Goal: Information Seeking & Learning: Find specific fact

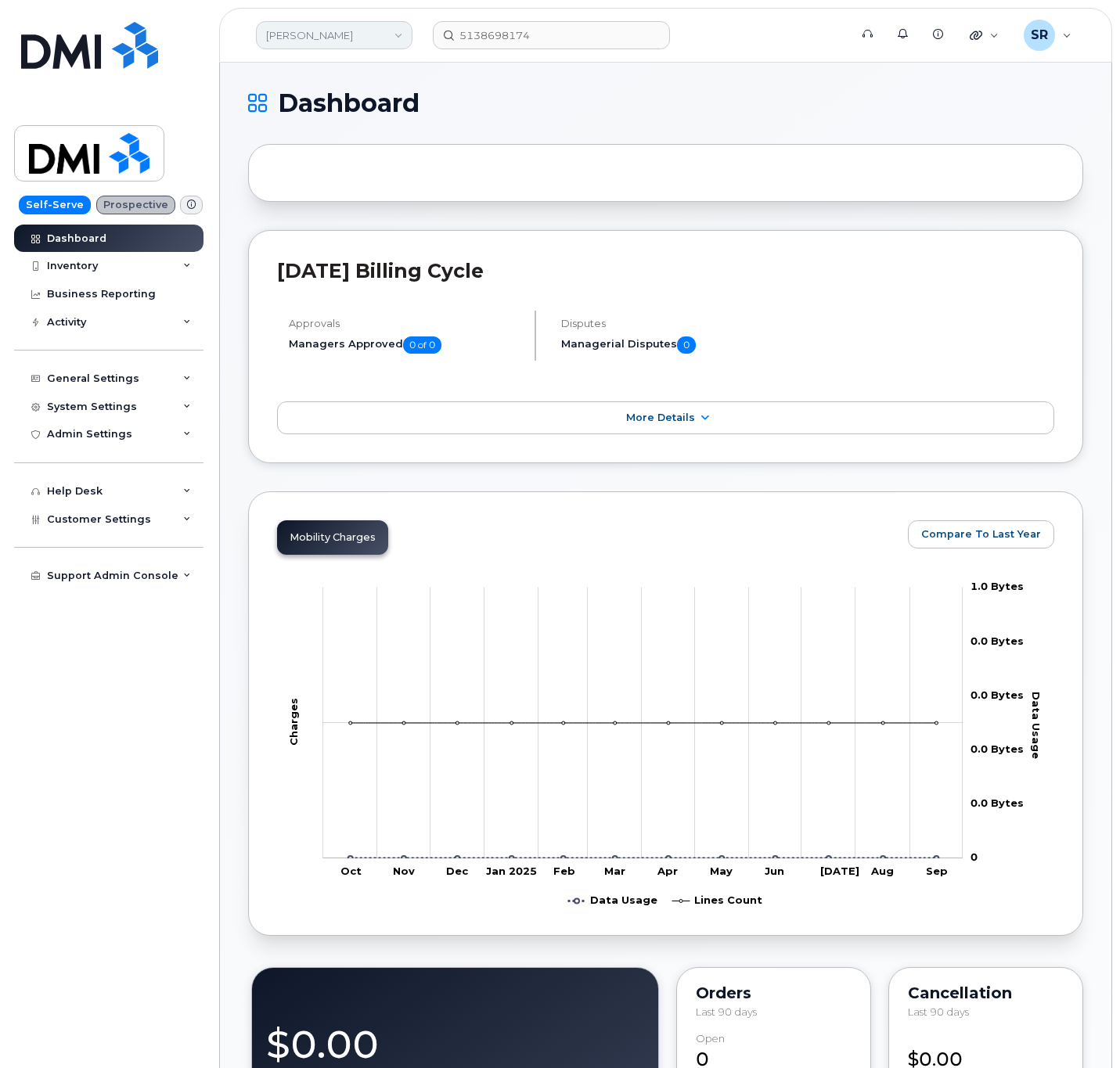
click at [355, 41] on link "Rollins" at bounding box center [334, 36] width 156 height 28
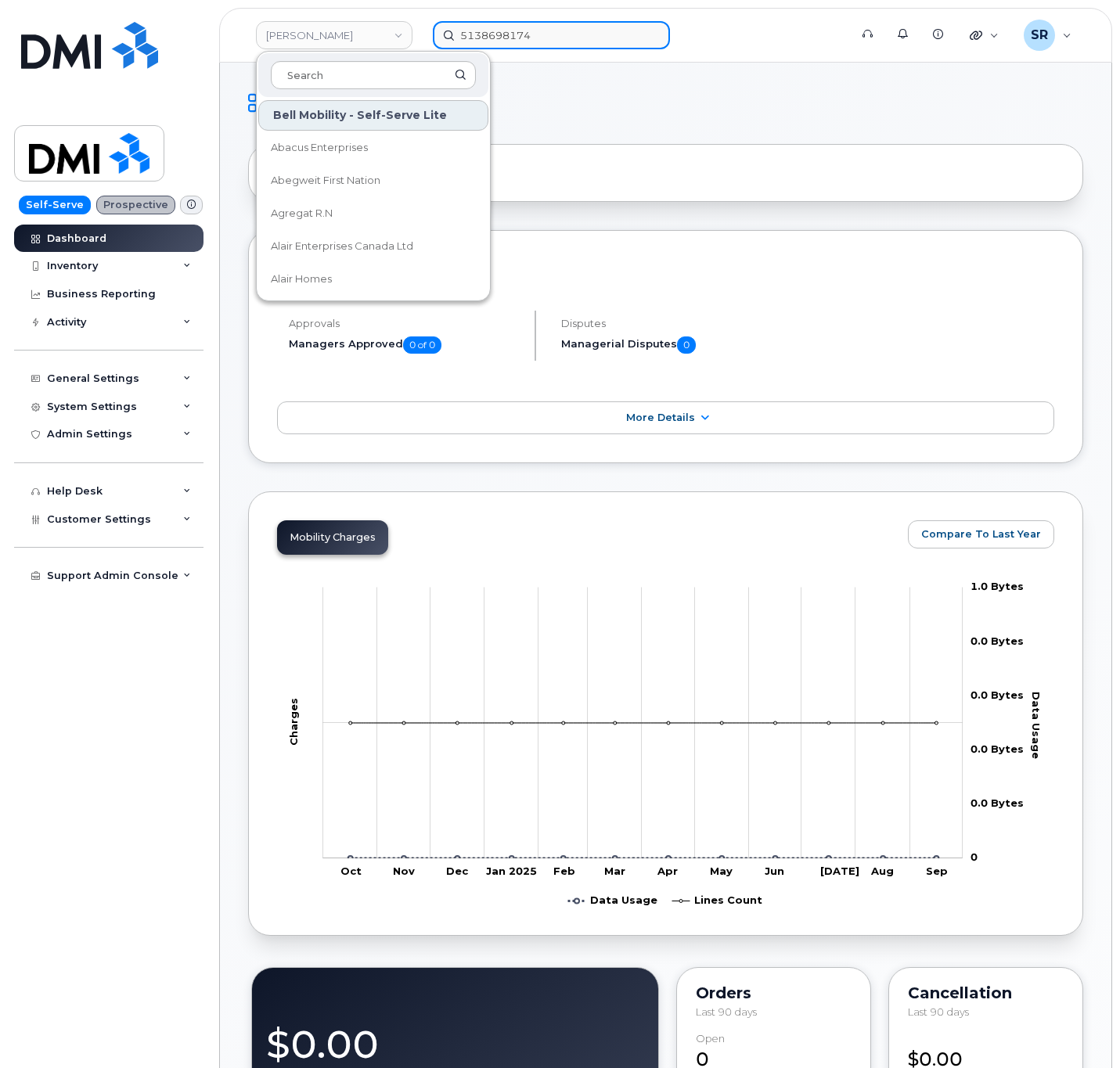
click at [538, 24] on input "5138698174" at bounding box center [552, 36] width 237 height 28
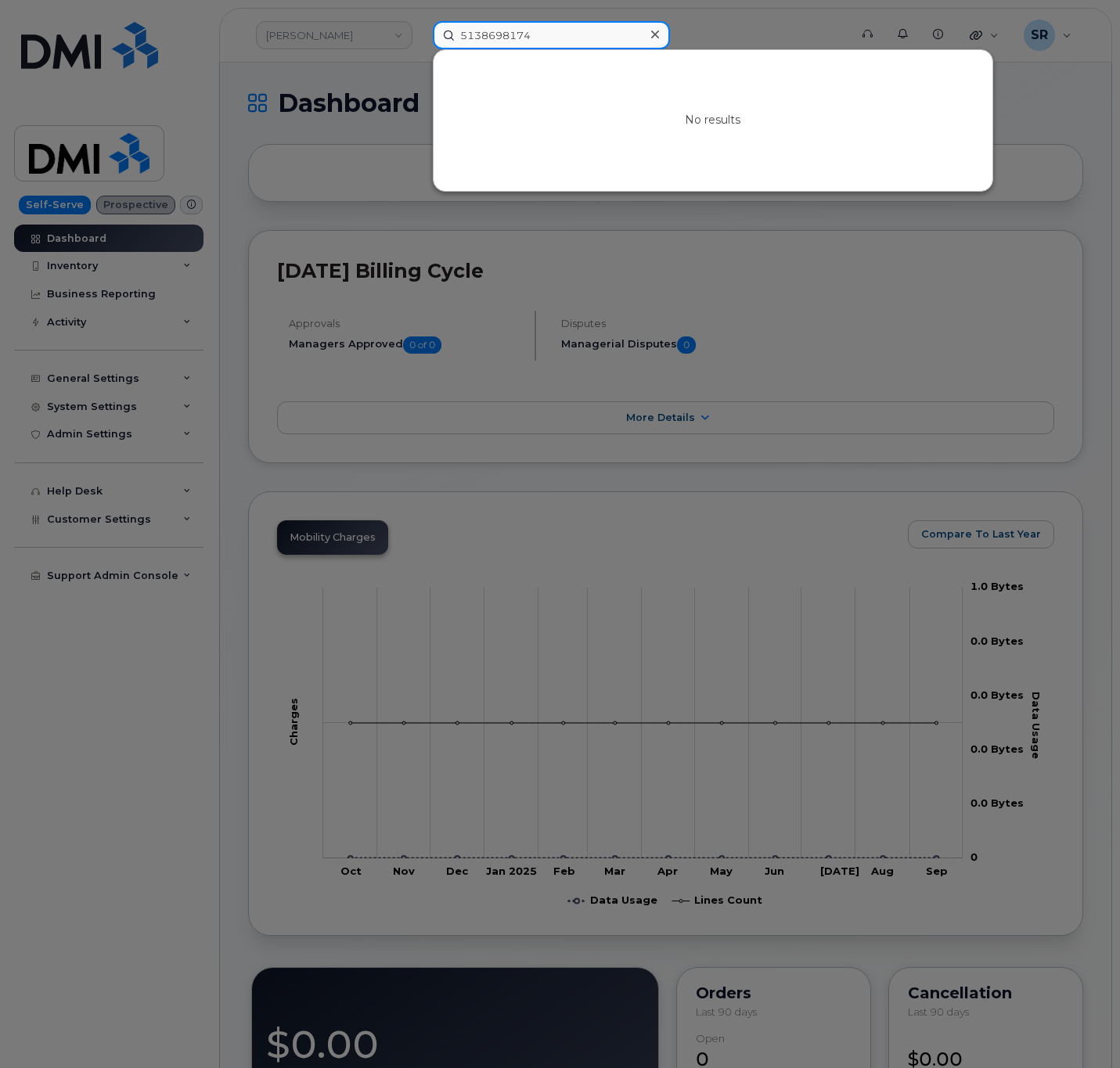
click at [538, 24] on input "5138698174" at bounding box center [552, 36] width 237 height 28
paste input "356071127366707"
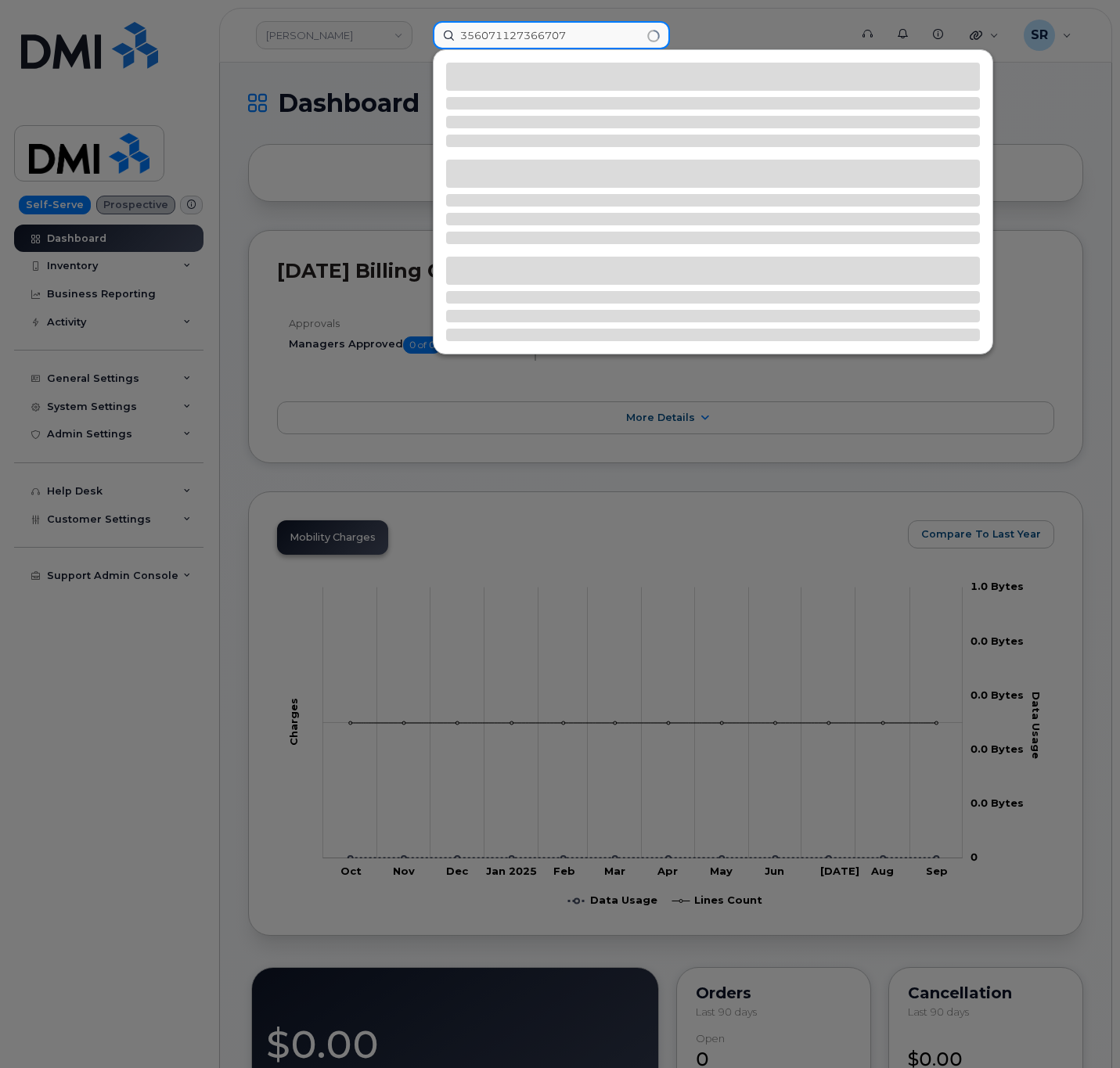
type input "356071127366707"
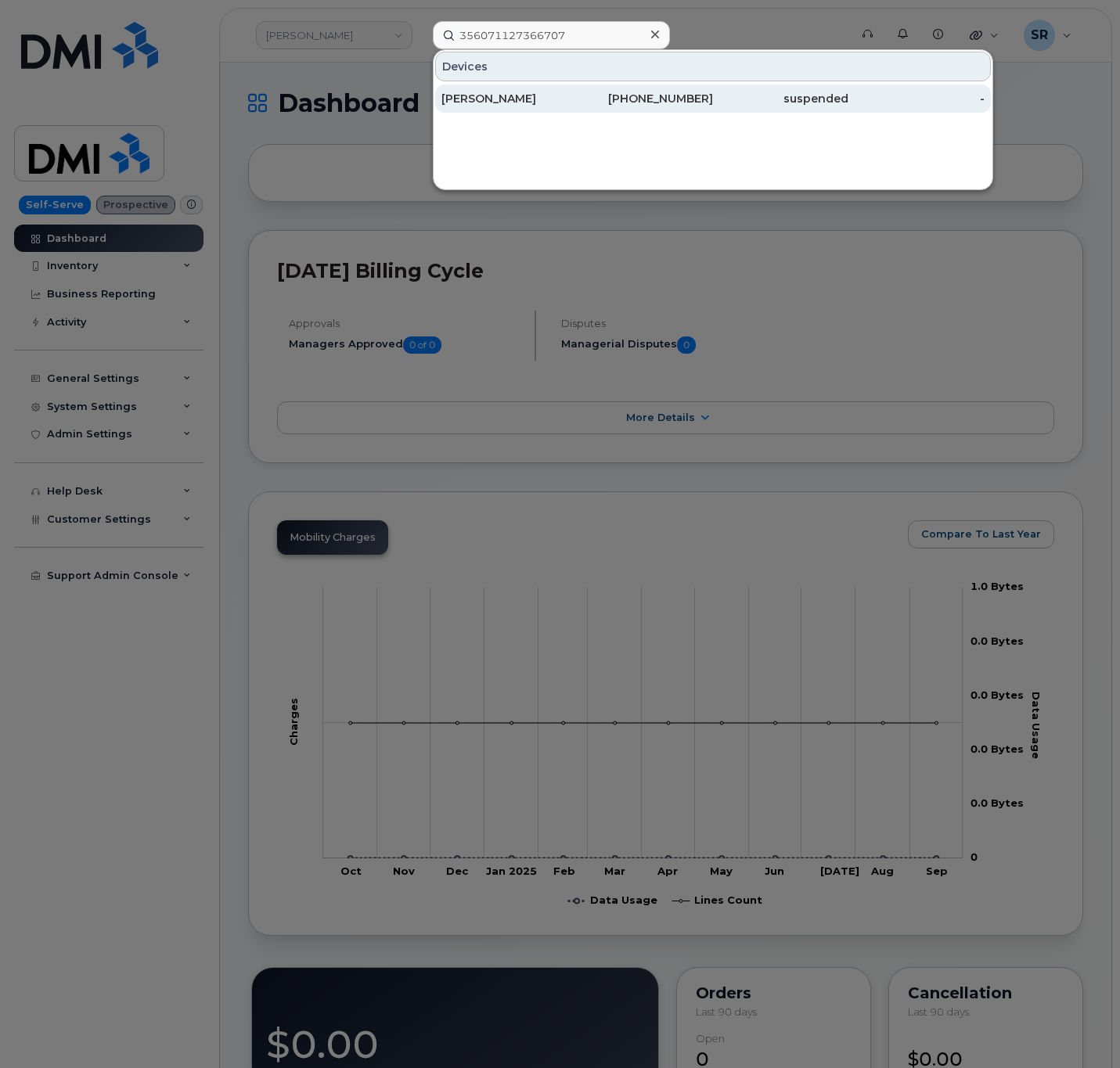
click at [547, 93] on div "JASON SCOTT" at bounding box center [509, 98] width 136 height 16
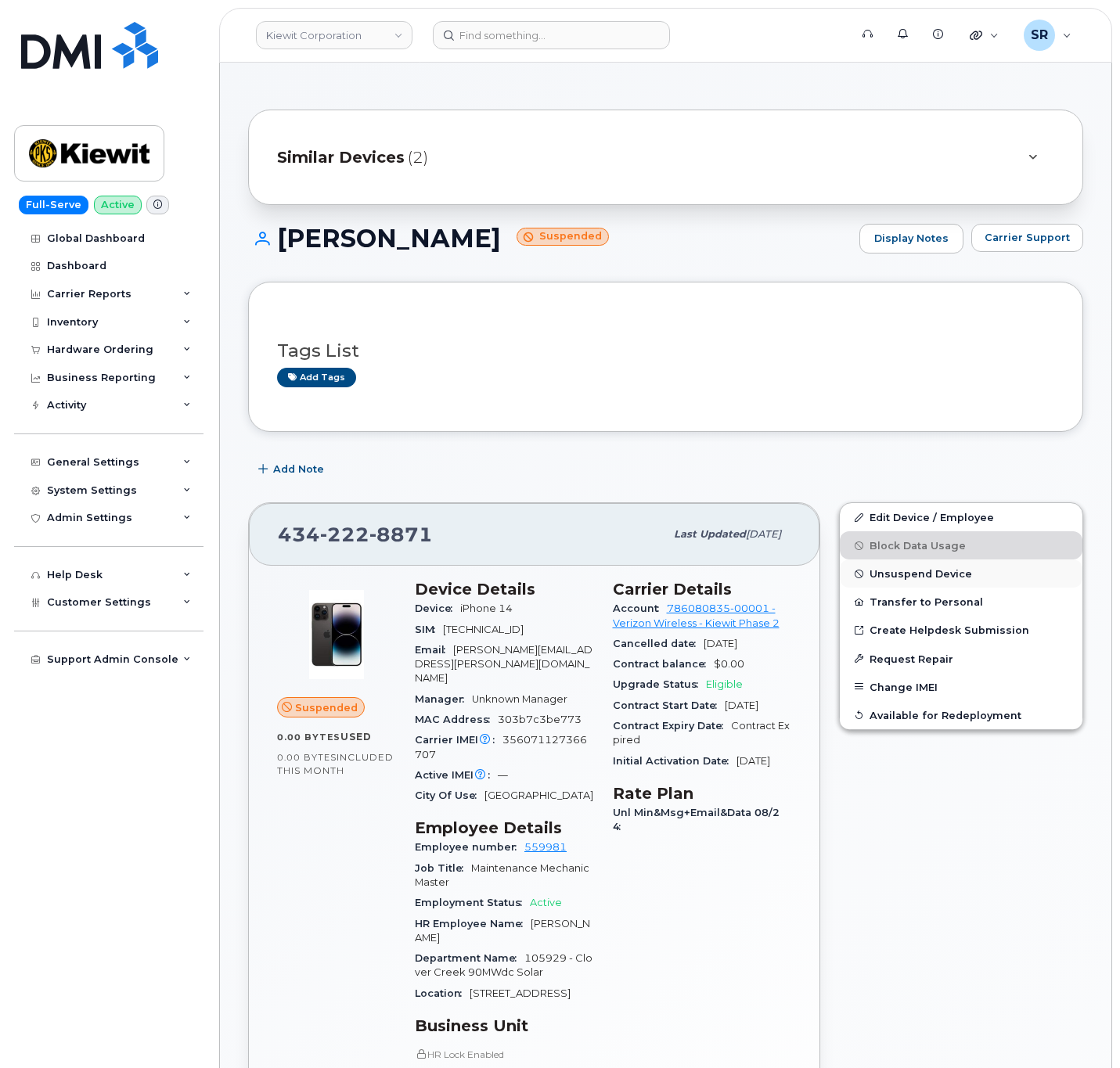
click at [975, 580] on button "Unsuspend Device" at bounding box center [960, 573] width 242 height 28
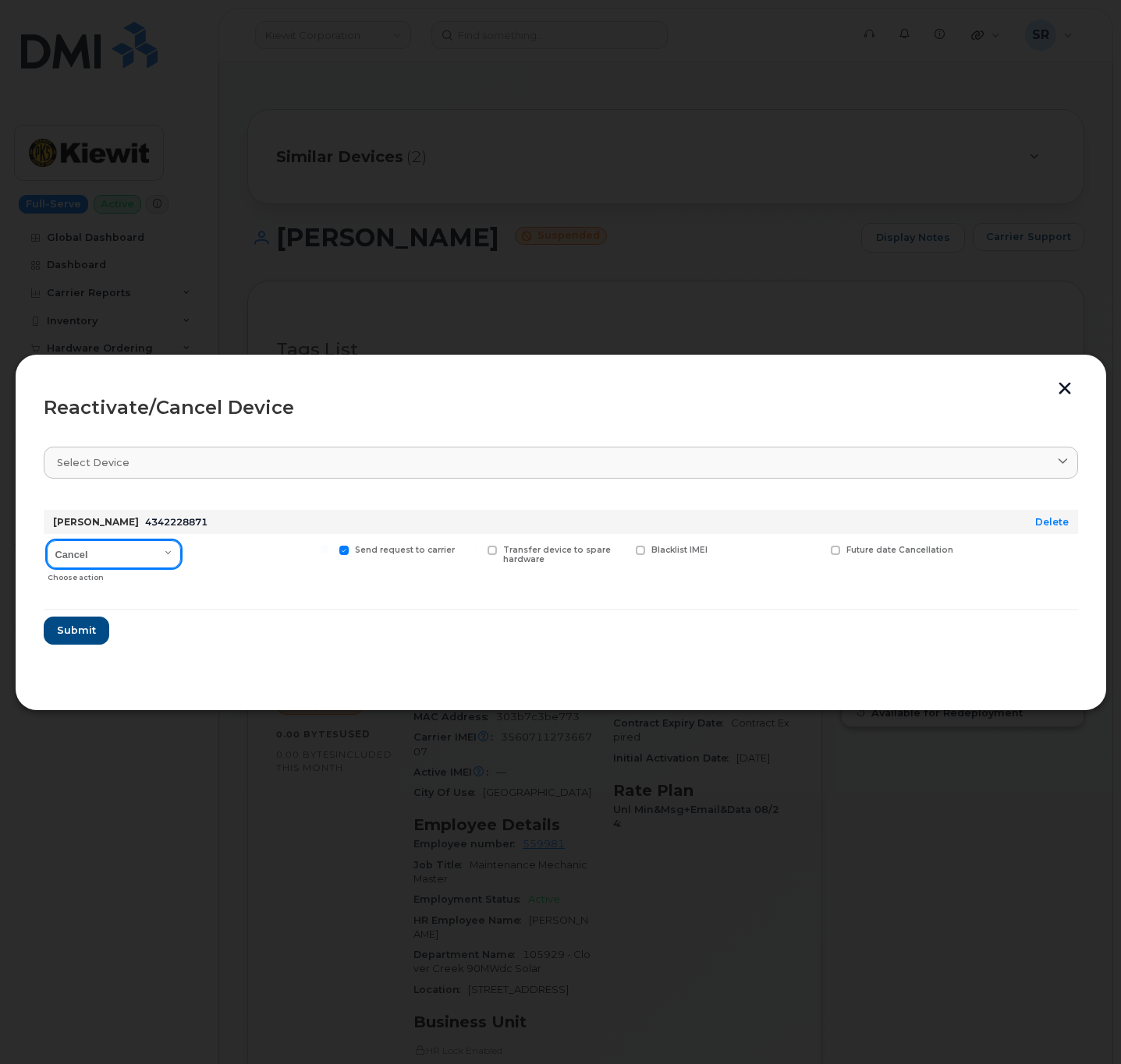
click at [145, 557] on select "Cancel Reactivate" at bounding box center [114, 554] width 134 height 28
select select "[object Object]"
click at [47, 541] on select "Cancel Reactivate" at bounding box center [114, 554] width 134 height 28
drag, startPoint x: 457, startPoint y: 375, endPoint x: 624, endPoint y: 495, distance: 205.6
click at [607, 534] on div "Reactivate/Cancel Device Select device Type first three symbols or more JASON S…" at bounding box center [561, 532] width 1092 height 357
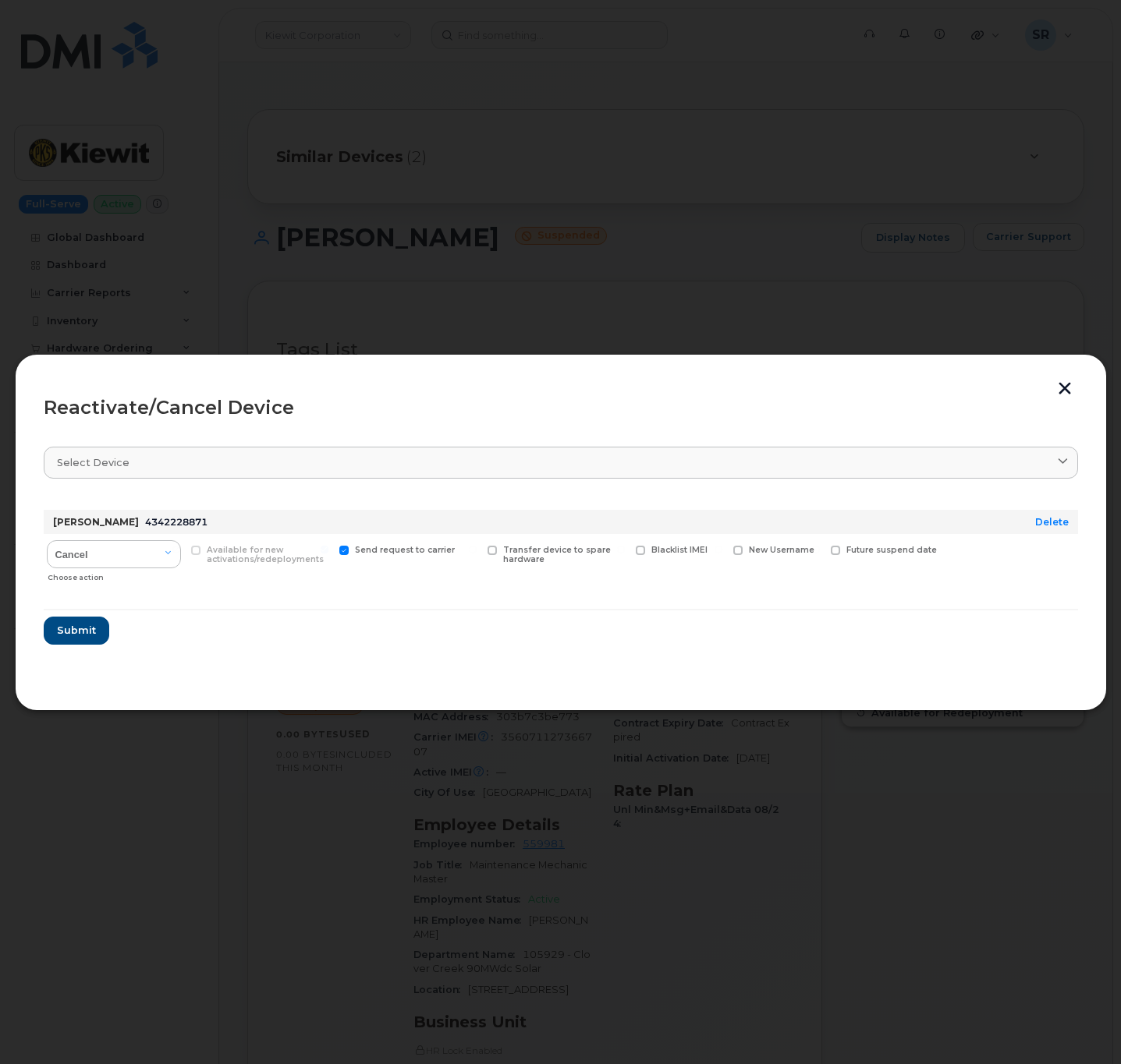
click at [737, 266] on div at bounding box center [560, 532] width 1121 height 1064
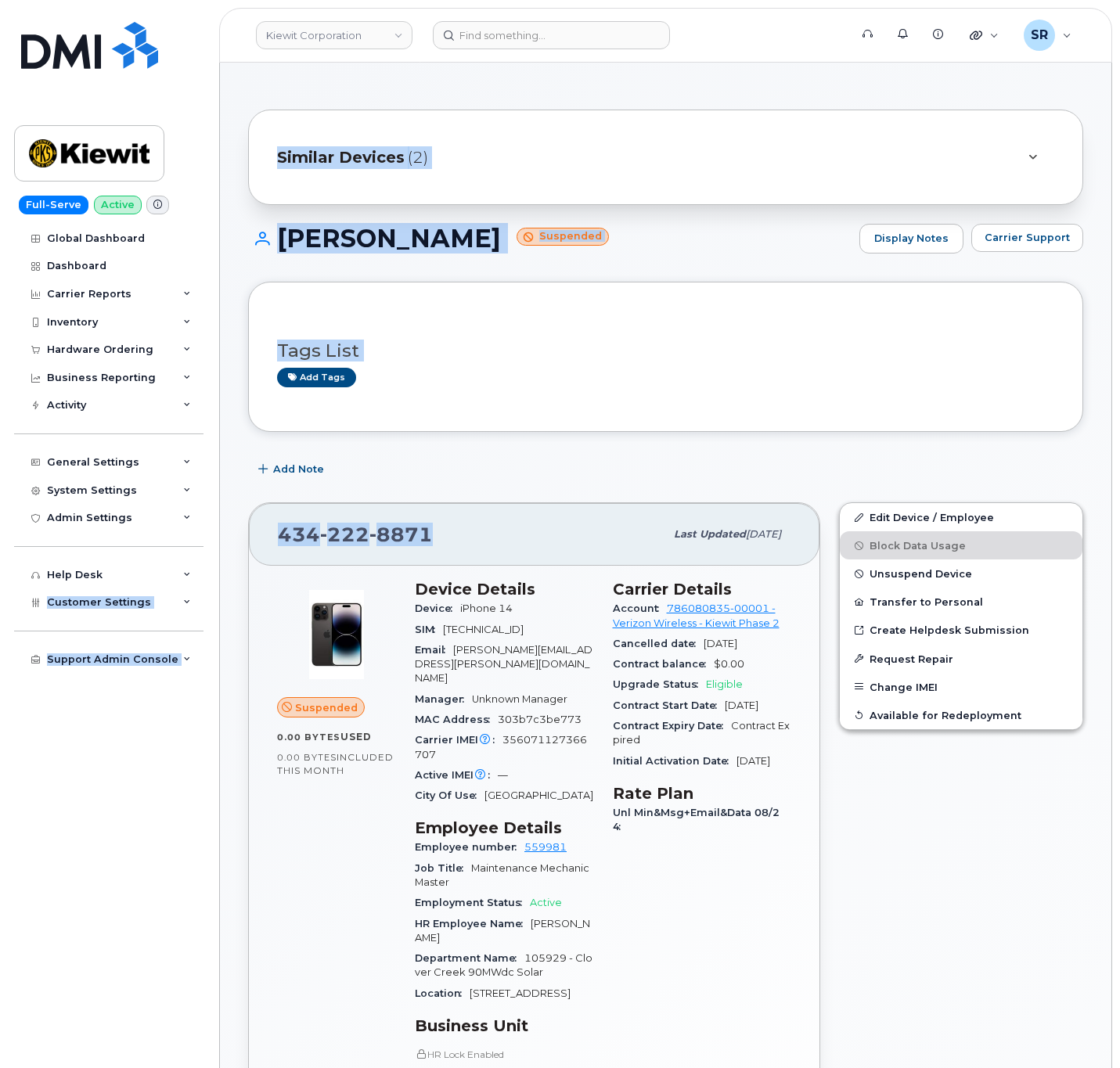
drag, startPoint x: 432, startPoint y: 538, endPoint x: 208, endPoint y: 559, distance: 225.0
click at [439, 541] on div "434 222 8871" at bounding box center [470, 534] width 386 height 33
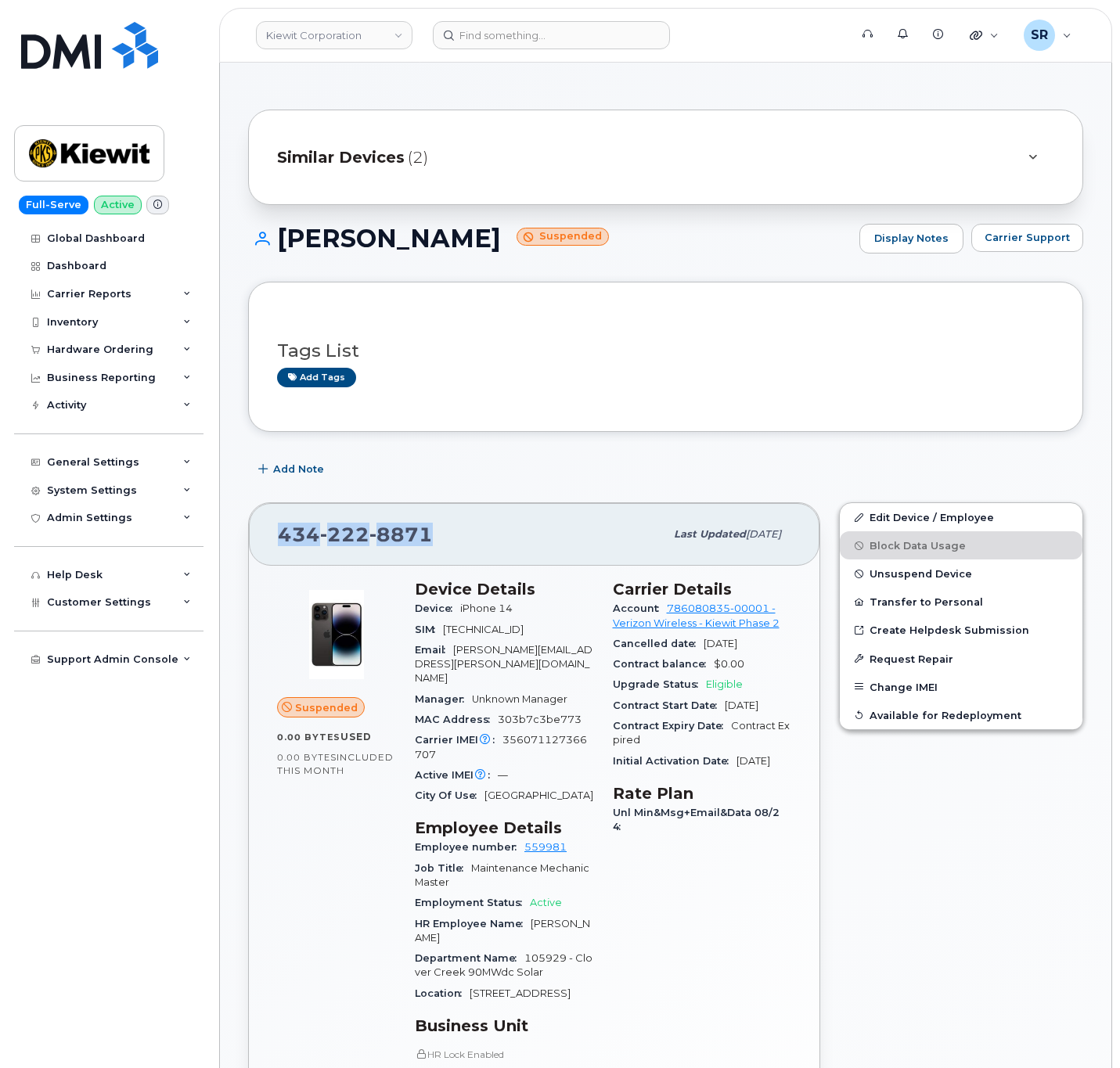
drag, startPoint x: 430, startPoint y: 534, endPoint x: 275, endPoint y: 536, distance: 155.0
click at [275, 536] on div "434 222 8871 Last updated Sep 06, 2025" at bounding box center [534, 534] width 570 height 63
copy span "434 222 8871"
drag, startPoint x: 665, startPoint y: 609, endPoint x: 730, endPoint y: 616, distance: 65.4
click at [730, 616] on div "Account 786080835-00001 - Verizon Wireless - Kiewit Phase 2" at bounding box center [702, 616] width 179 height 36
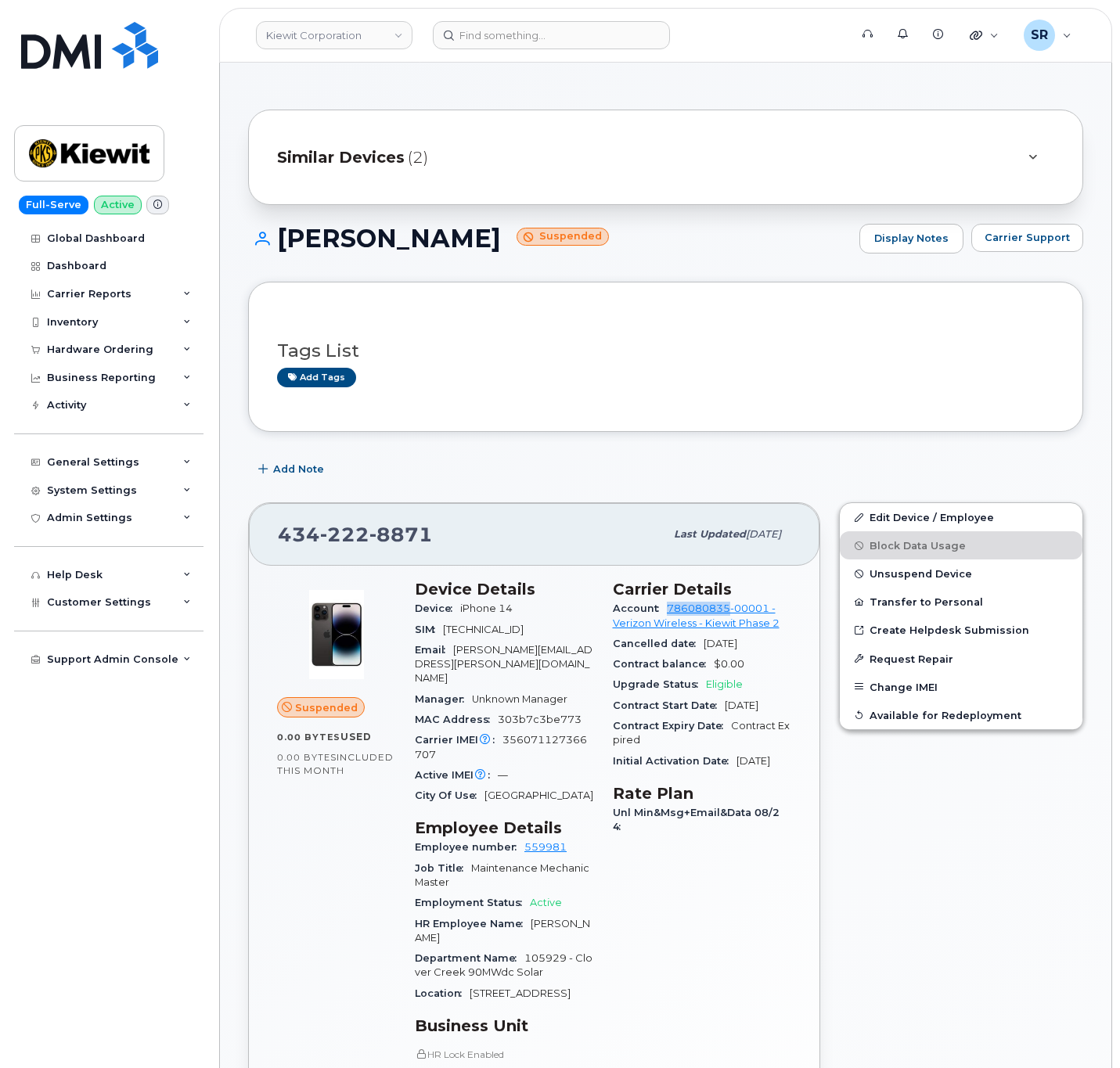
copy link "786080835"
drag, startPoint x: 381, startPoint y: 543, endPoint x: 253, endPoint y: 547, distance: 128.1
click at [253, 547] on div "434 222 8871 Last updated Sep 06, 2025" at bounding box center [534, 534] width 570 height 63
copy span "434 222 8871"
click at [596, 36] on input at bounding box center [552, 36] width 237 height 28
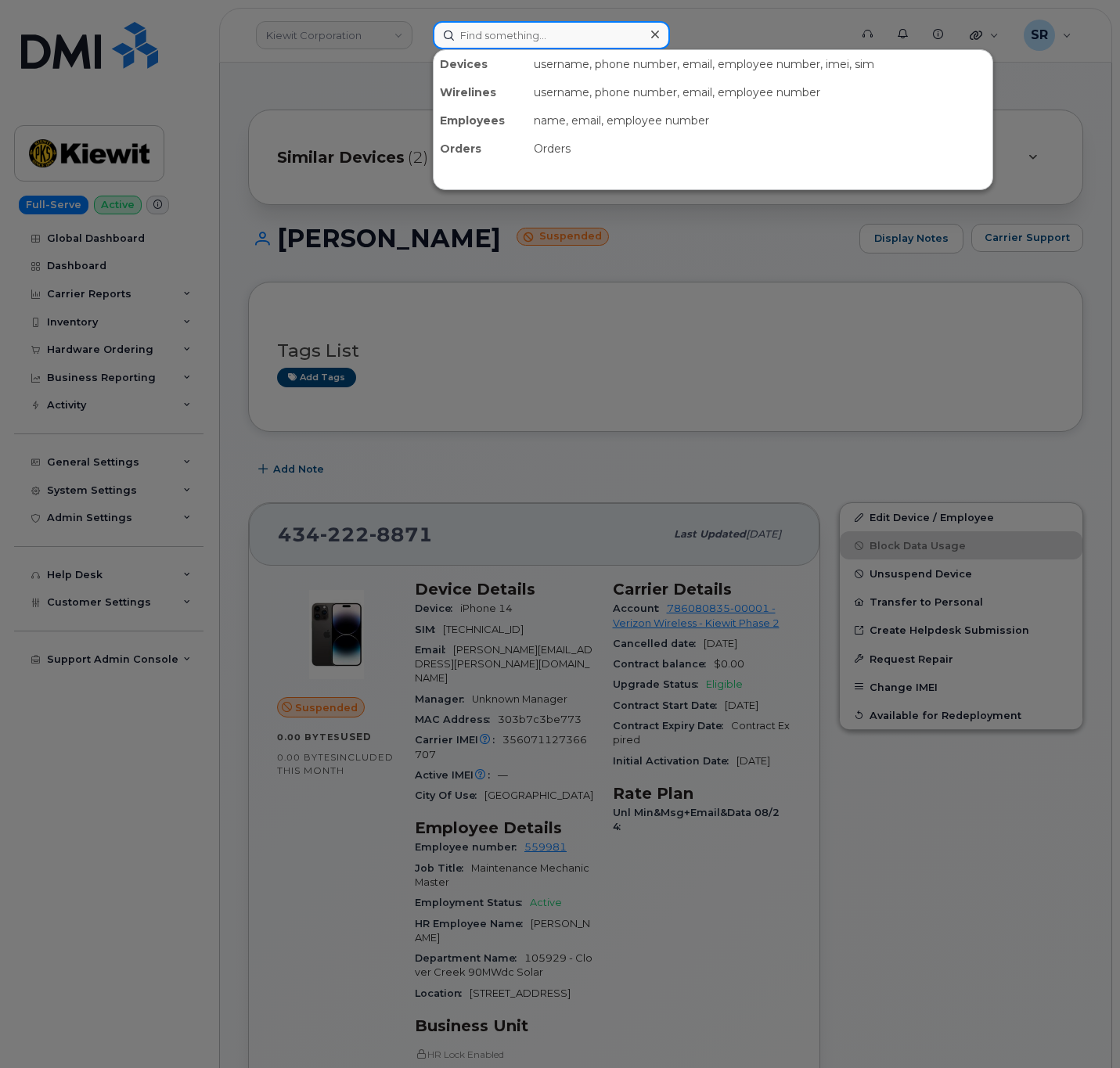
paste input "2542521922"
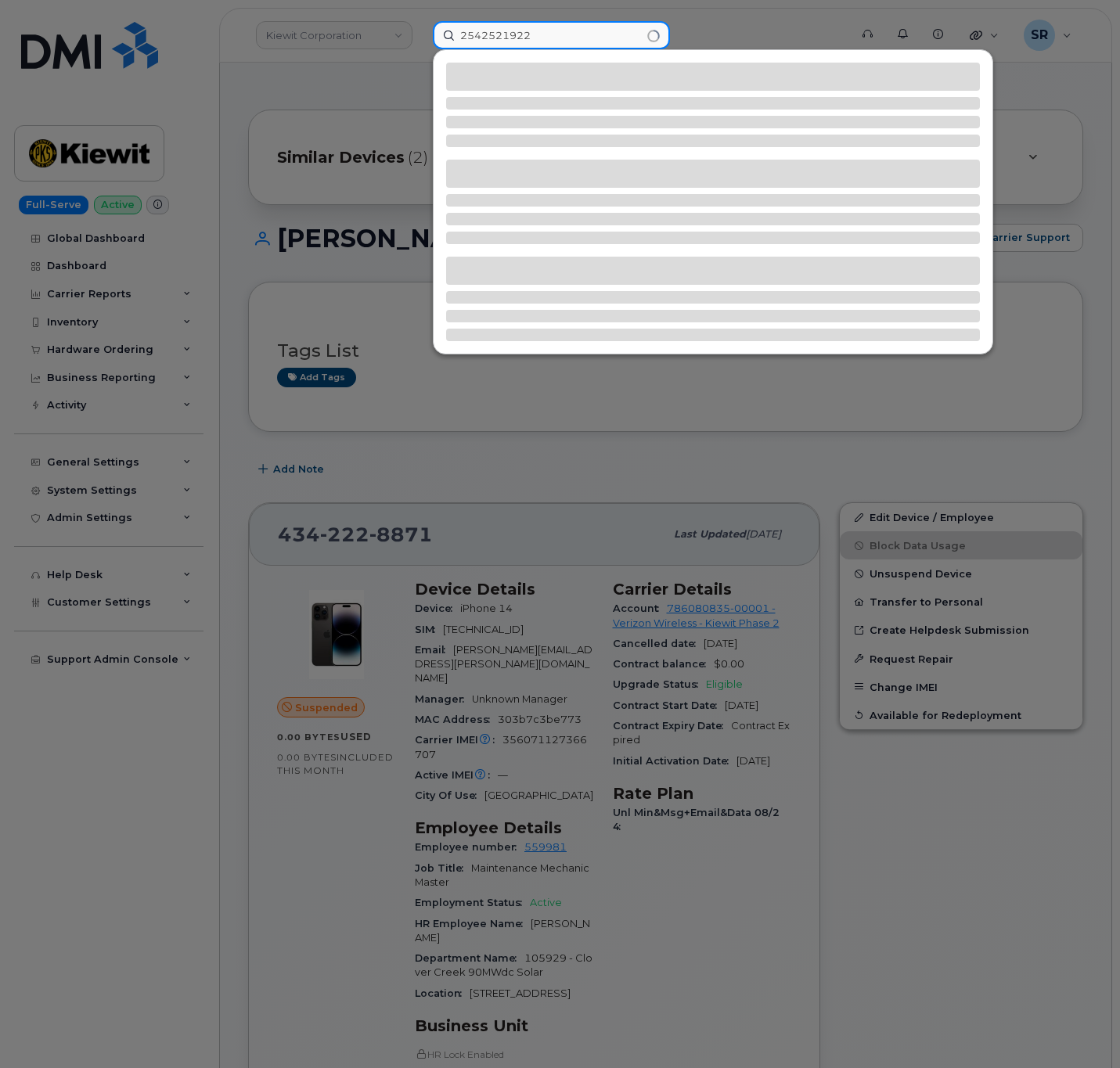
type input "2542521922"
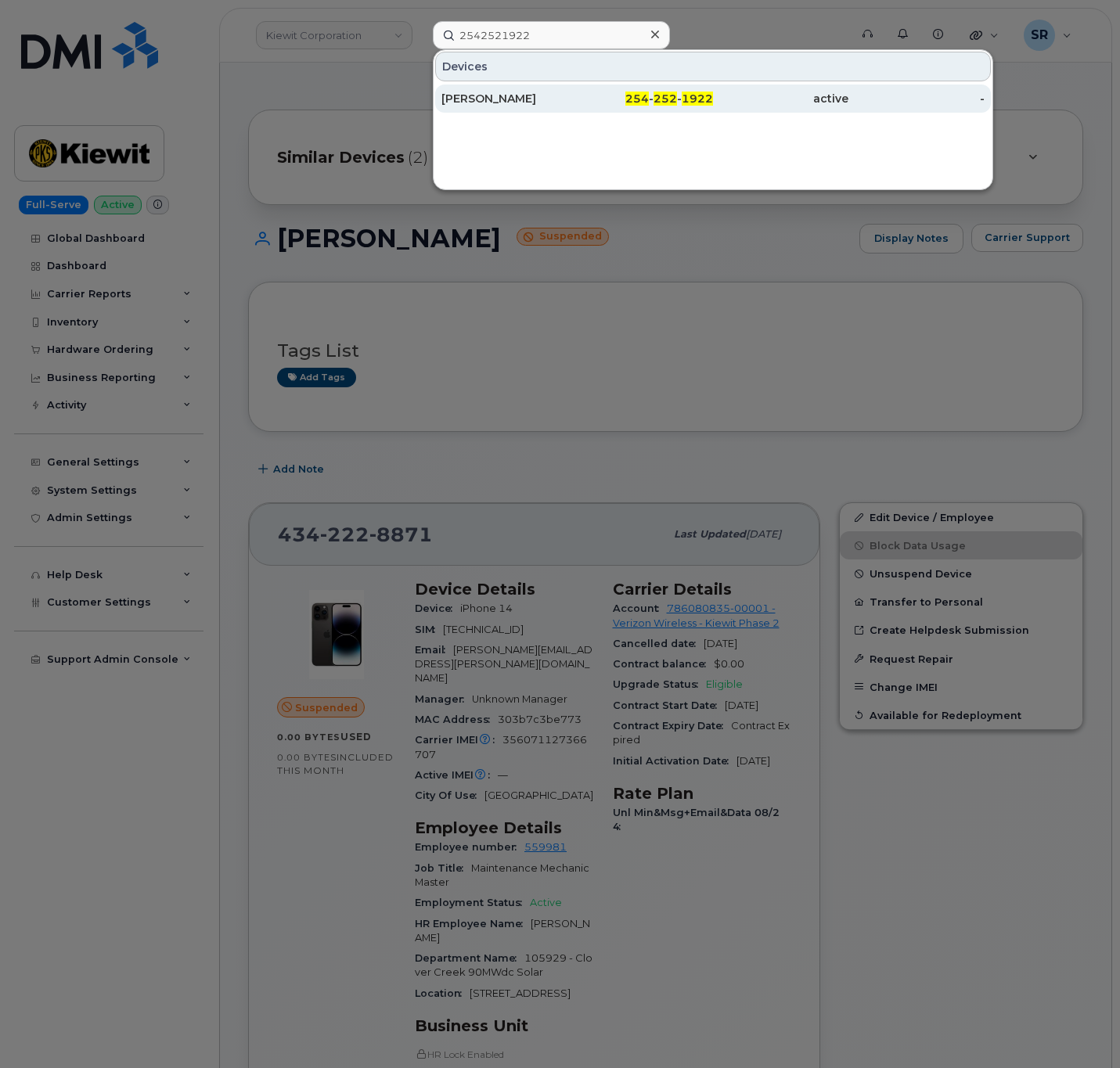
click at [585, 87] on div "254 - 252 - 1922" at bounding box center [644, 98] width 136 height 28
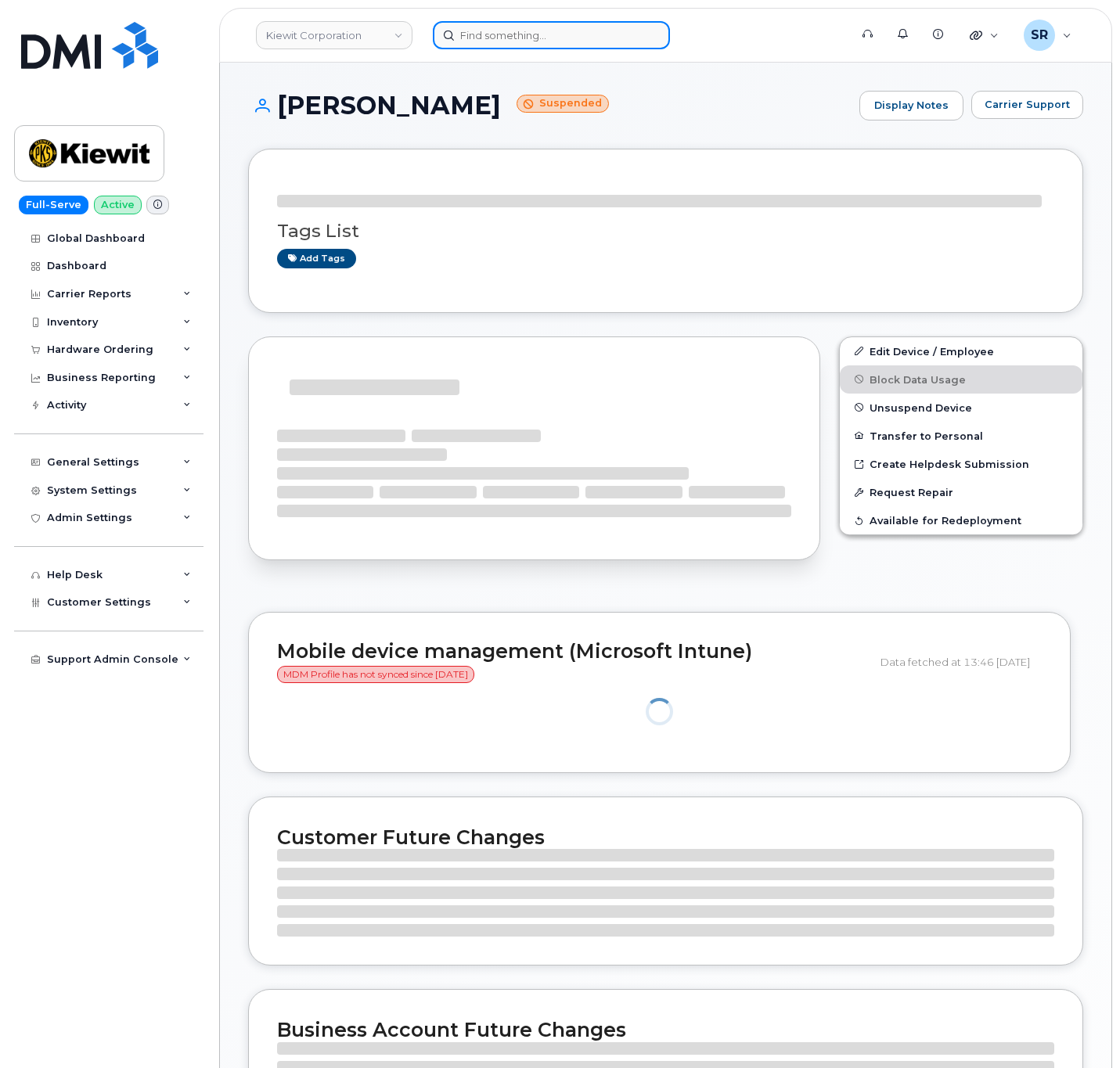
click at [494, 29] on input at bounding box center [552, 36] width 237 height 28
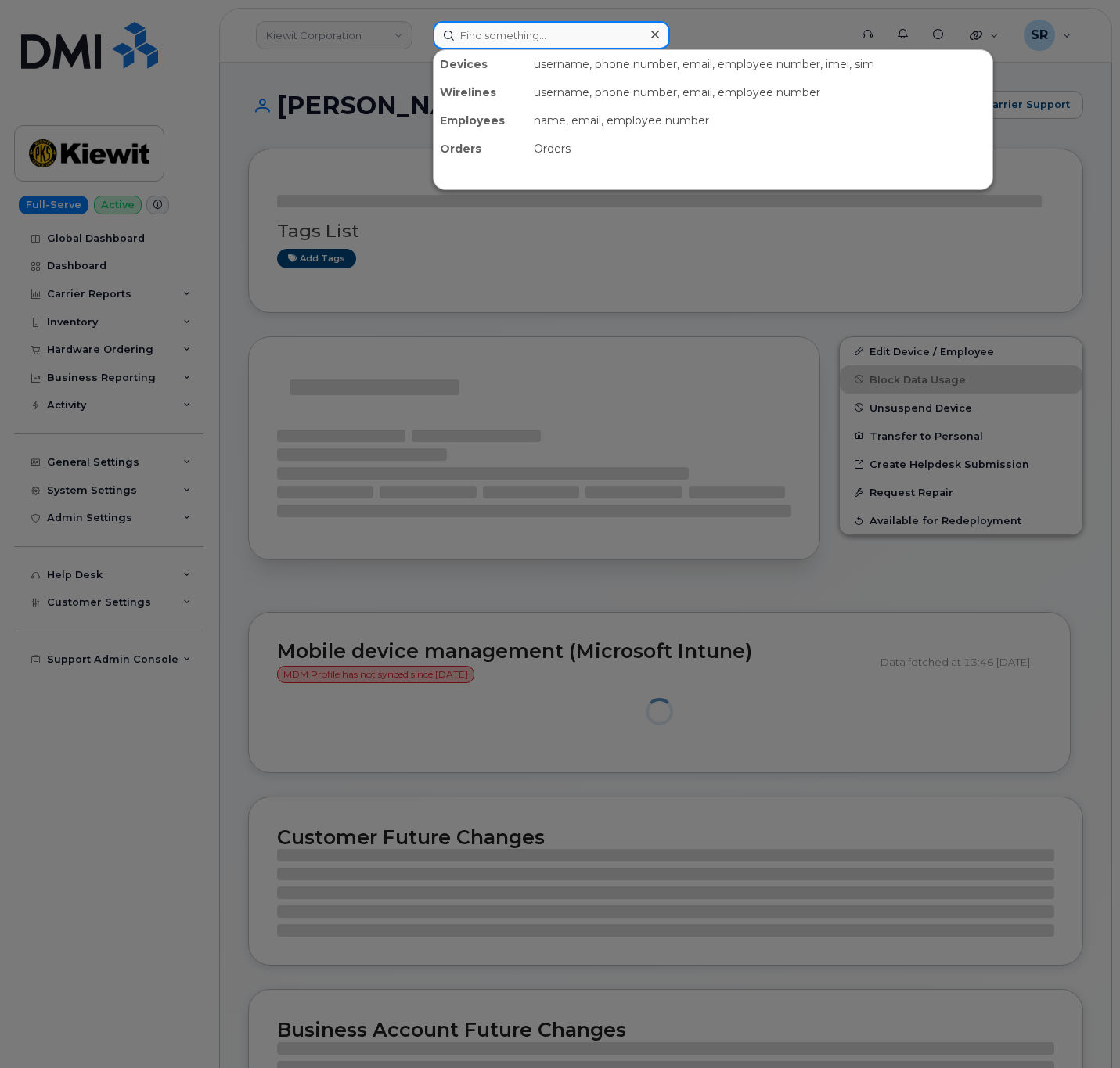
paste input "Samuel Micksolson"
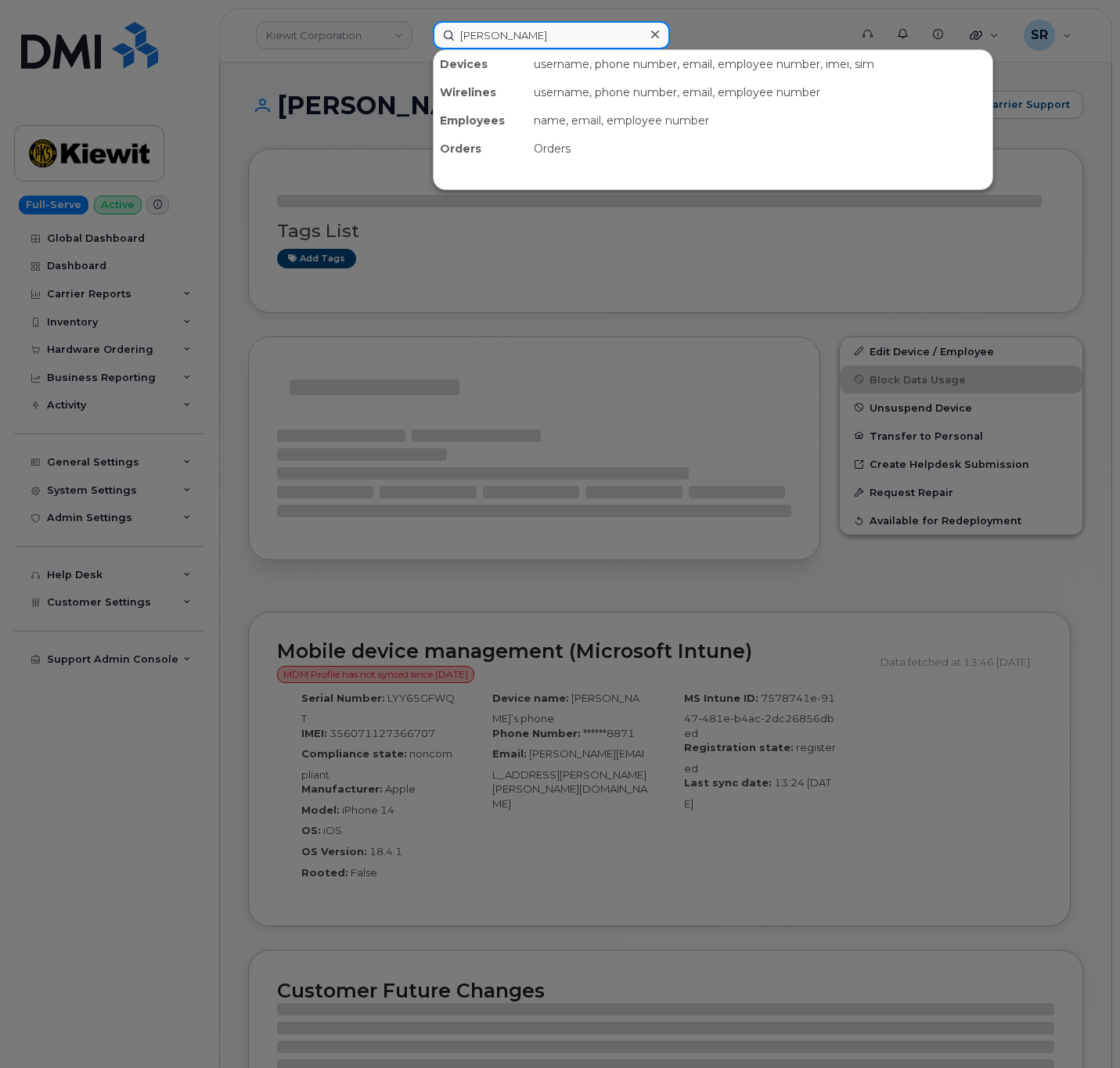
type input "Samuel Micksolson"
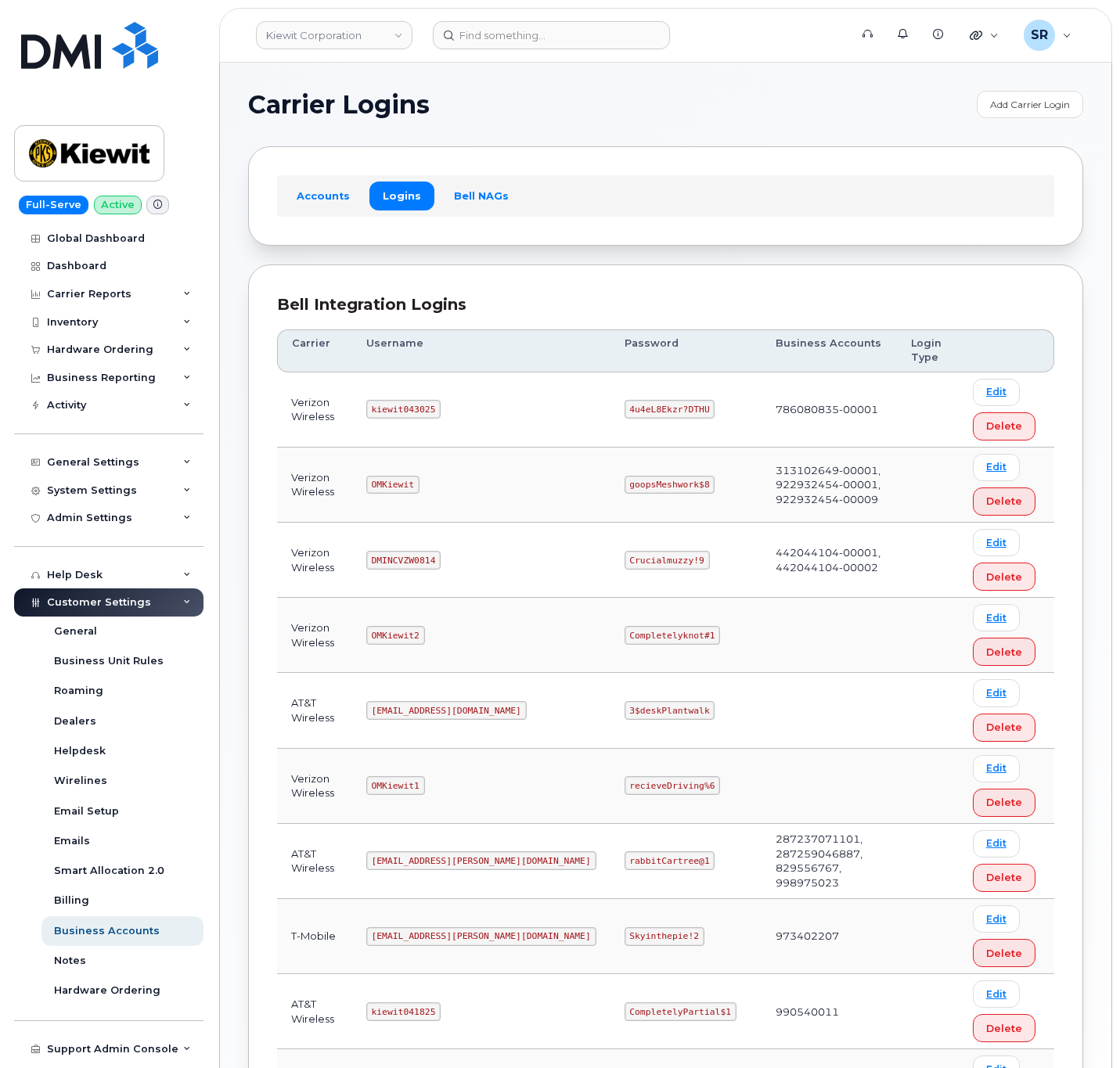
click at [423, 411] on code "kiewit043025" at bounding box center [404, 410] width 75 height 19
drag, startPoint x: 423, startPoint y: 411, endPoint x: 414, endPoint y: 419, distance: 12.0
click at [421, 411] on code "kiewit043025" at bounding box center [404, 410] width 75 height 19
copy code "kiewit043025"
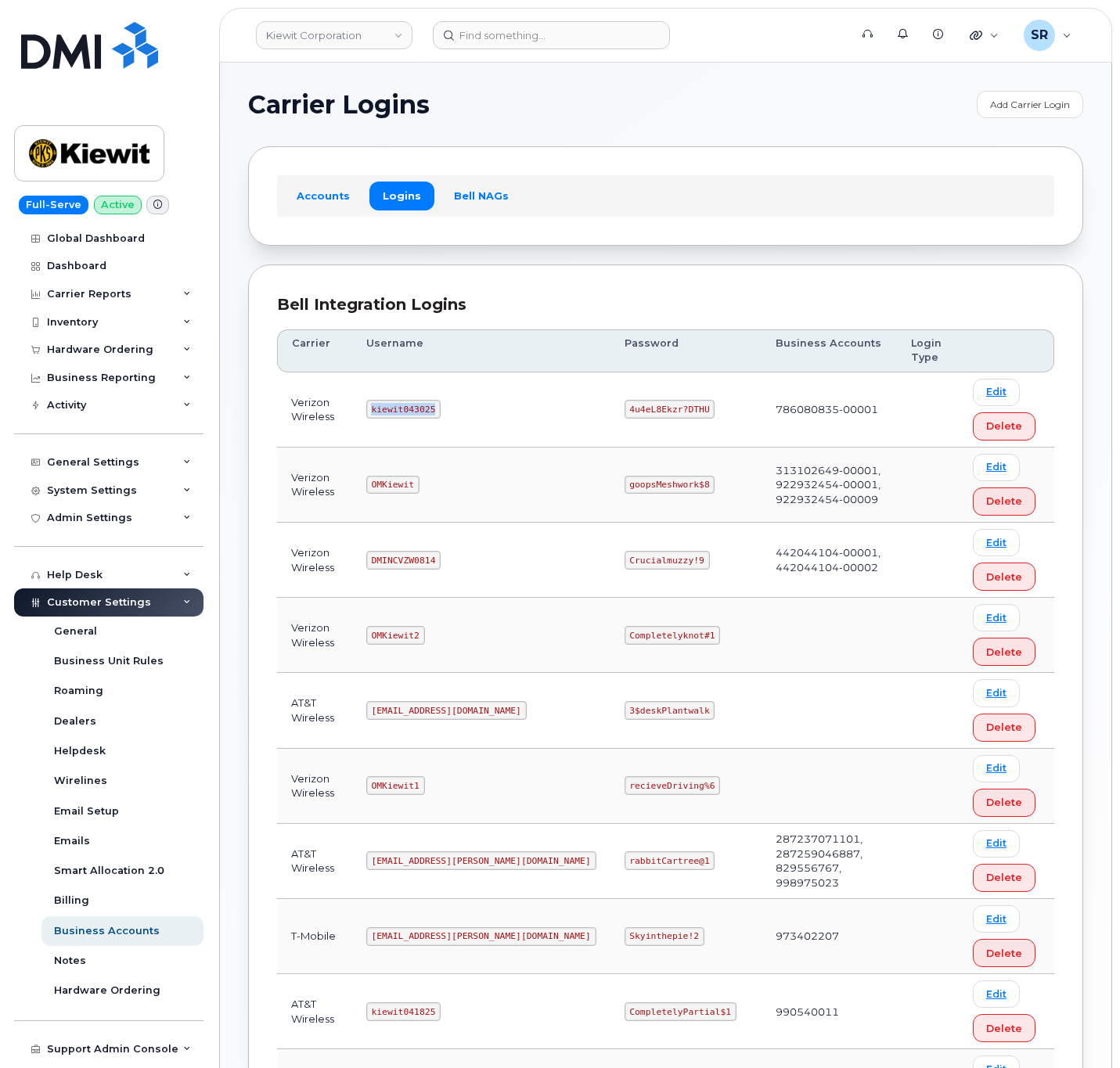
click at [610, 400] on td "4u4eL8Ekzr?DTHU" at bounding box center [686, 410] width 151 height 75
click at [625, 406] on code "4u4eL8Ekzr?DTHU" at bounding box center [669, 410] width 91 height 19
copy code "4u4eL8Ekzr?DTHU"
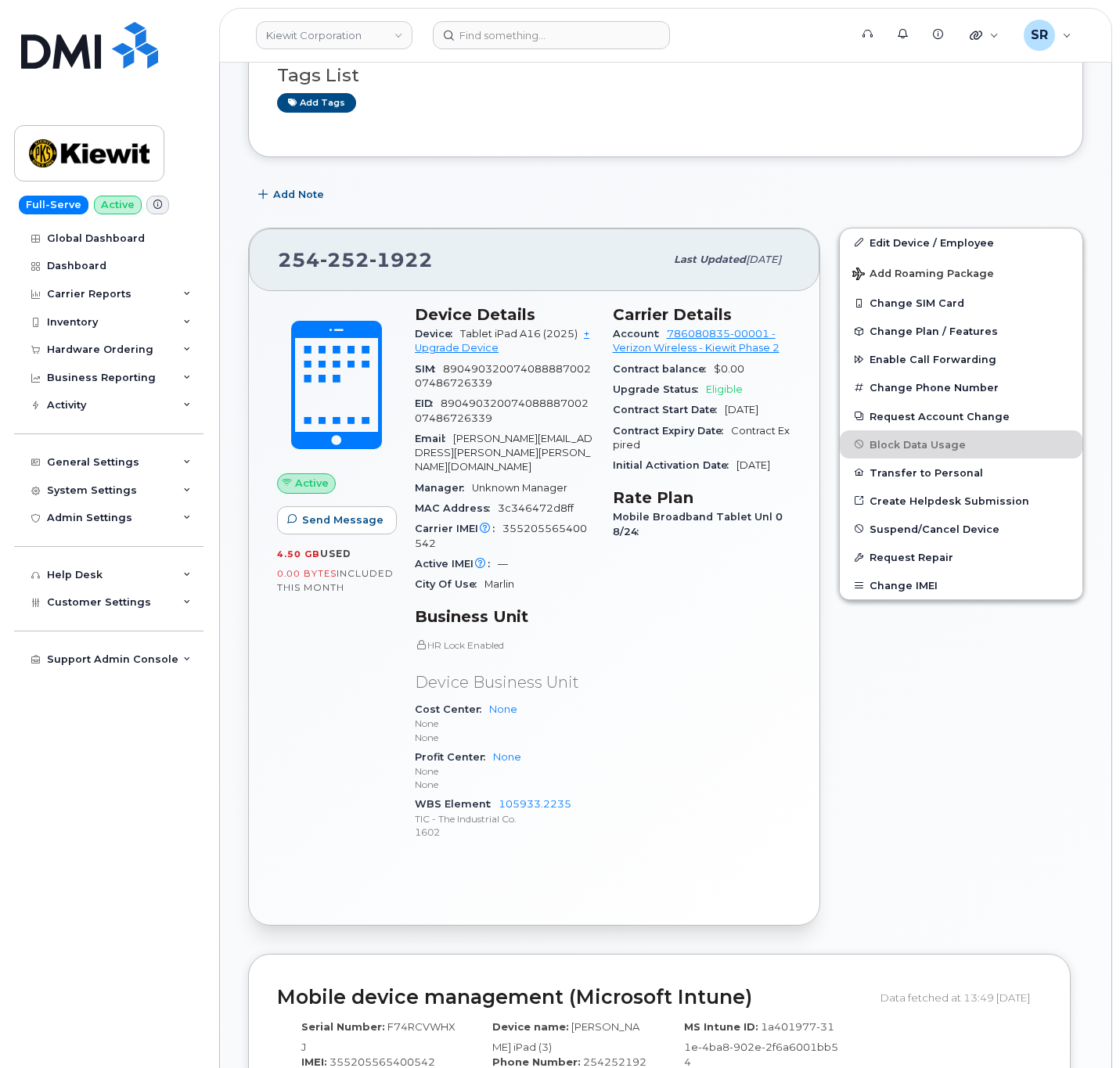
scroll to position [118, 0]
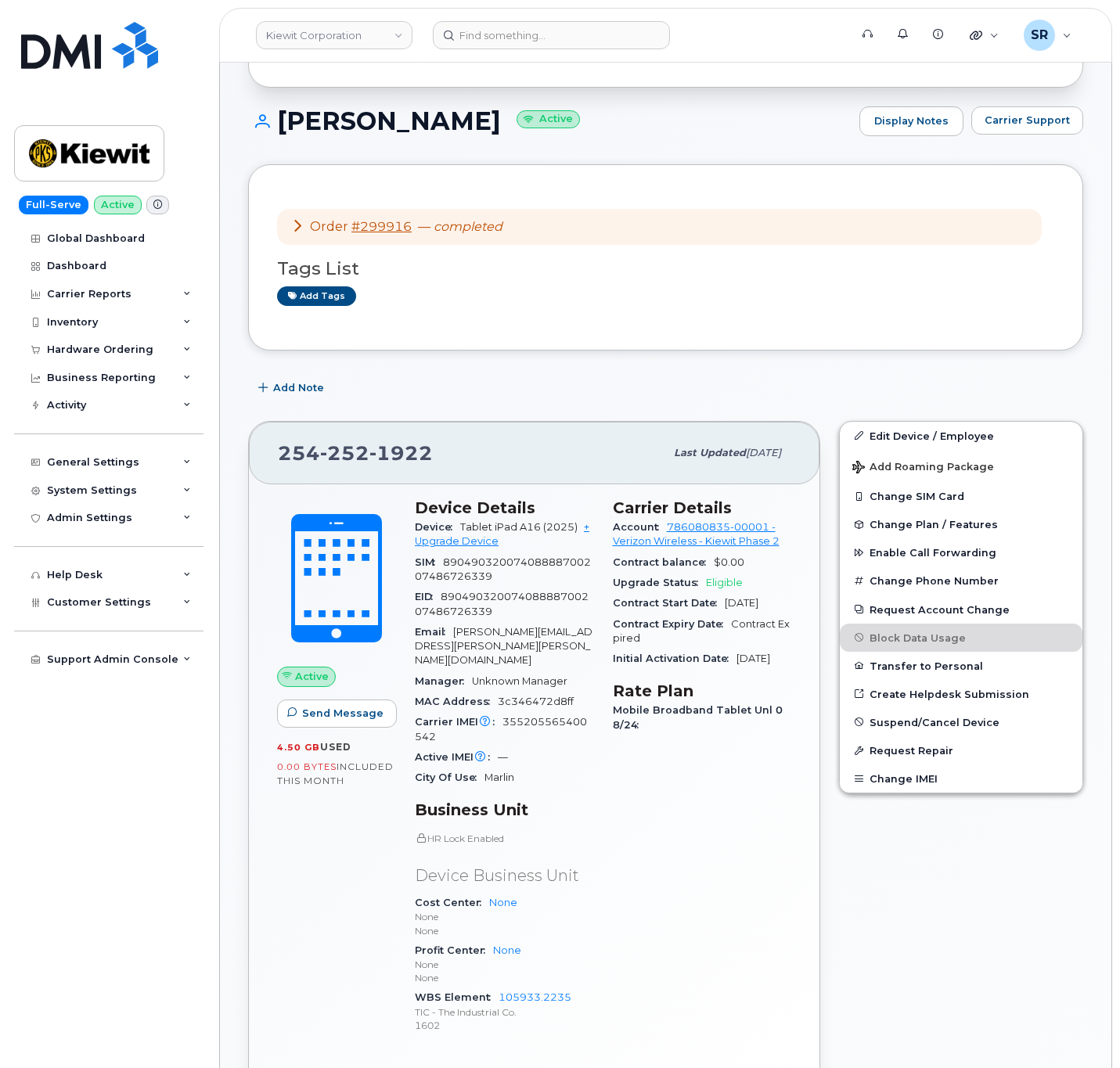
click at [296, 224] on icon at bounding box center [296, 224] width 12 height 12
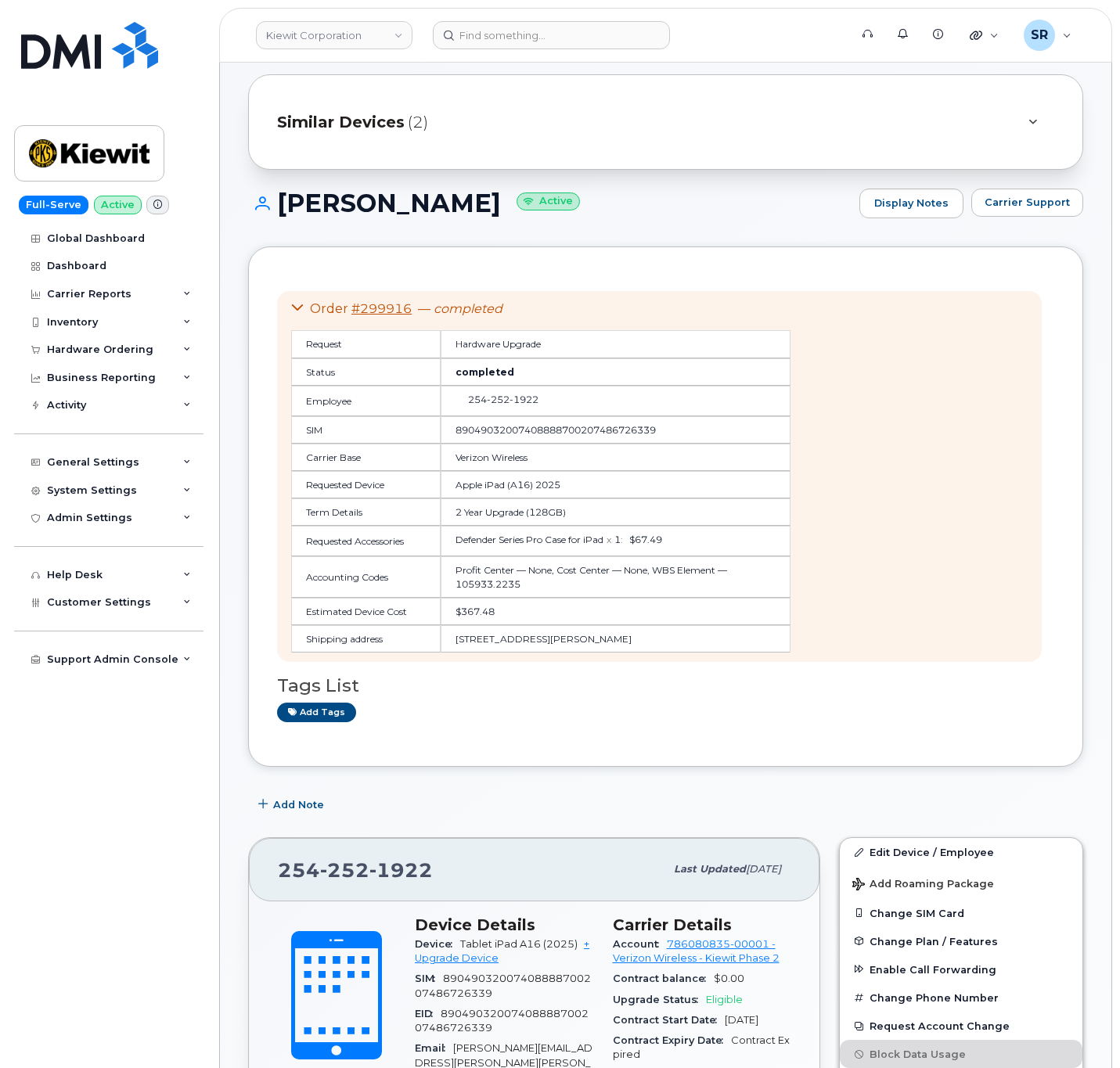
scroll to position [0, 0]
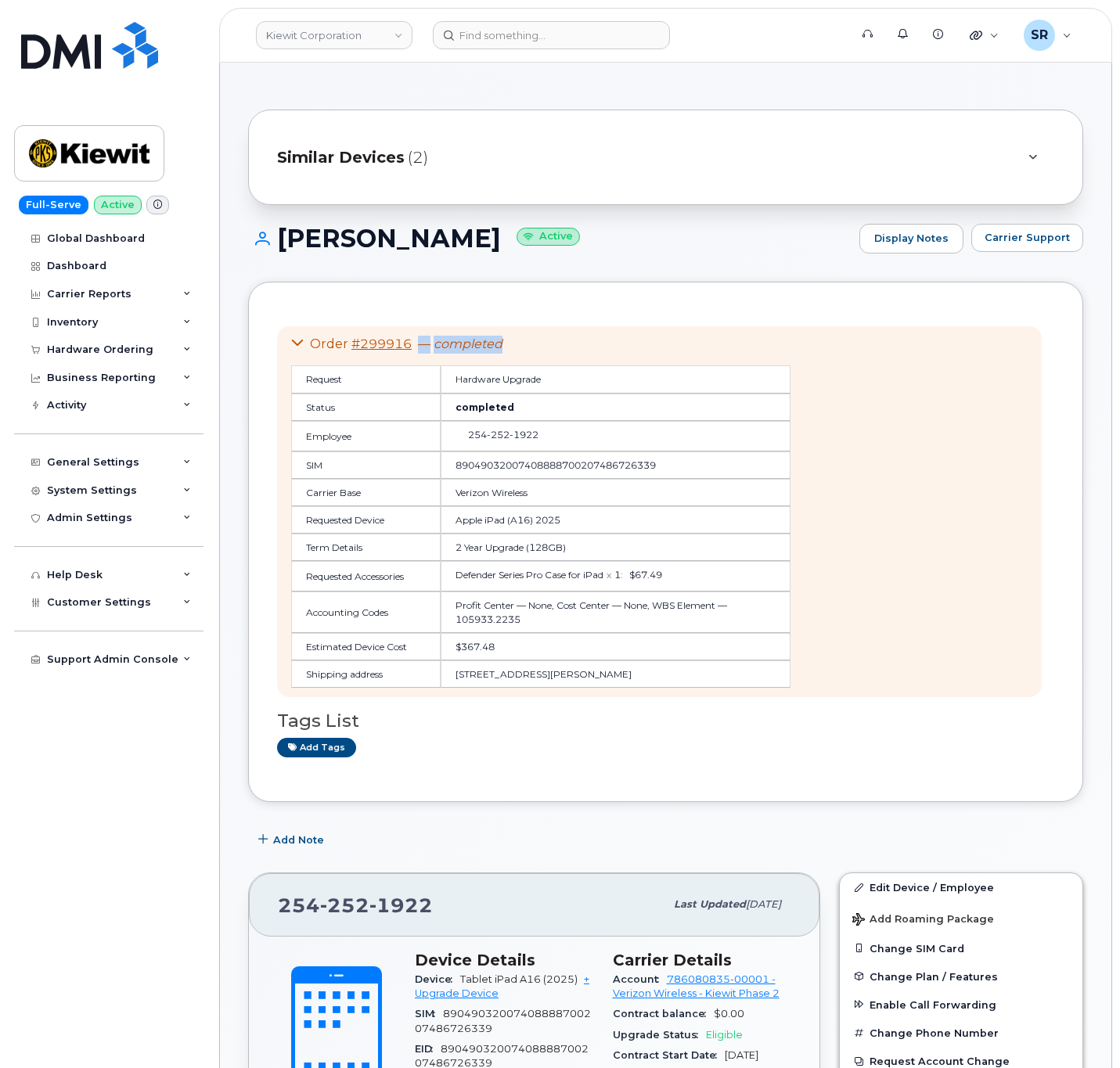
drag, startPoint x: 414, startPoint y: 345, endPoint x: 352, endPoint y: 357, distance: 63.2
click at [352, 357] on div "Order #299916 — completed Request Hardware Upgrade Status completed Employee [P…" at bounding box center [540, 512] width 499 height 353
click at [421, 360] on div "Request Hardware Upgrade Status completed Employee [PHONE_NUMBER] SIM 890490320…" at bounding box center [540, 520] width 499 height 335
drag, startPoint x: 411, startPoint y: 340, endPoint x: 352, endPoint y: 346, distance: 59.3
click at [352, 346] on div "Order #299916 — completed" at bounding box center [540, 344] width 499 height 18
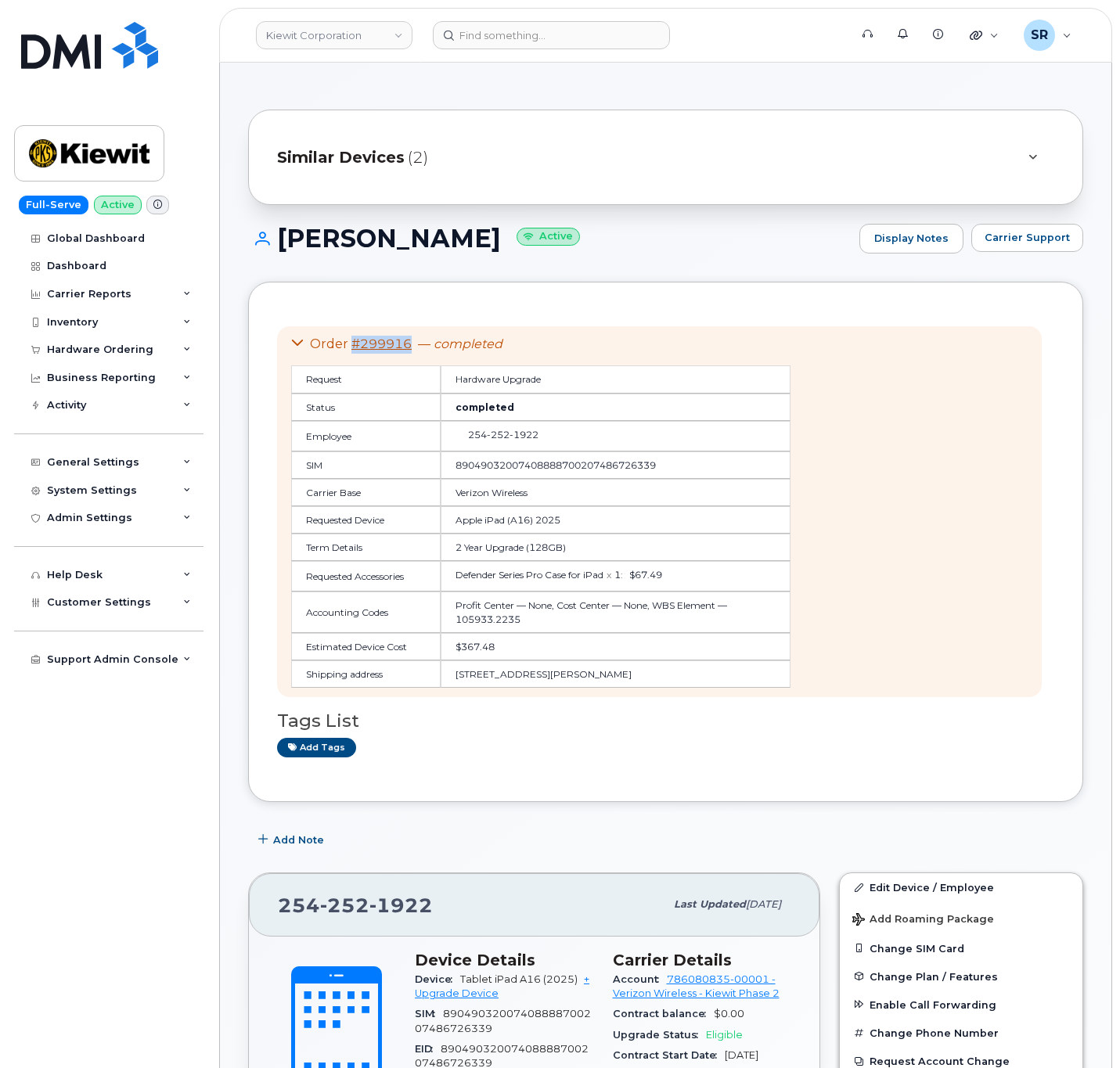
copy link "#299916"
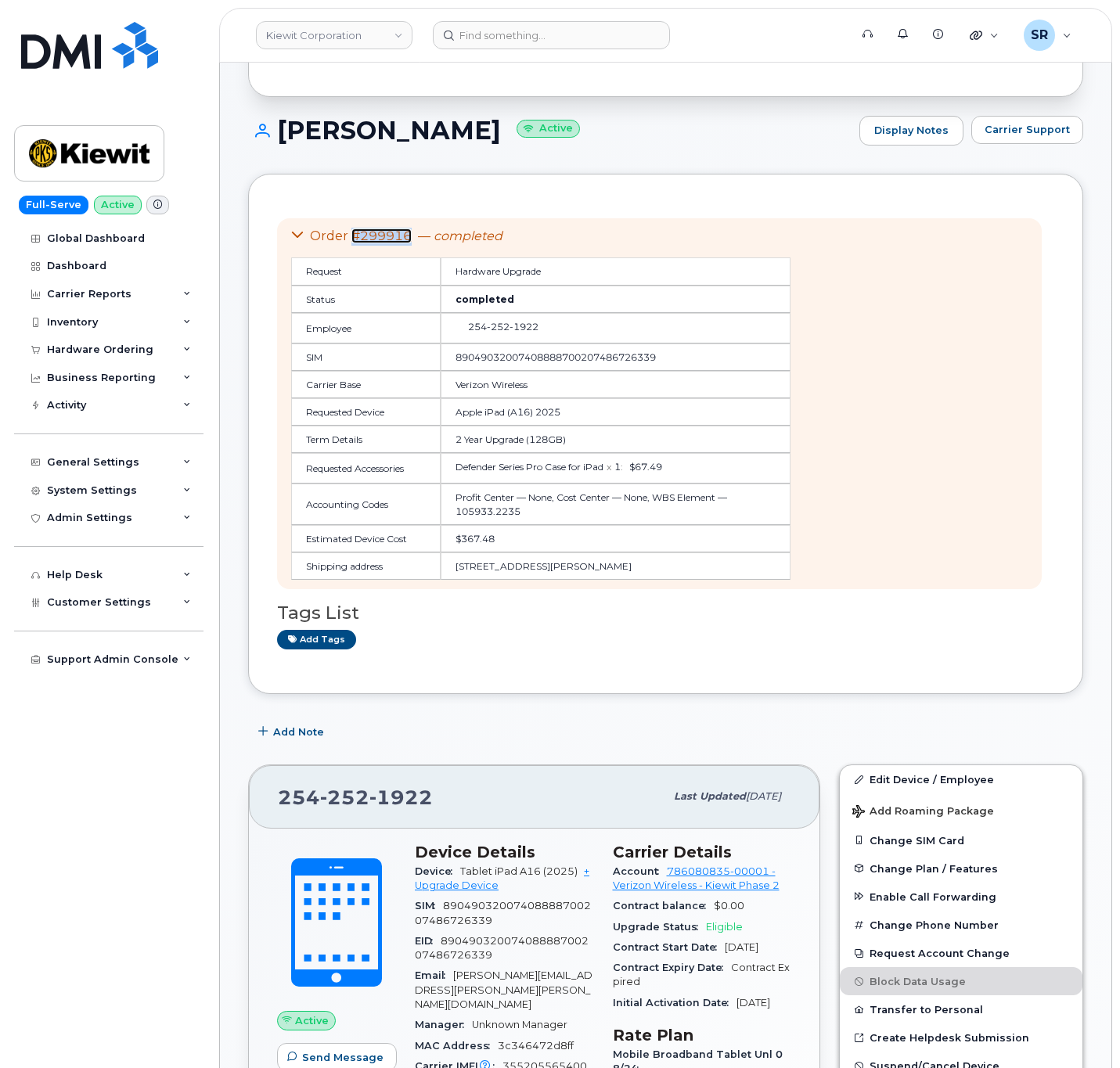
scroll to position [235, 0]
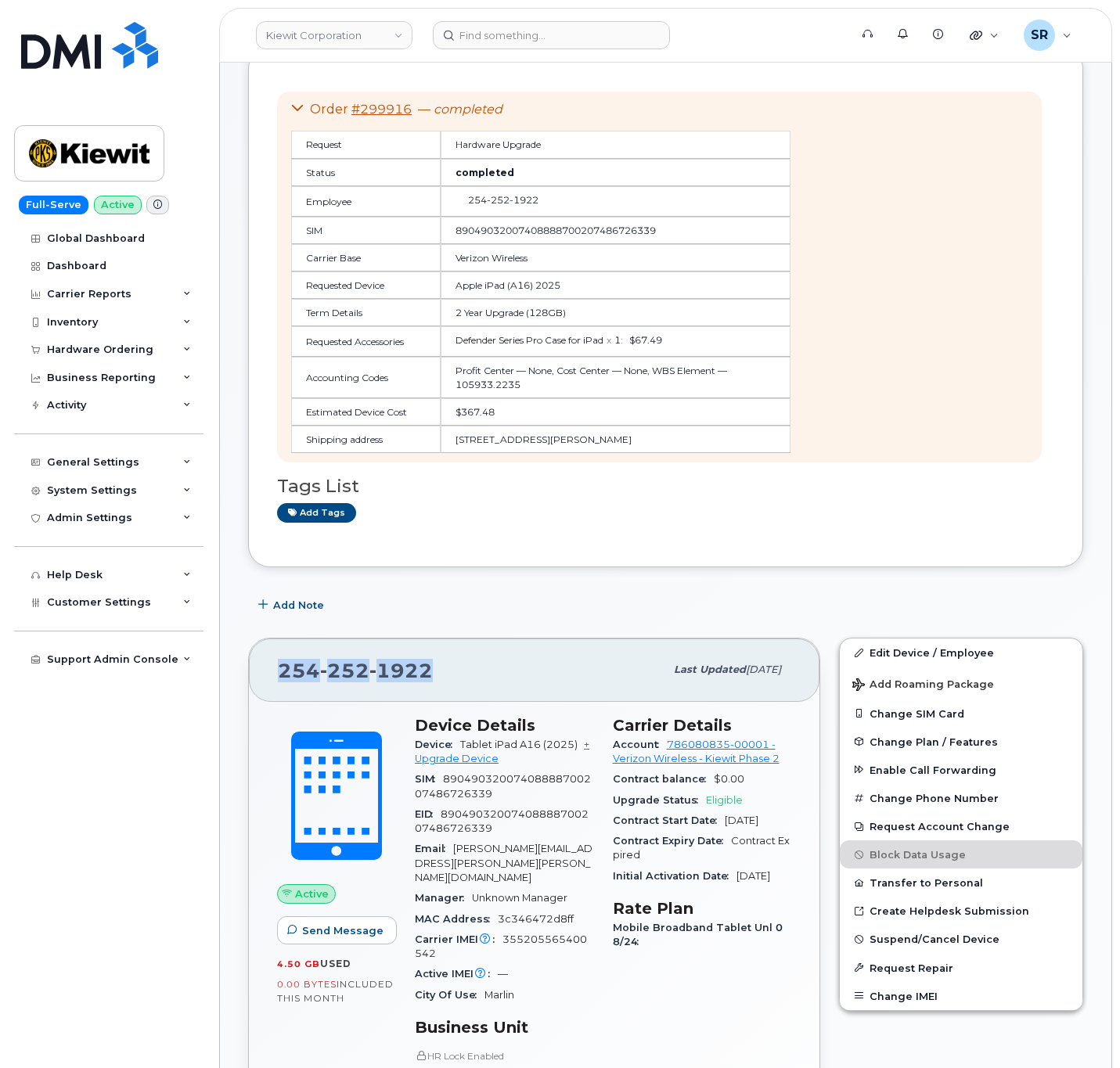
drag, startPoint x: 439, startPoint y: 676, endPoint x: 244, endPoint y: 690, distance: 195.5
click at [244, 690] on div "254 252 1922 Last updated Sep 15, 2025 Active Send Message 4.50 GB  used 0.00 B…" at bounding box center [534, 987] width 591 height 717
copy span "254 252 1922"
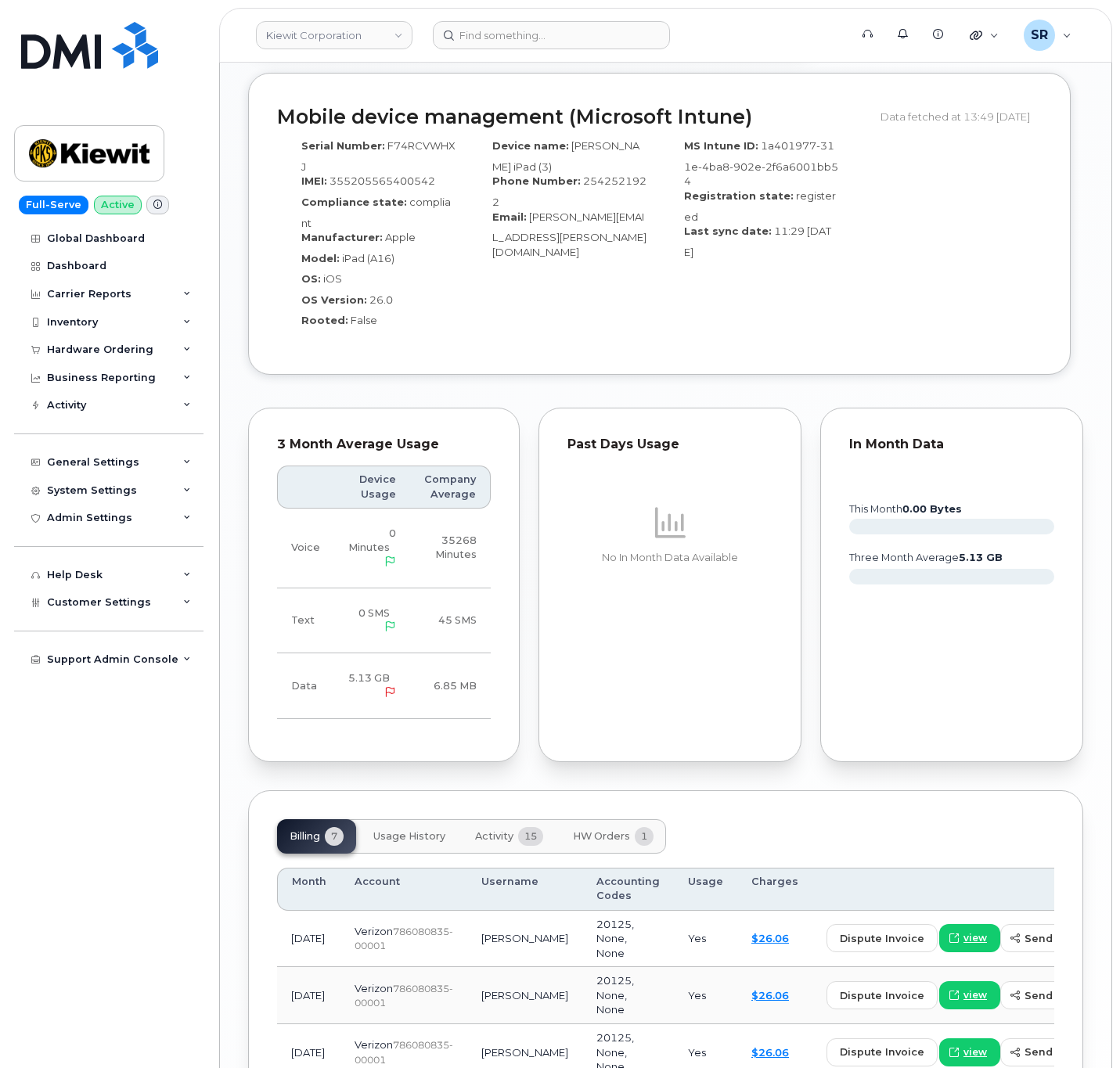
scroll to position [1886, 0]
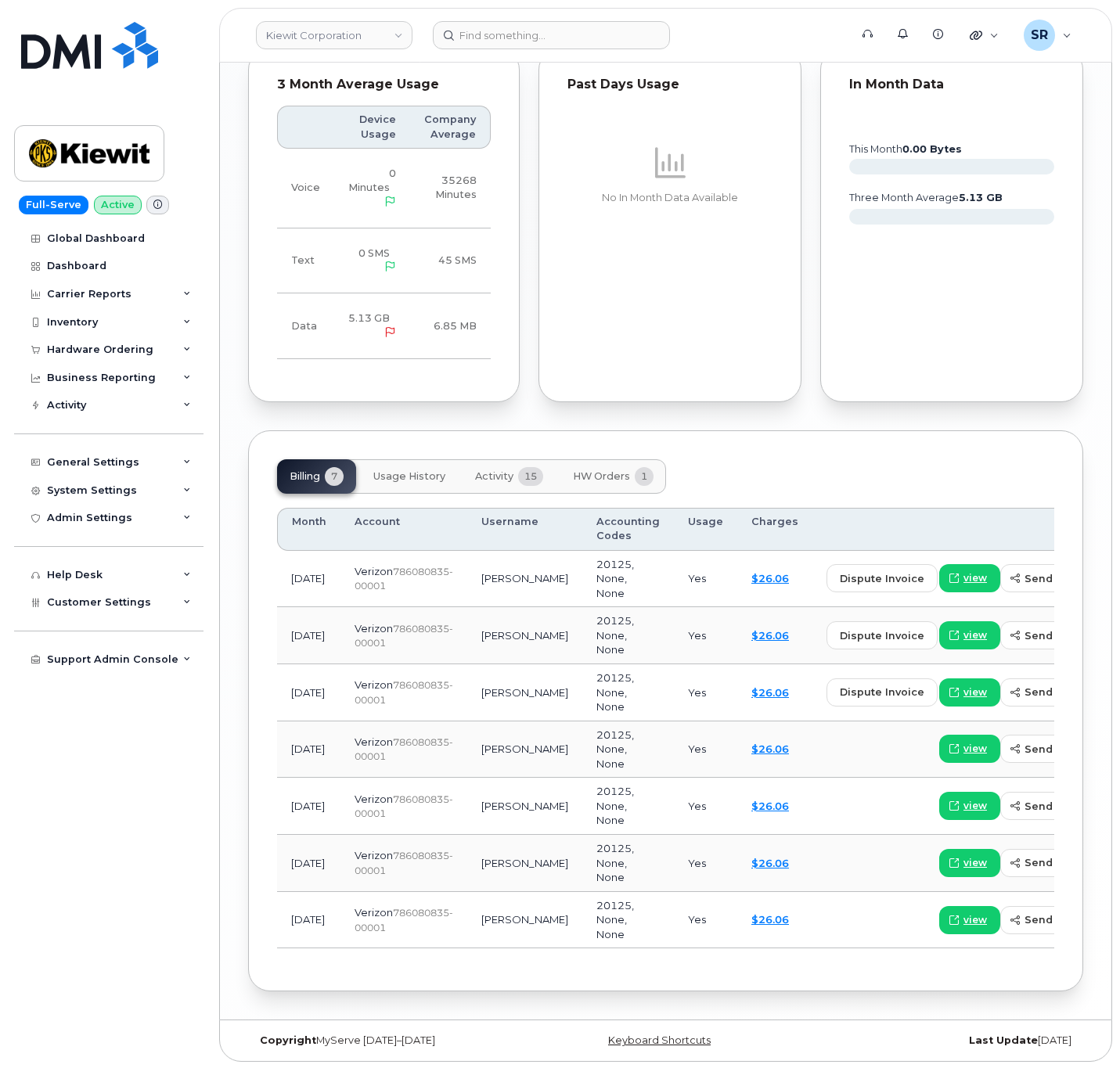
click at [510, 470] on span "Activity" at bounding box center [494, 476] width 38 height 12
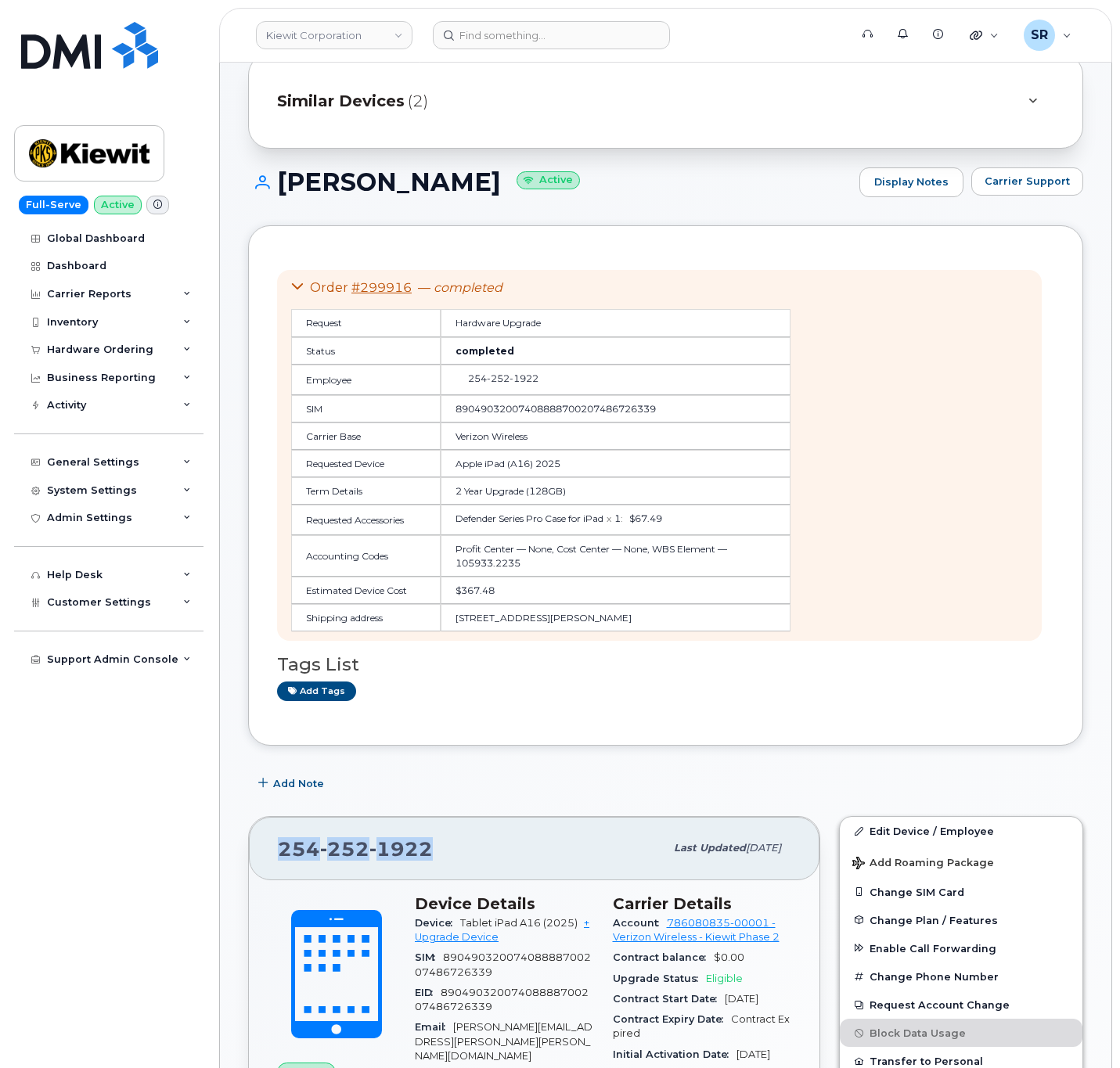
scroll to position [0, 0]
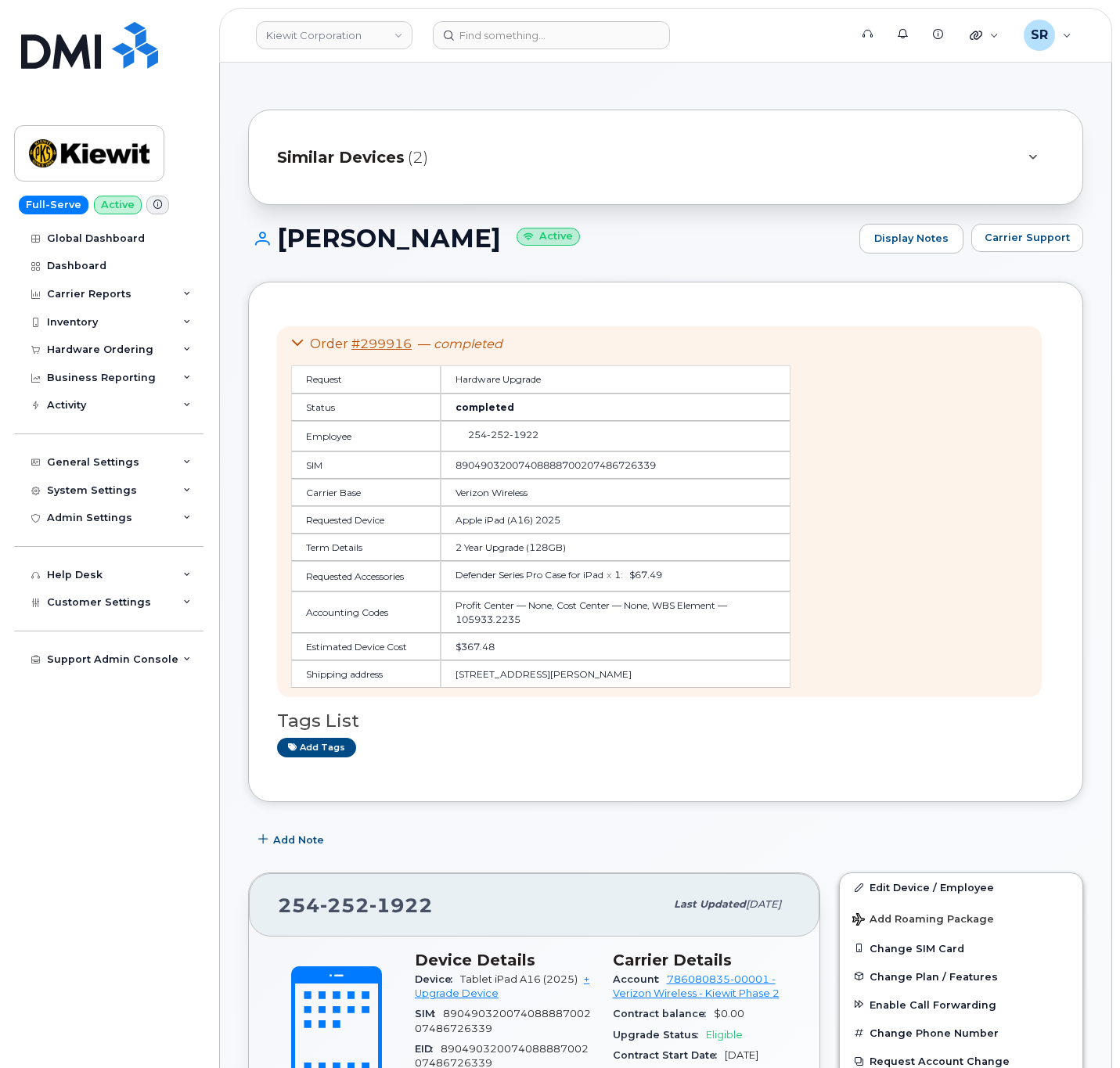
click at [411, 153] on span "(2)" at bounding box center [418, 158] width 21 height 22
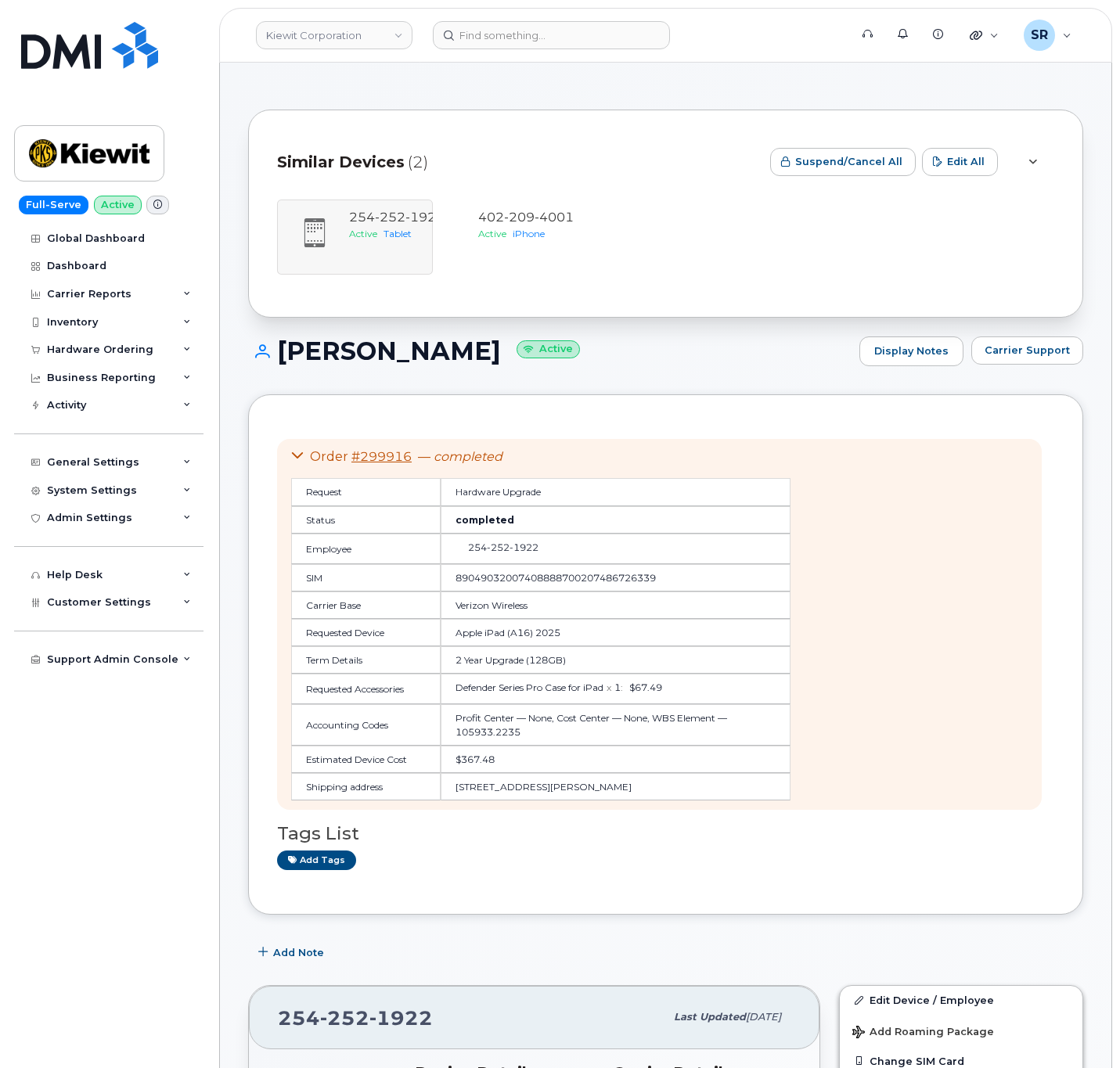
click at [329, 152] on span "Similar Devices" at bounding box center [340, 163] width 127 height 22
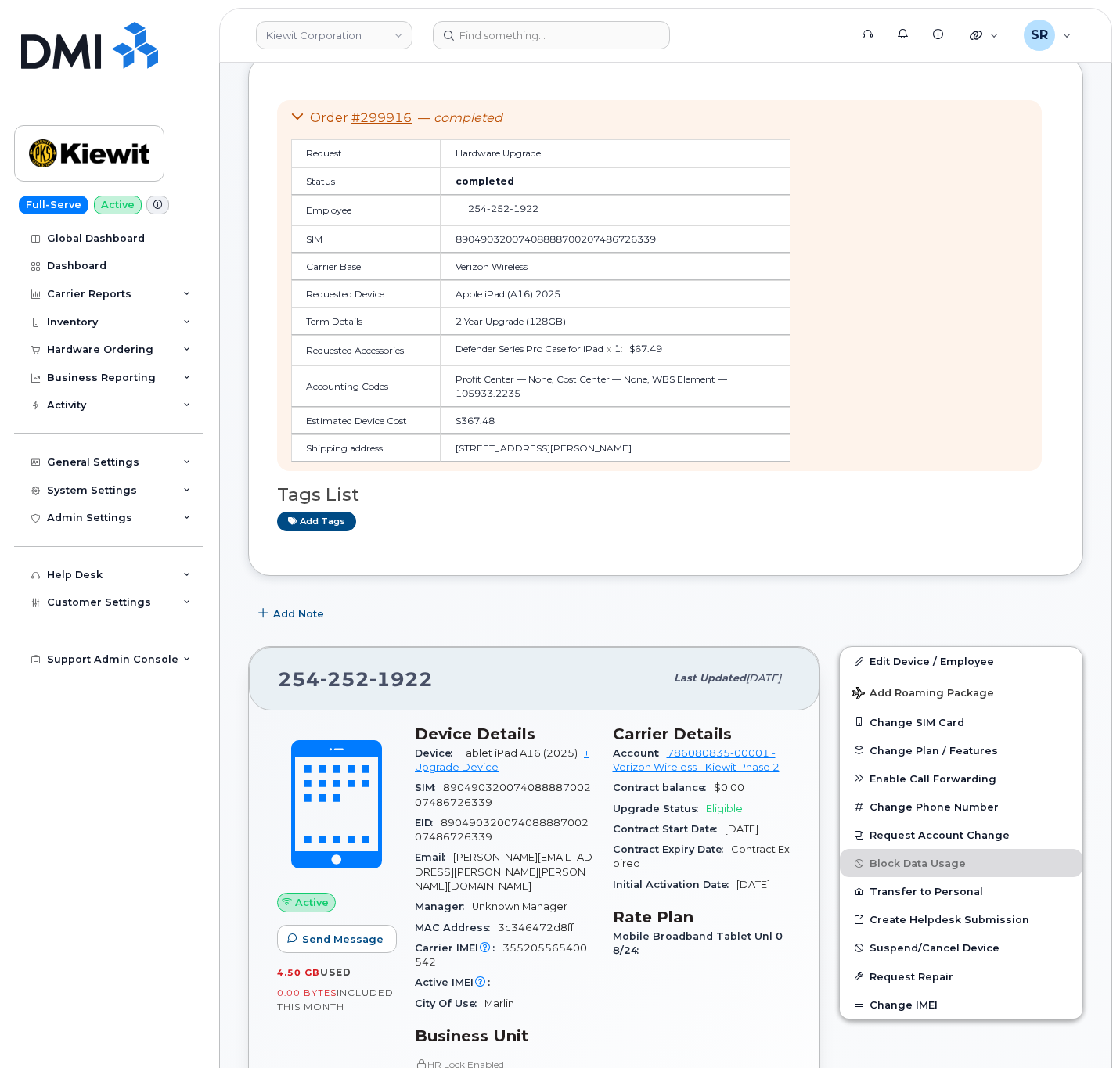
scroll to position [118, 0]
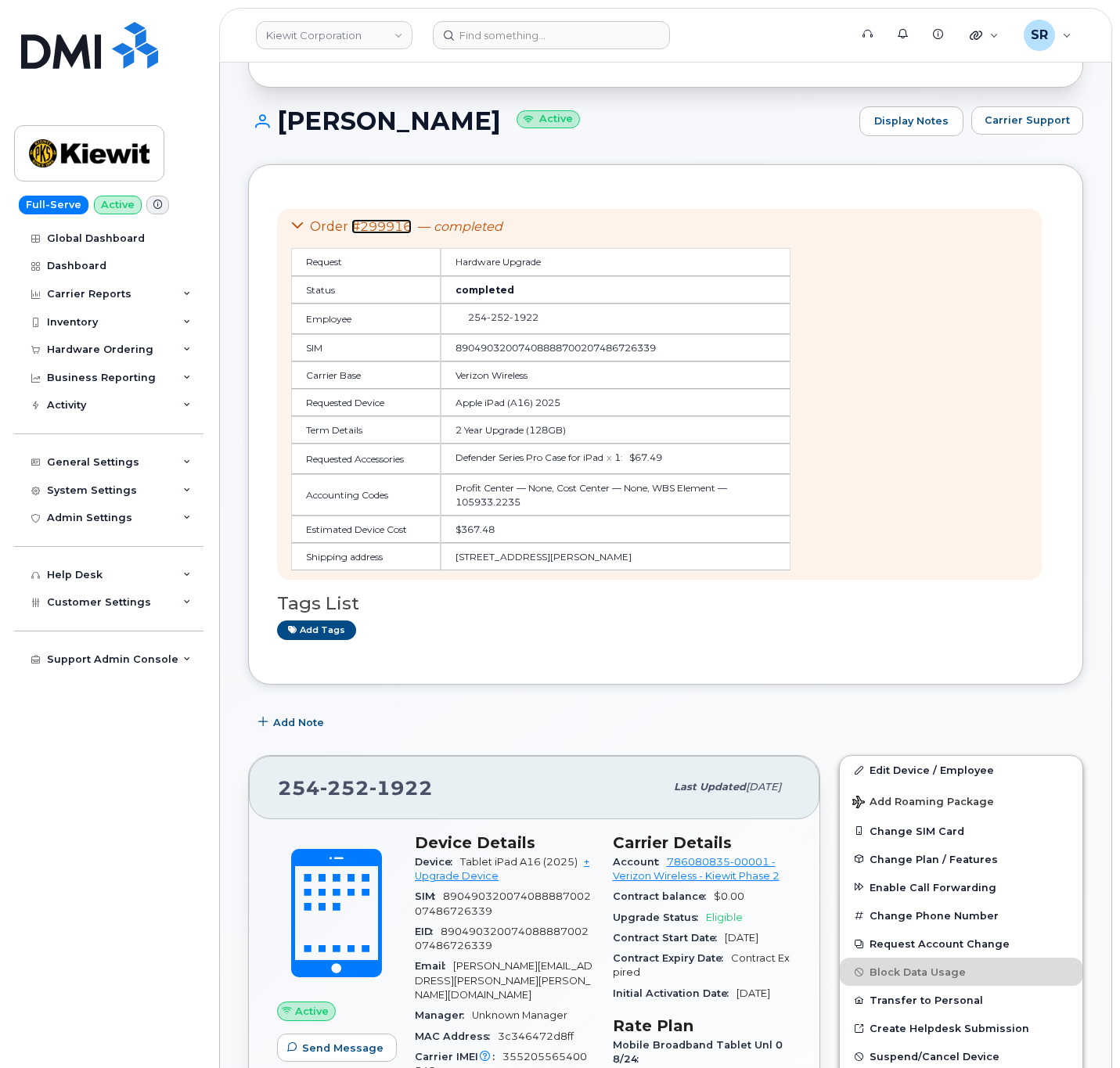
click at [387, 228] on link "#299916" at bounding box center [381, 226] width 60 height 15
click at [538, 26] on input at bounding box center [552, 36] width 237 height 28
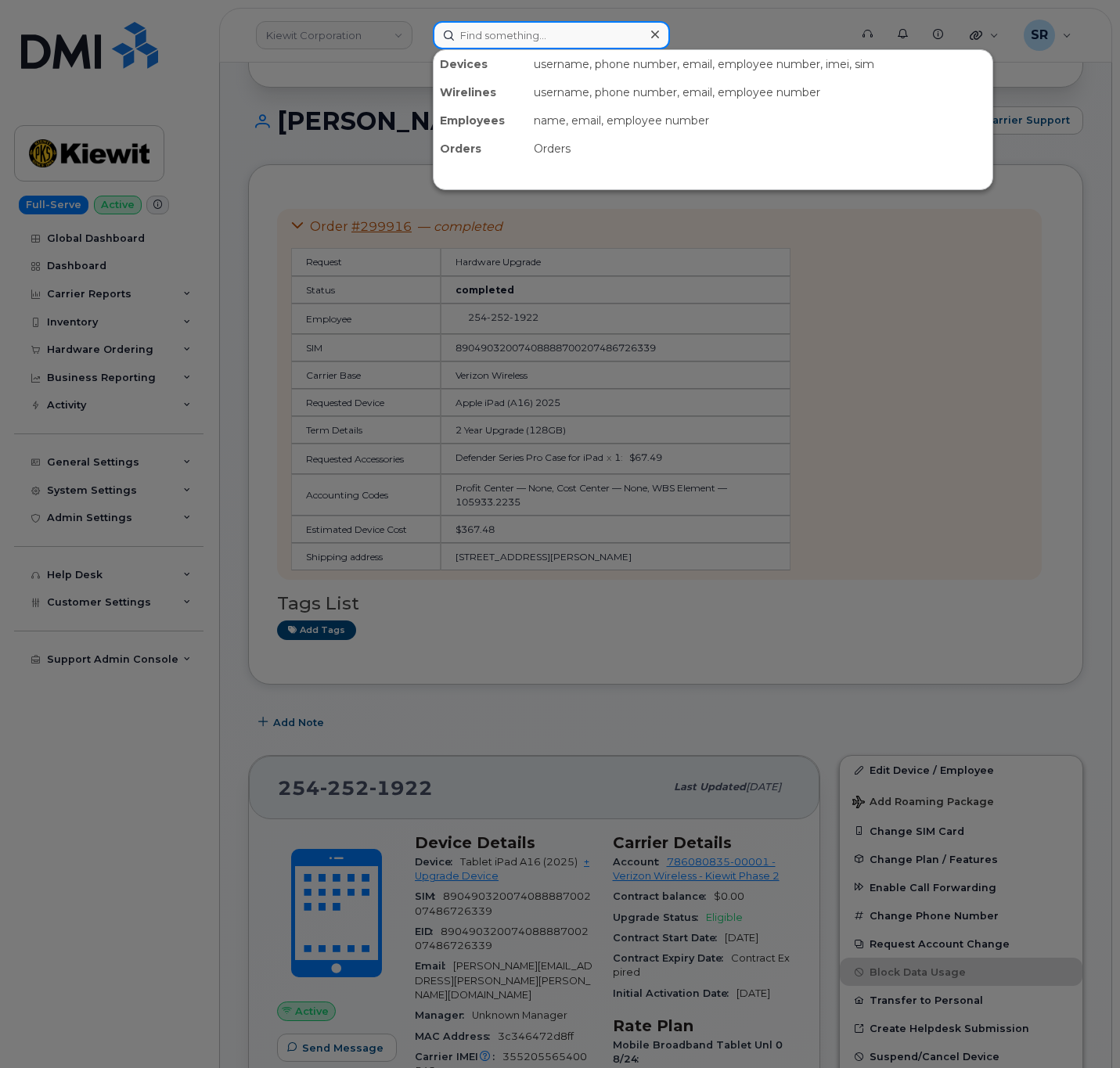
paste input "4697587356"
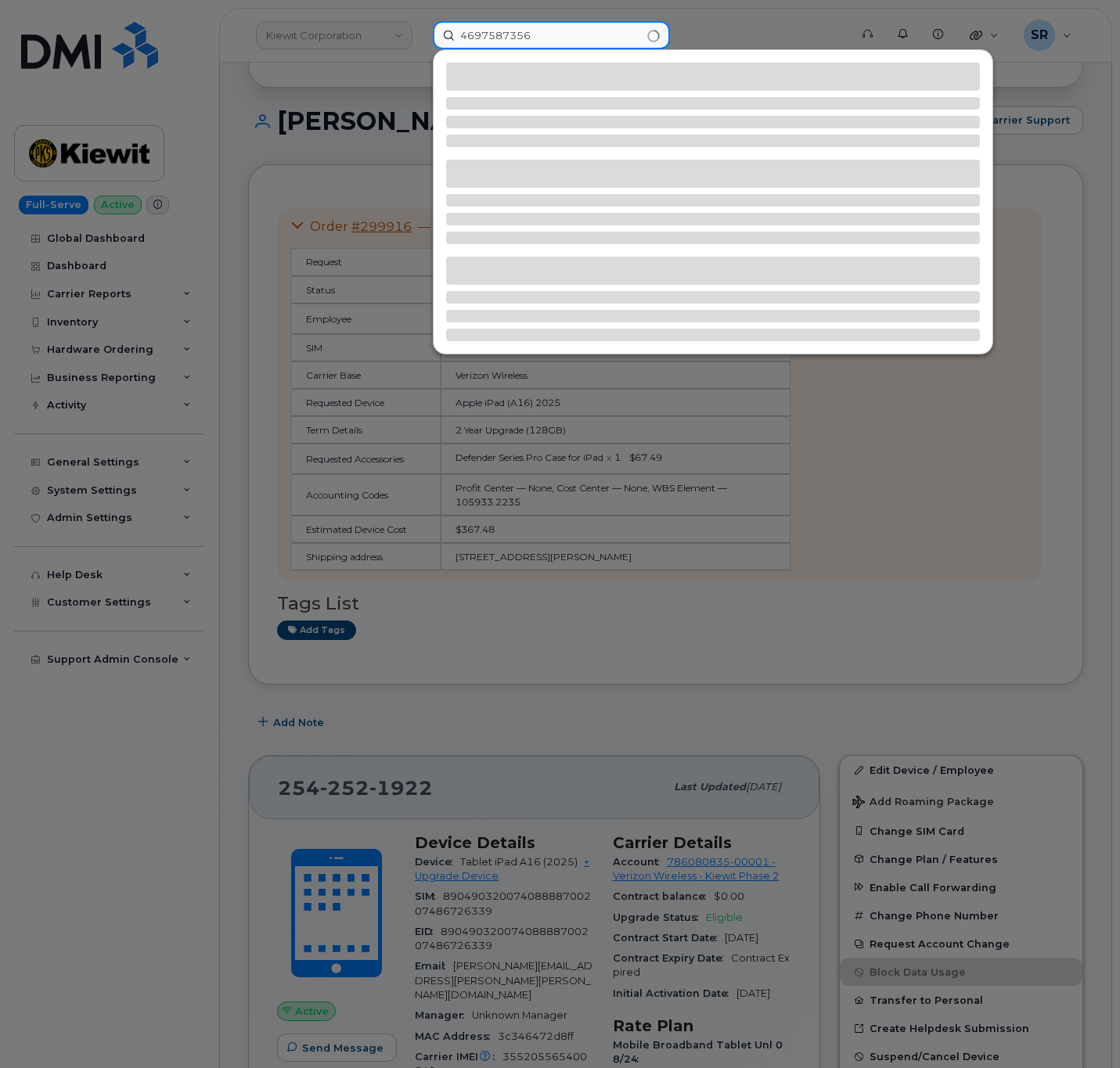
type input "4697587356"
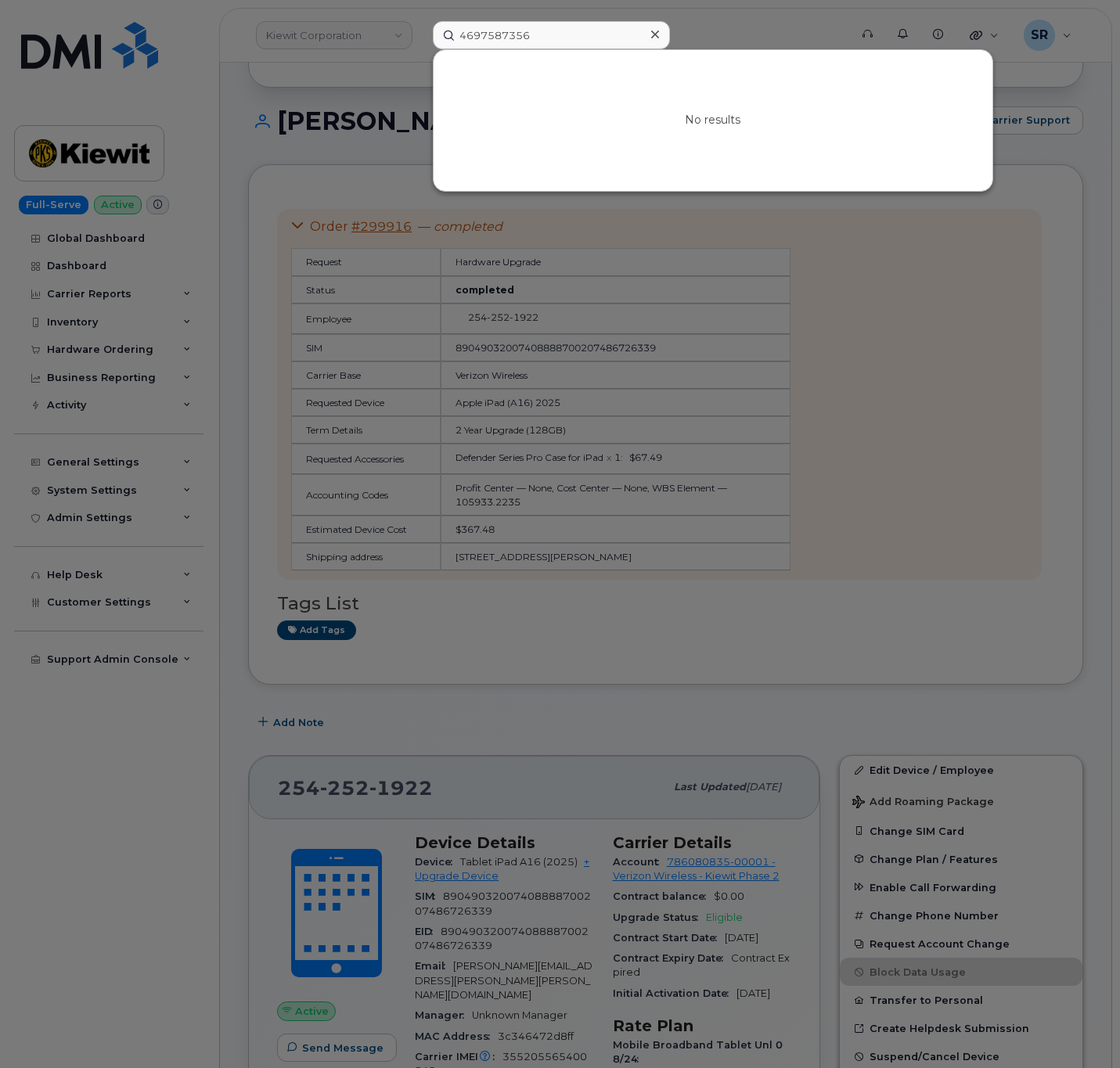
click at [761, 693] on div at bounding box center [560, 534] width 1120 height 1068
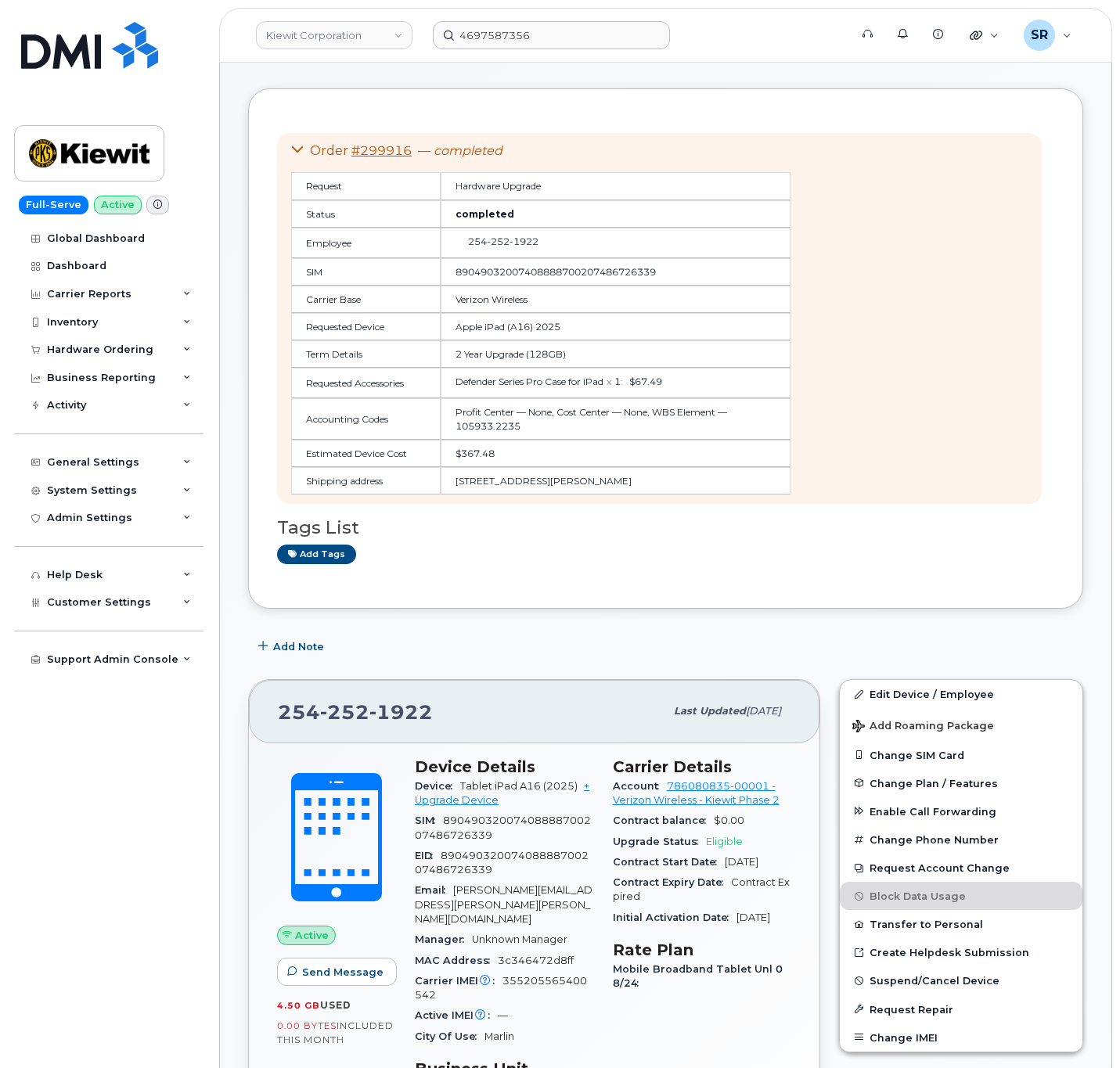
scroll to position [235, 0]
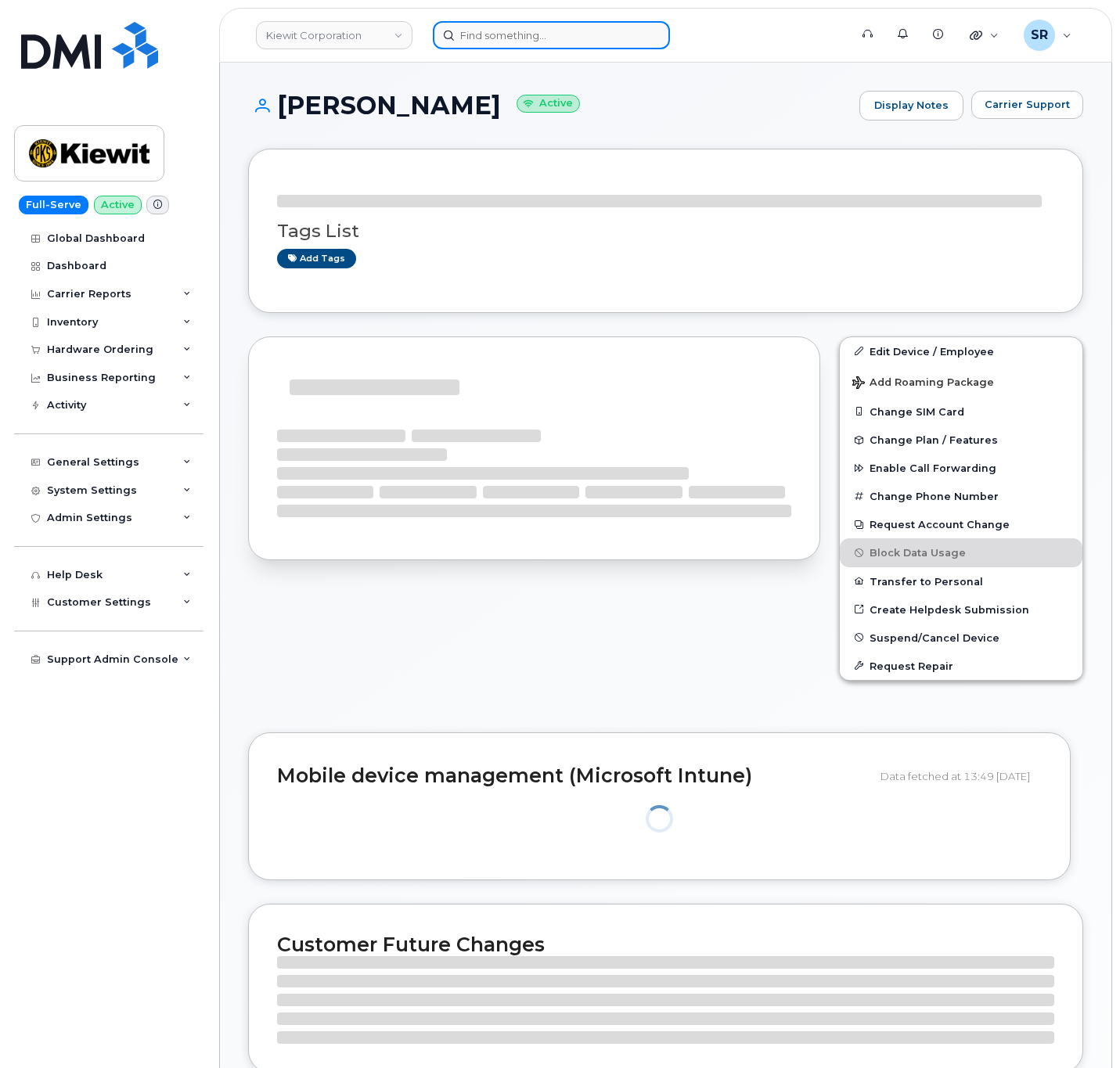
click at [500, 29] on input at bounding box center [552, 36] width 237 height 28
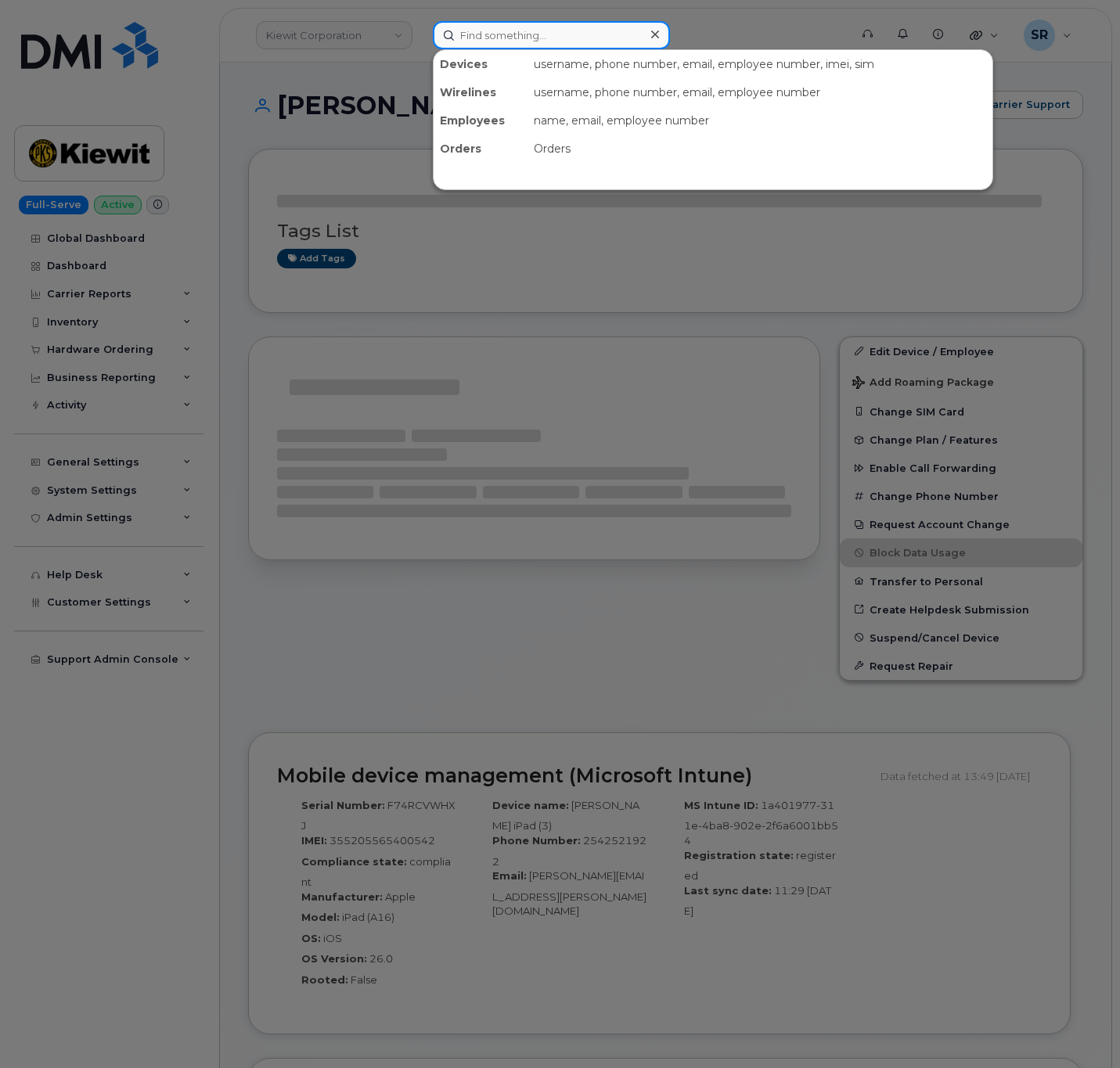
paste input "#299916"
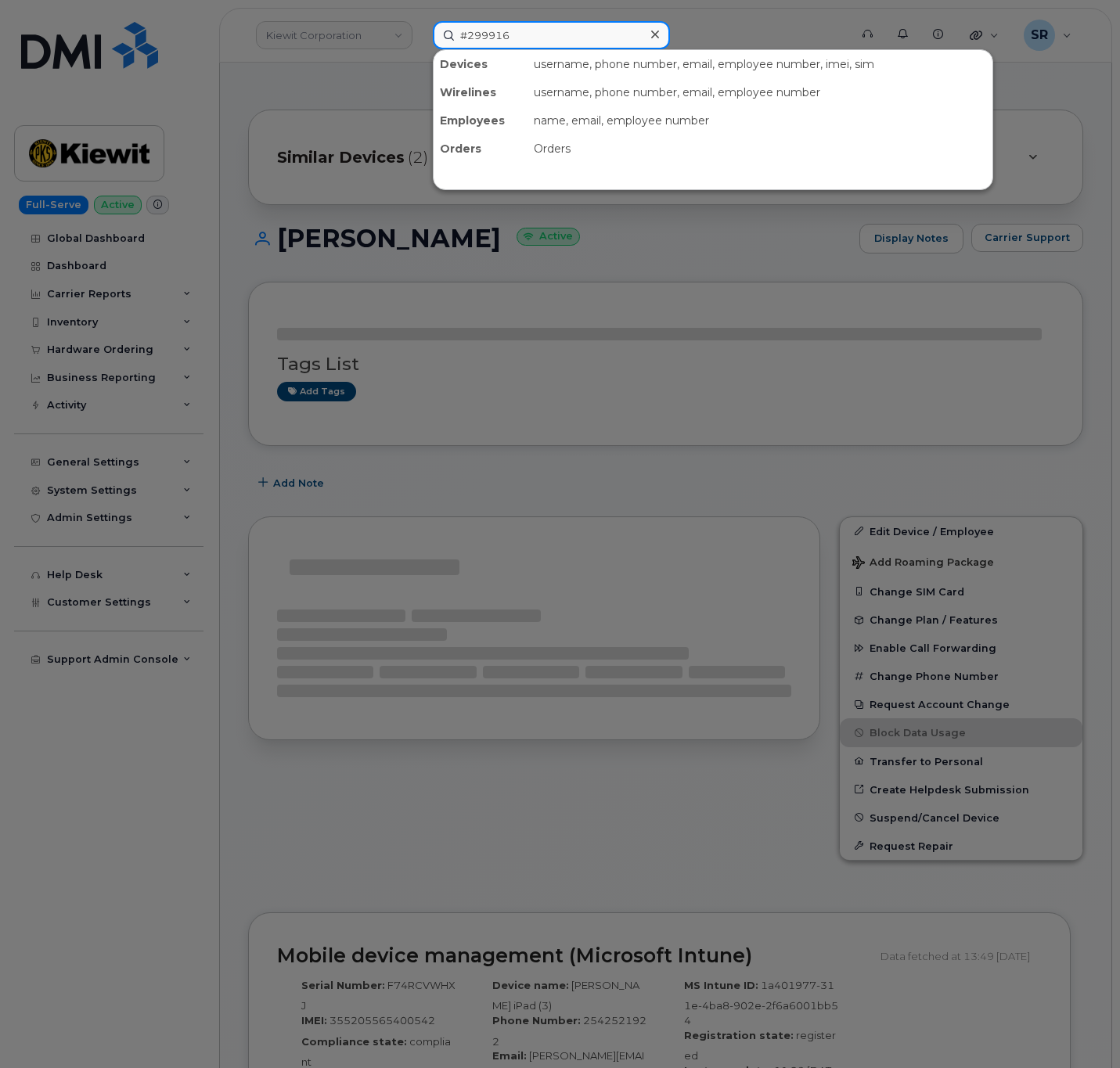
type input "#299916"
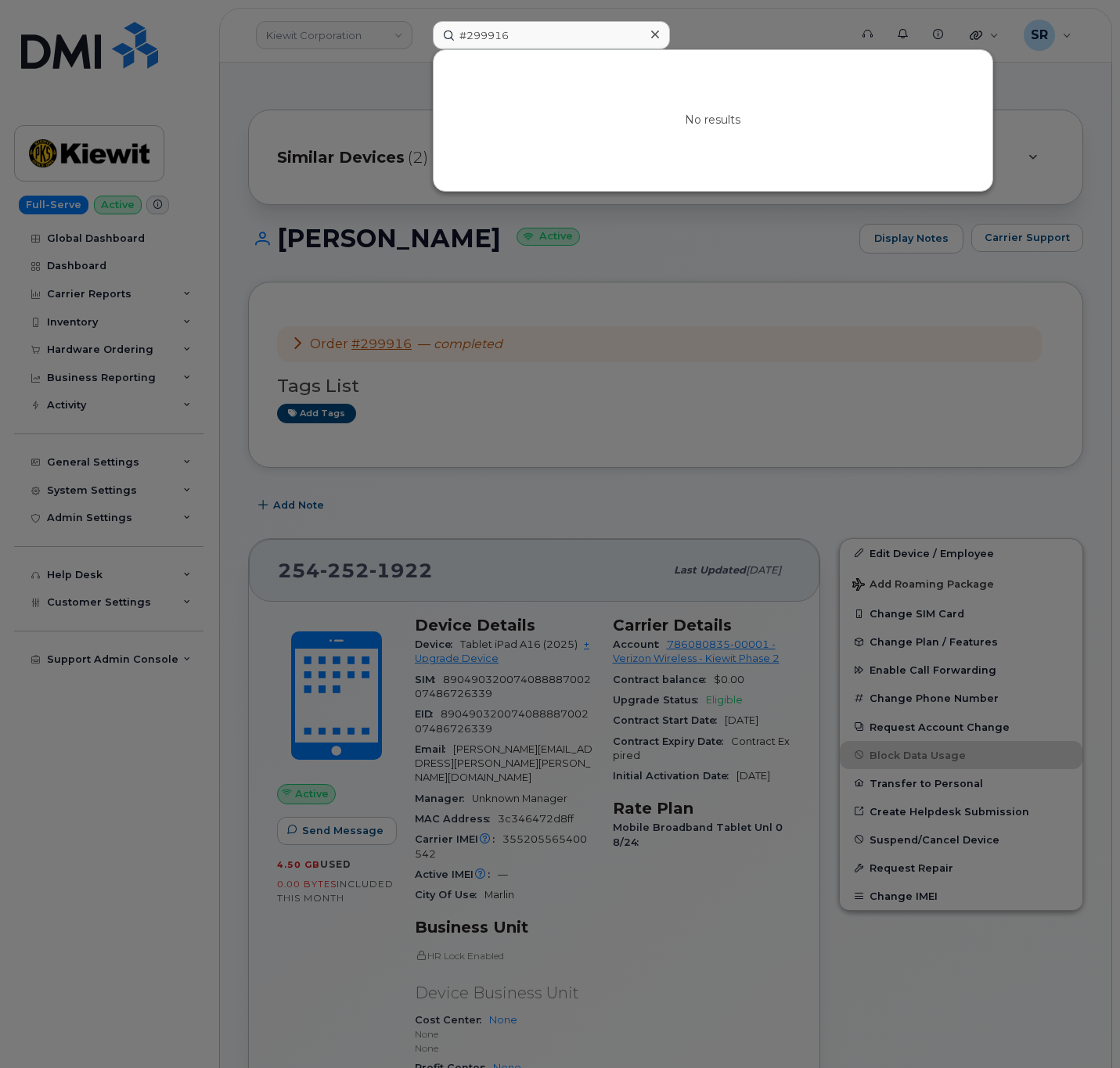
click at [639, 264] on div at bounding box center [560, 534] width 1120 height 1068
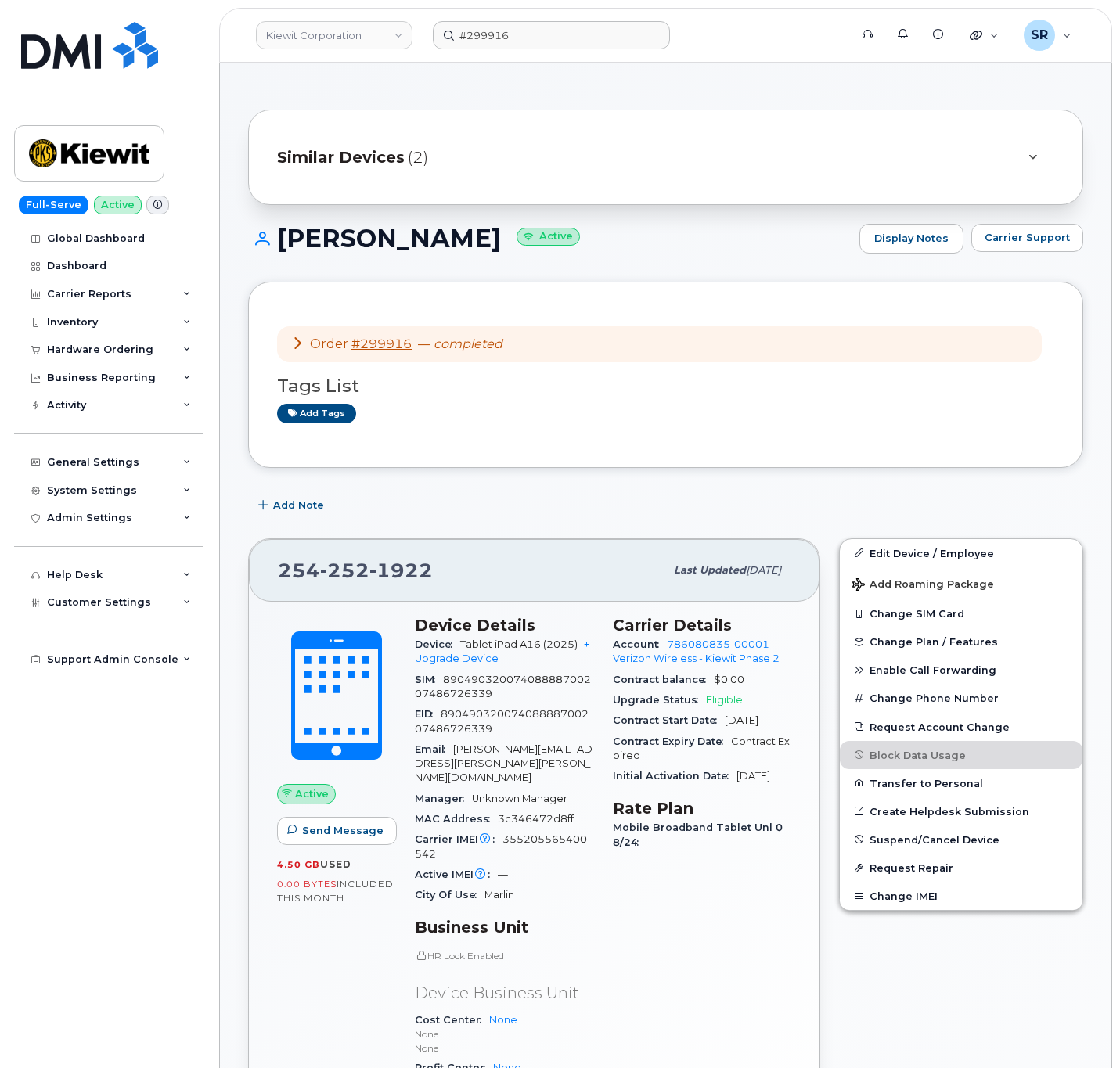
click at [766, 278] on div "BLAKE MAYBEE Active Display Notes Carrier Support" at bounding box center [665, 253] width 835 height 58
drag, startPoint x: 662, startPoint y: 649, endPoint x: 770, endPoint y: 656, distance: 108.2
click at [770, 656] on div "Account 786080835-00001 - Verizon Wireless - Kiewit Phase 2" at bounding box center [702, 653] width 179 height 36
copy link "786080835-00001"
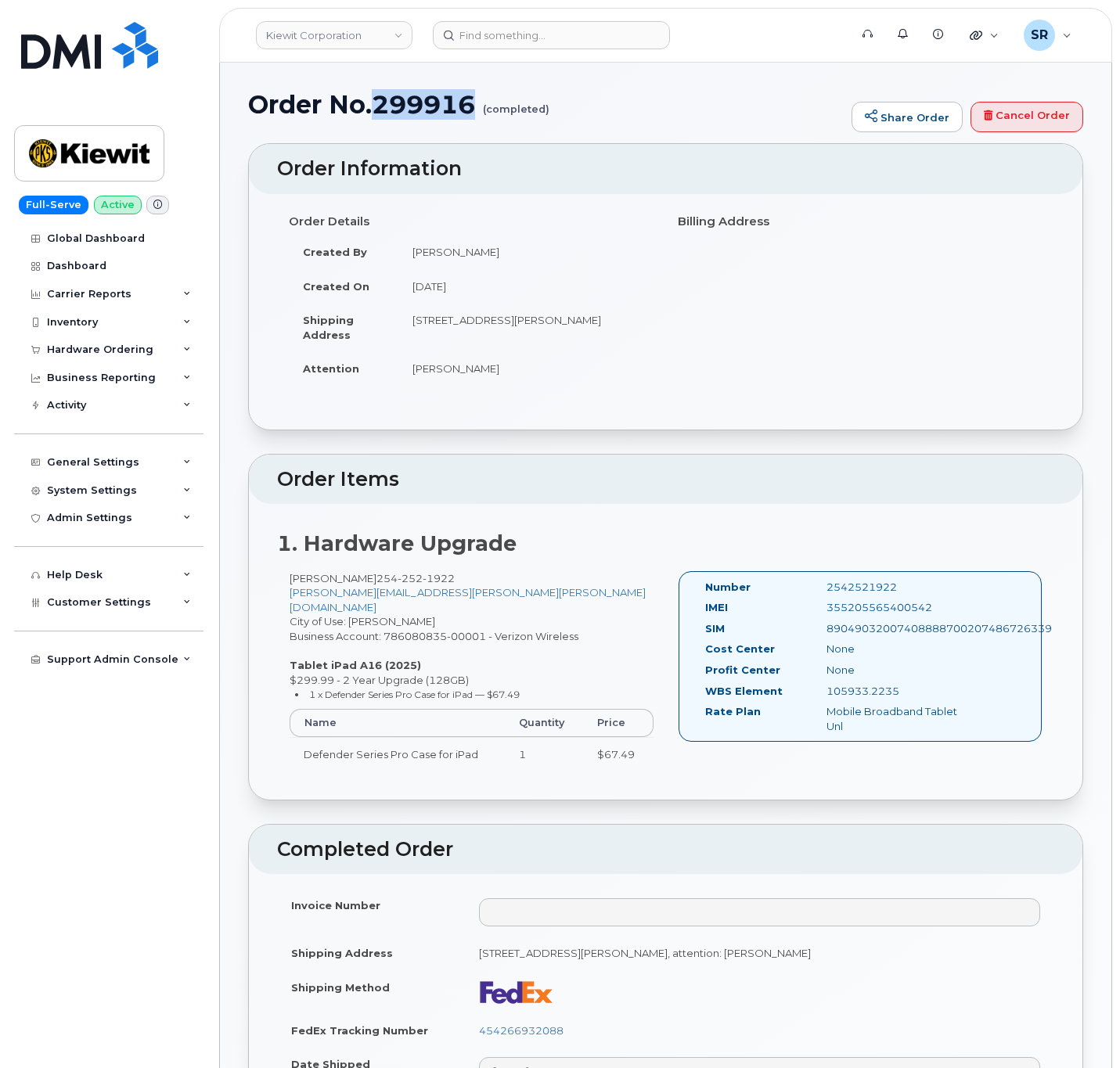
drag, startPoint x: 381, startPoint y: 103, endPoint x: 472, endPoint y: 118, distance: 92.2
click at [472, 118] on h1 "Order No.299916 (completed)" at bounding box center [545, 104] width 596 height 27
click at [696, 93] on h1 "Order No.299916 (completed)" at bounding box center [545, 104] width 596 height 27
drag, startPoint x: 379, startPoint y: 104, endPoint x: 492, endPoint y: 113, distance: 113.4
click at [492, 113] on h1 "Order No.299916 (completed)" at bounding box center [545, 104] width 596 height 27
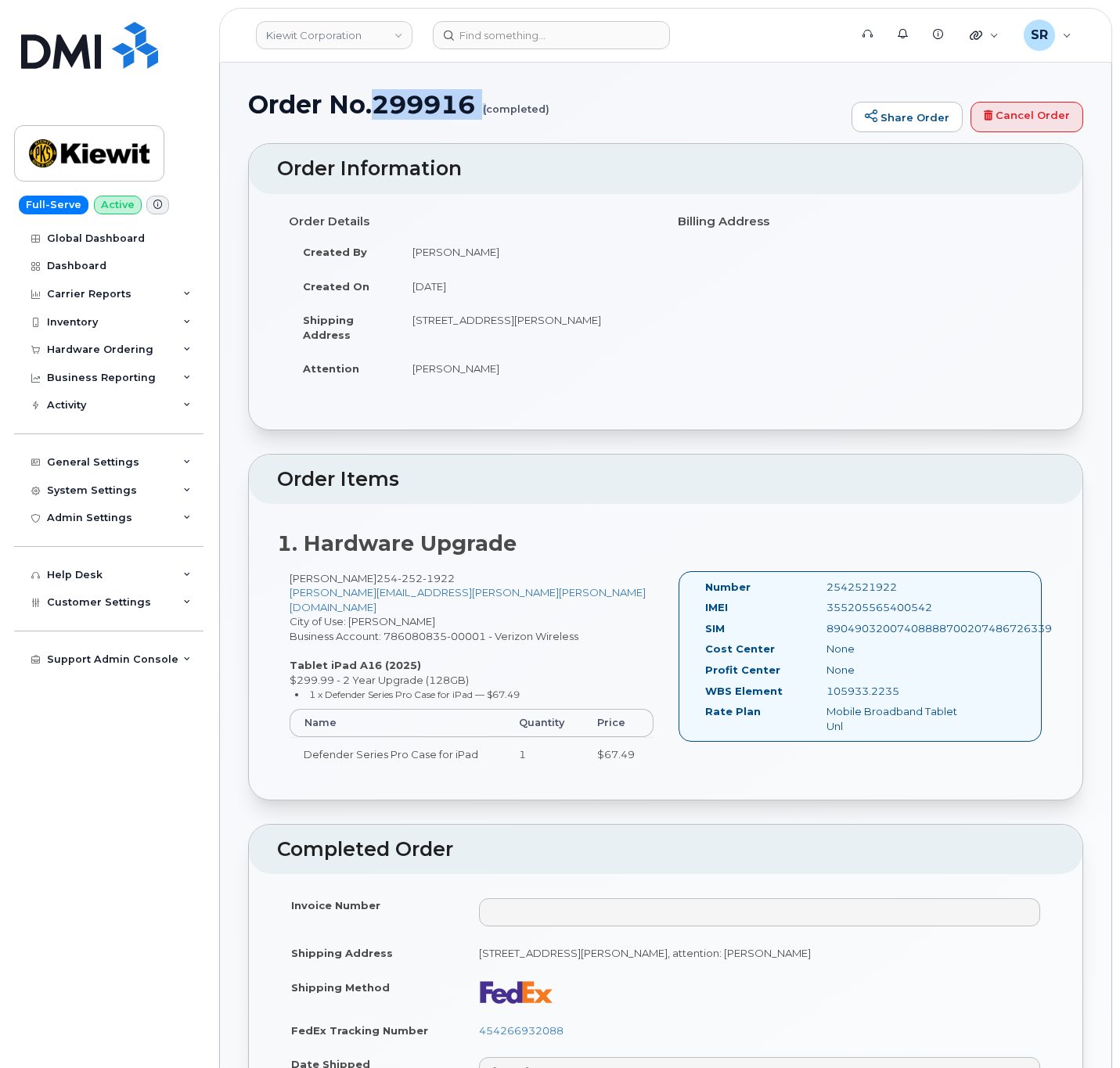
click at [635, 113] on h1 "Order No.299916 (completed)" at bounding box center [545, 104] width 596 height 27
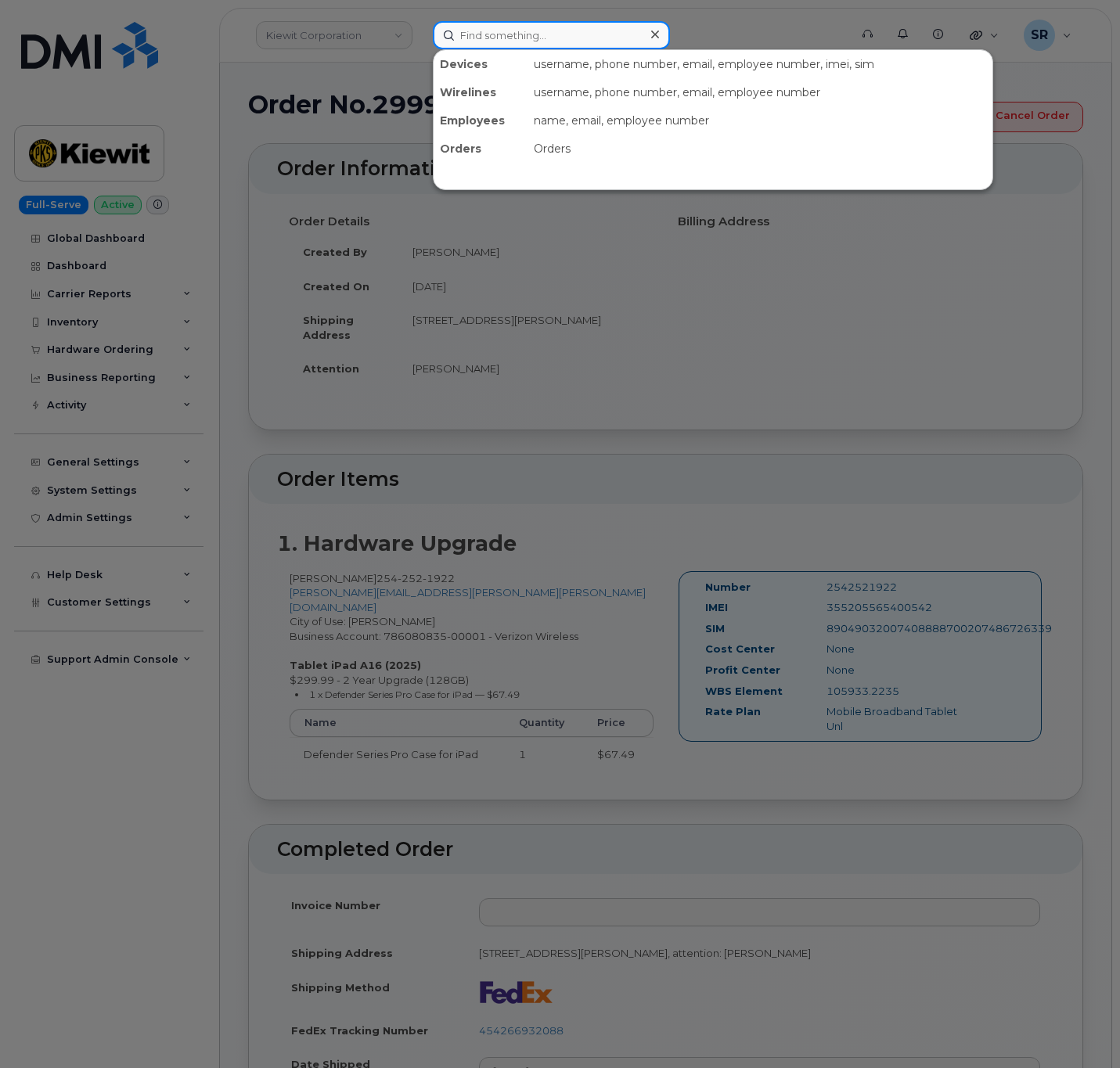
click at [515, 43] on input at bounding box center [552, 36] width 237 height 28
paste input "Joseph Gunnells"
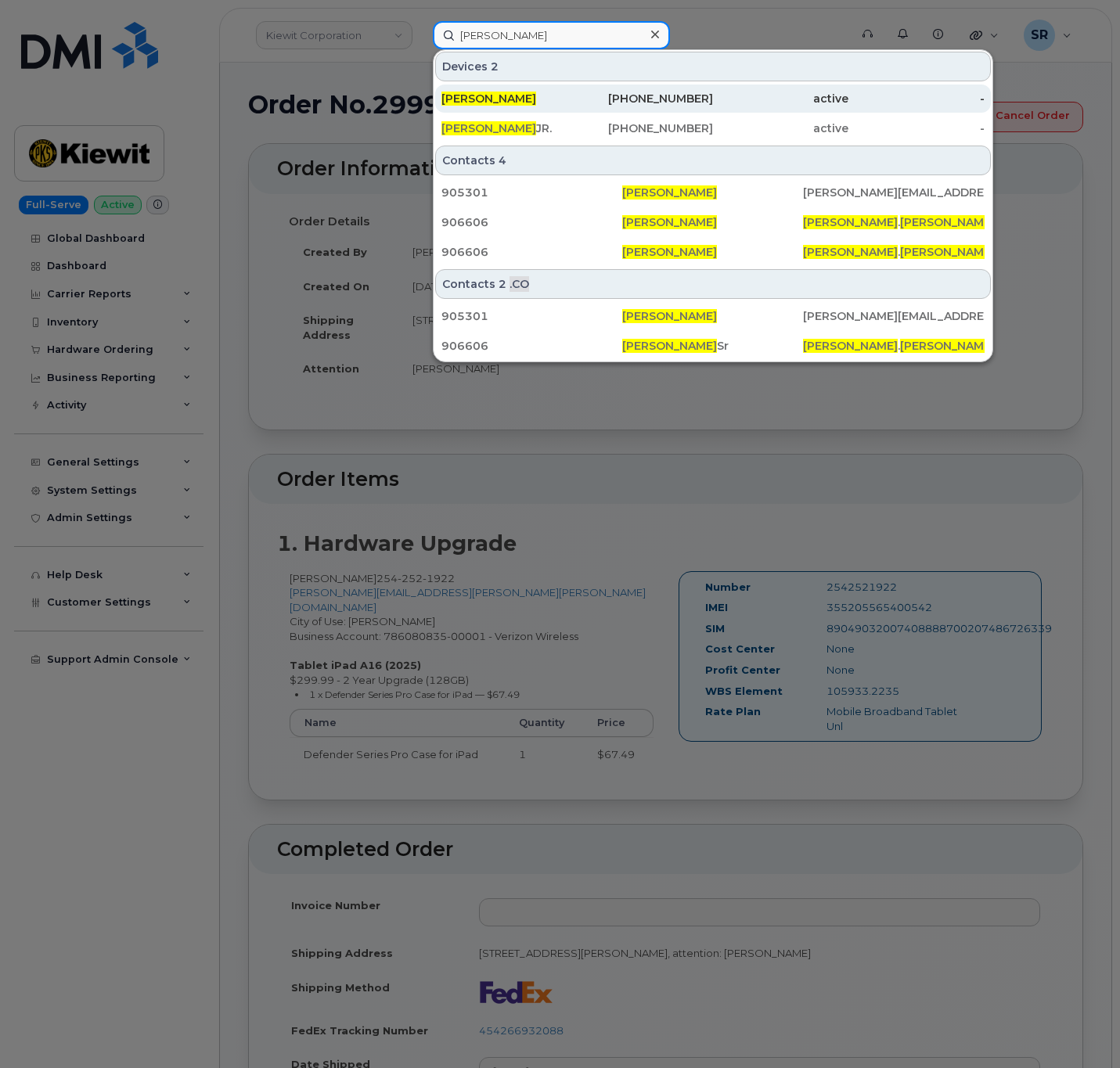
type input "Joseph Gunnells"
click at [617, 85] on div "970-910-2678" at bounding box center [644, 98] width 136 height 28
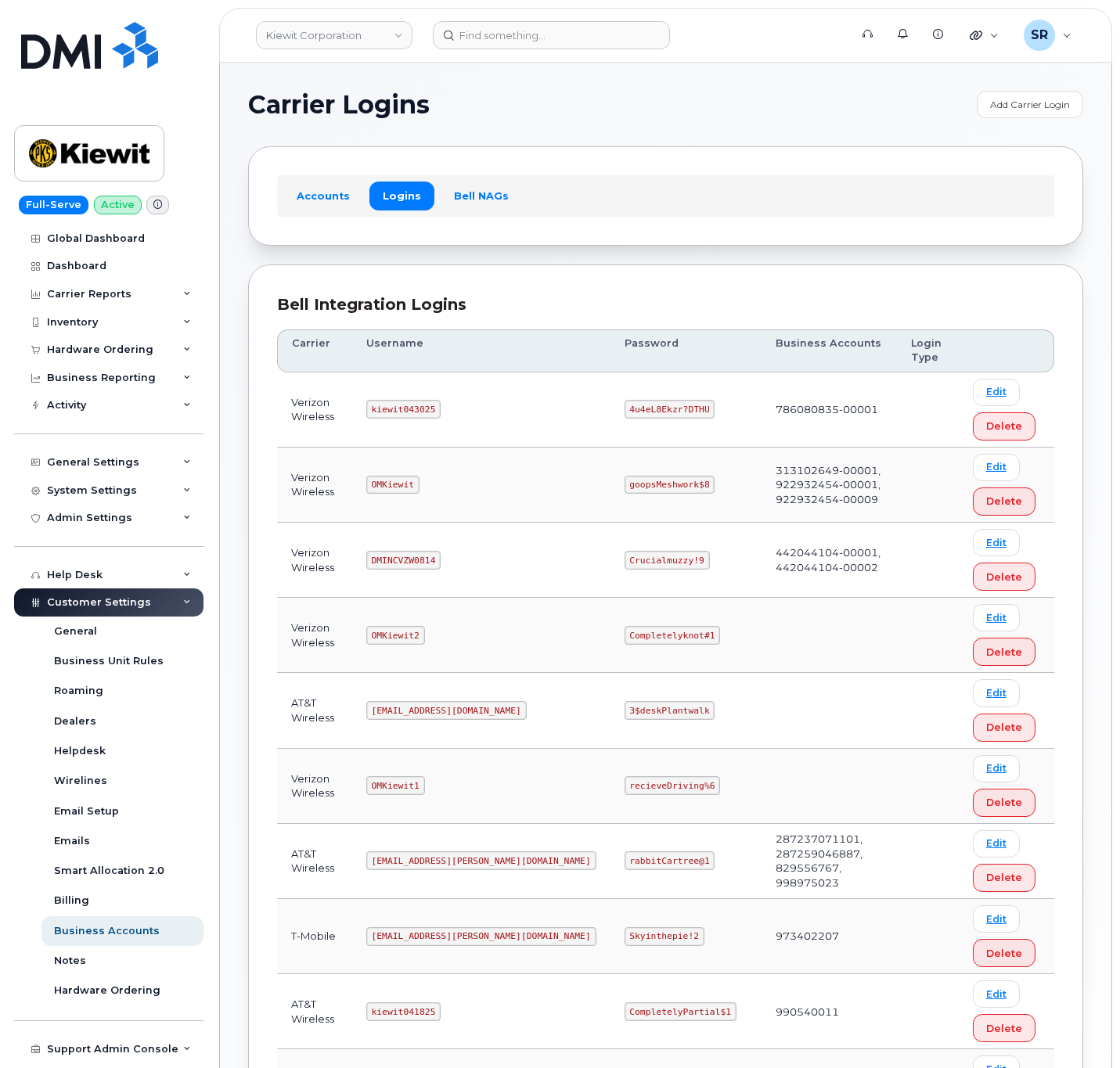
click at [432, 407] on code "kiewit043025" at bounding box center [404, 410] width 75 height 19
copy code "kiewit043025"
click at [625, 406] on code "4u4eL8Ekzr?DTHU" at bounding box center [669, 410] width 91 height 19
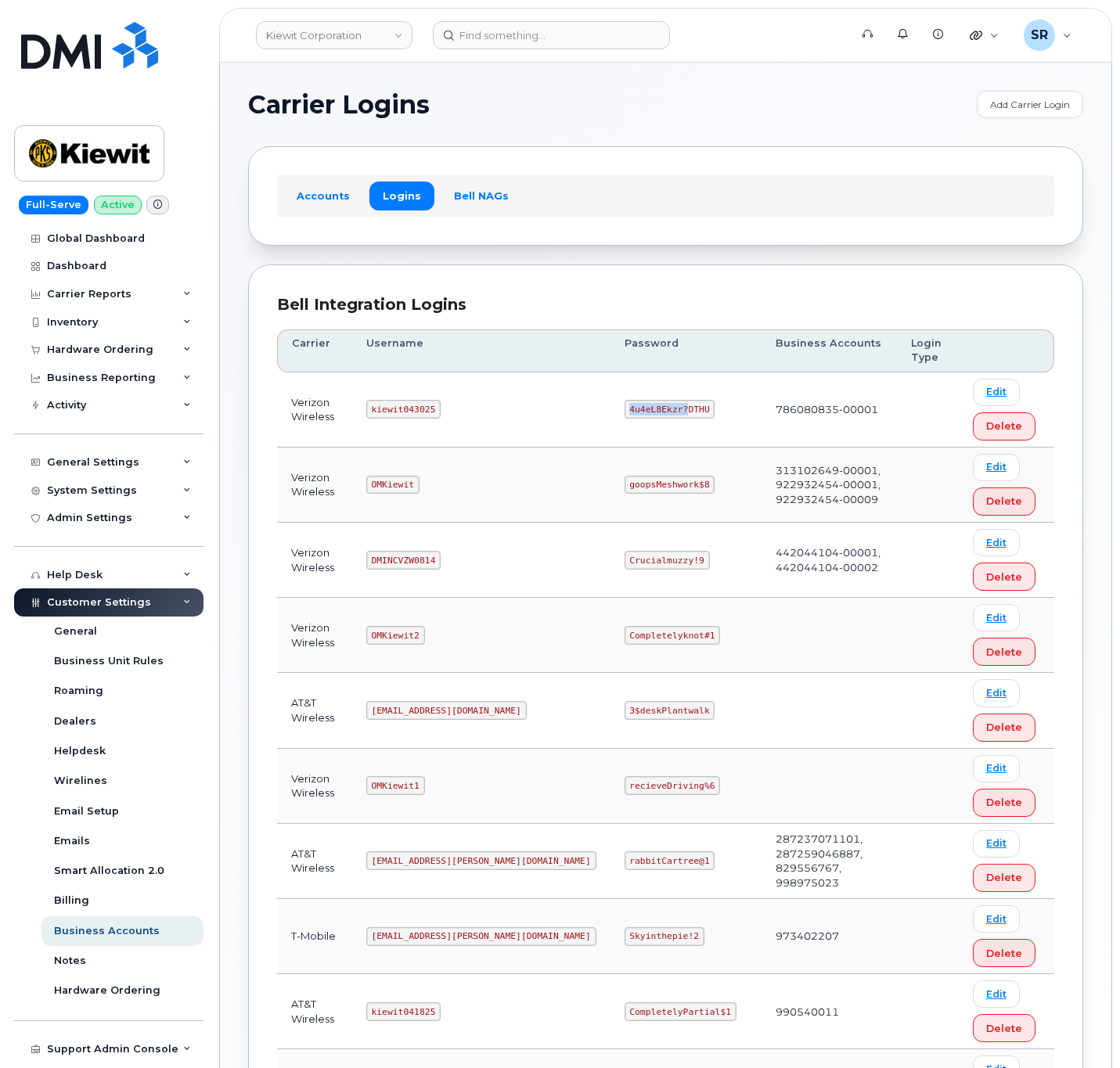
click at [625, 406] on code "4u4eL8Ekzr?DTHU" at bounding box center [669, 410] width 91 height 19
click at [625, 414] on code "4u4eL8Ekzr?DTHU" at bounding box center [669, 410] width 91 height 19
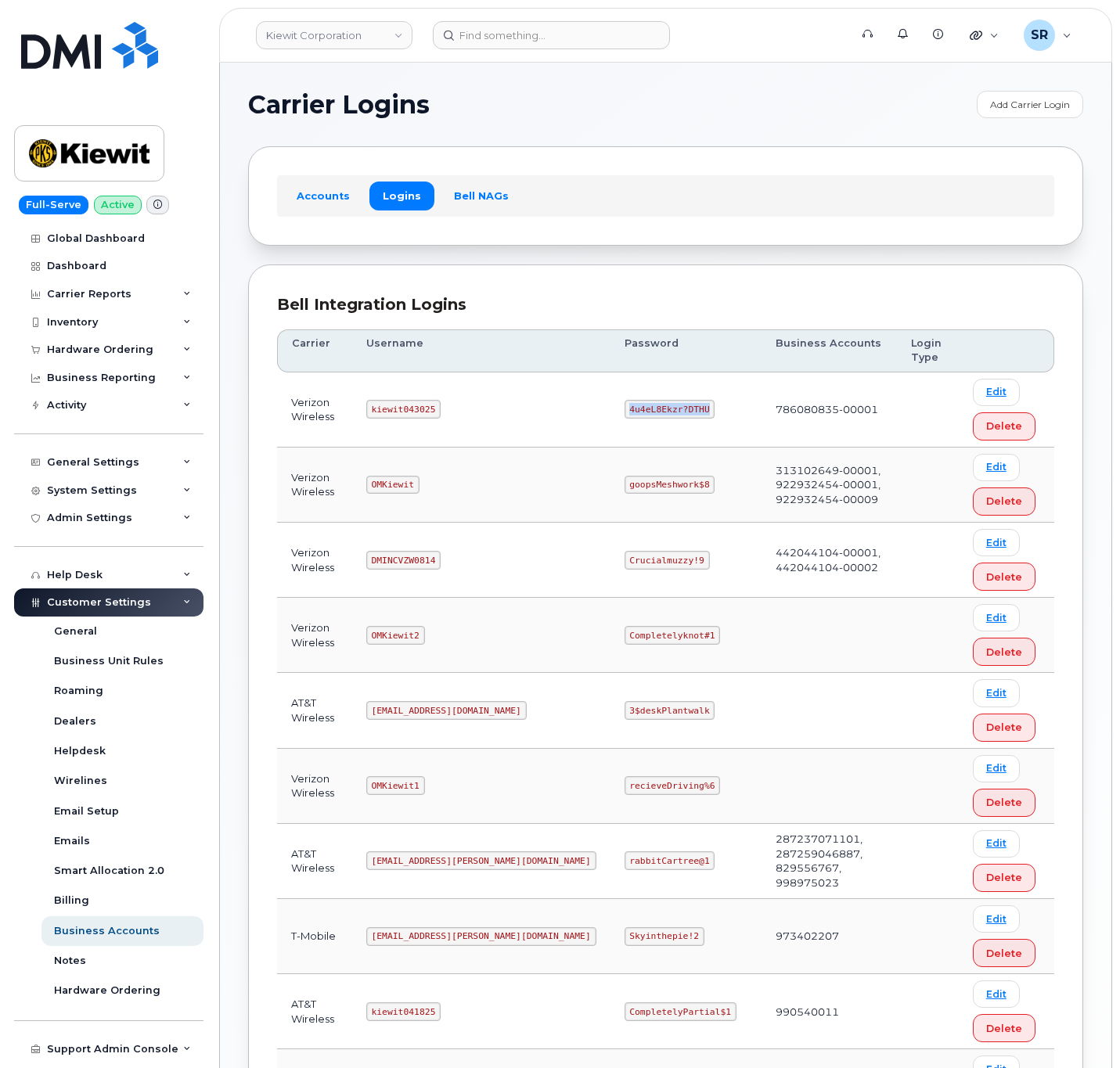
copy code "4u4eL8Ekzr?DTHU"
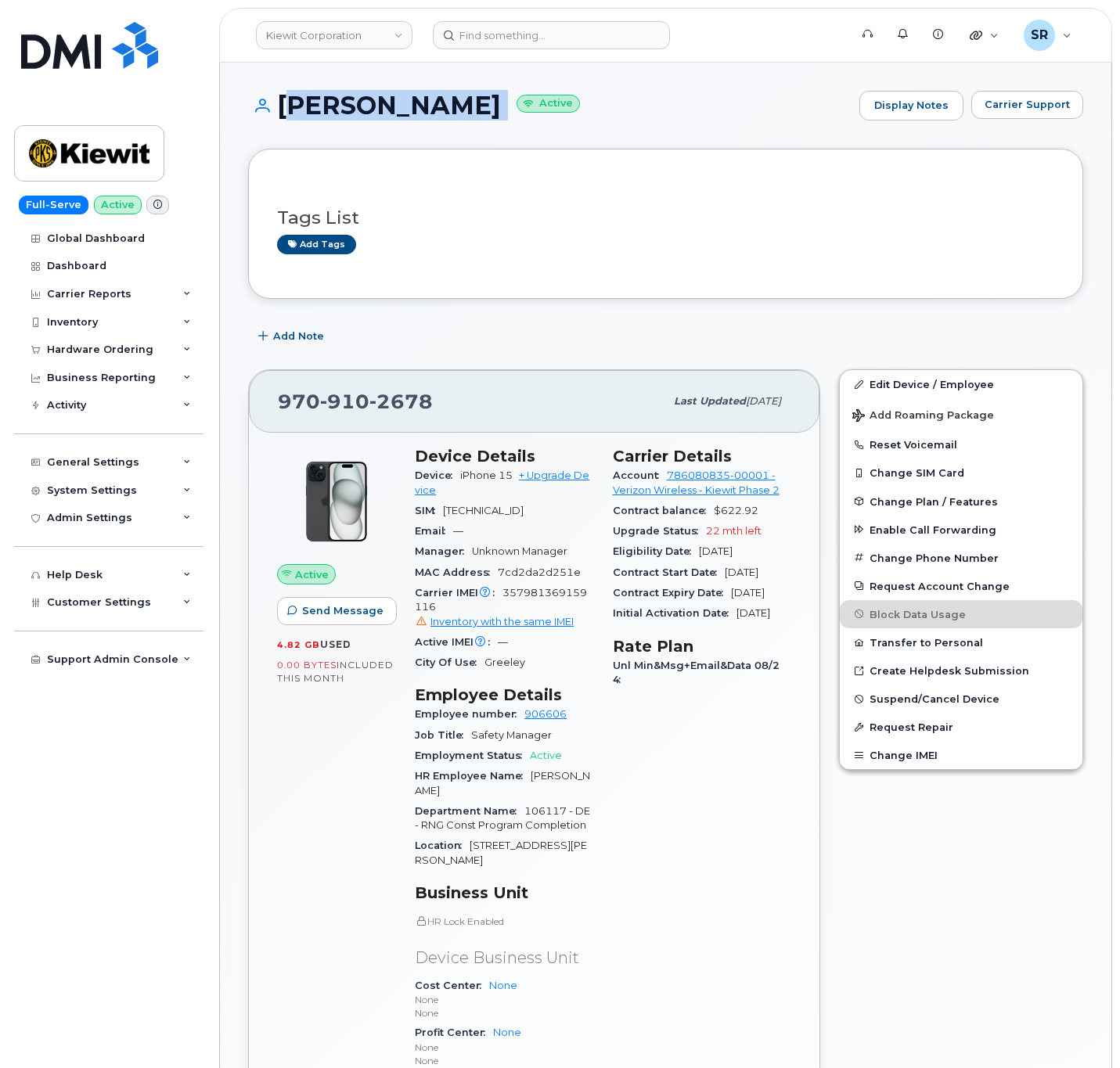
drag, startPoint x: 278, startPoint y: 106, endPoint x: 562, endPoint y: 130, distance: 285.0
click at [562, 130] on div "[PERSON_NAME] Active Display Notes Carrier Support" at bounding box center [665, 120] width 835 height 58
copy h1 "[PERSON_NAME]"
click at [486, 137] on div "JOSEPH GUNNELLS Active Display Notes Carrier Support" at bounding box center [665, 120] width 835 height 58
drag, startPoint x: 534, startPoint y: 102, endPoint x: 272, endPoint y: 113, distance: 262.2
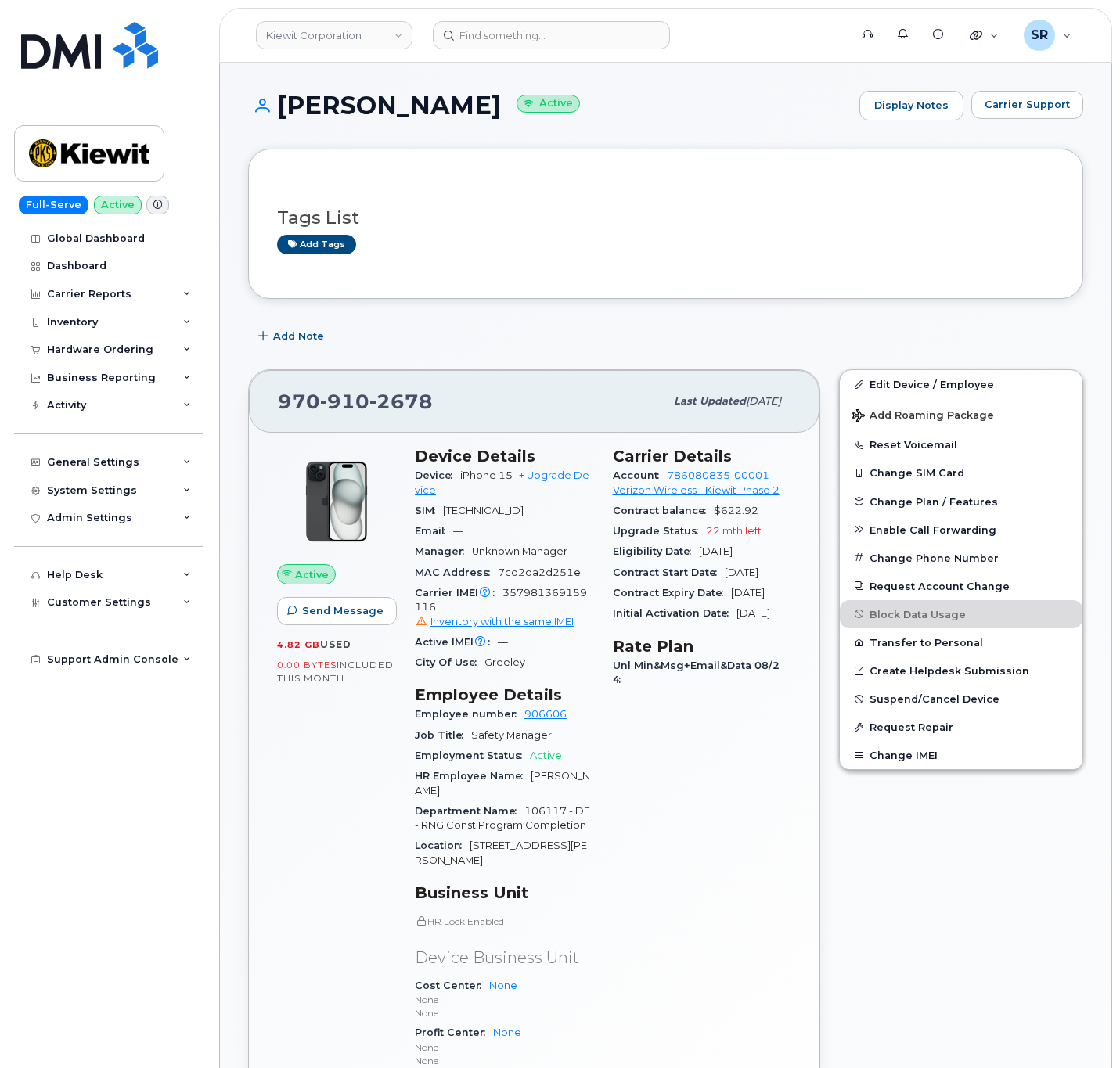
click at [272, 113] on h1 "JOSEPH GUNNELLS Active" at bounding box center [549, 105] width 603 height 27
copy h1 "JOSEPH GUNNELLS"
click at [947, 881] on div "Edit Device / Employee Add Roaming Package Reset Voicemail Change SIM Card Chan…" at bounding box center [960, 786] width 263 height 851
click at [1003, 924] on div "Edit Device / Employee Add Roaming Package Reset Voicemail Change SIM Card Chan…" at bounding box center [960, 786] width 263 height 851
drag, startPoint x: 280, startPoint y: 104, endPoint x: 531, endPoint y: 110, distance: 251.1
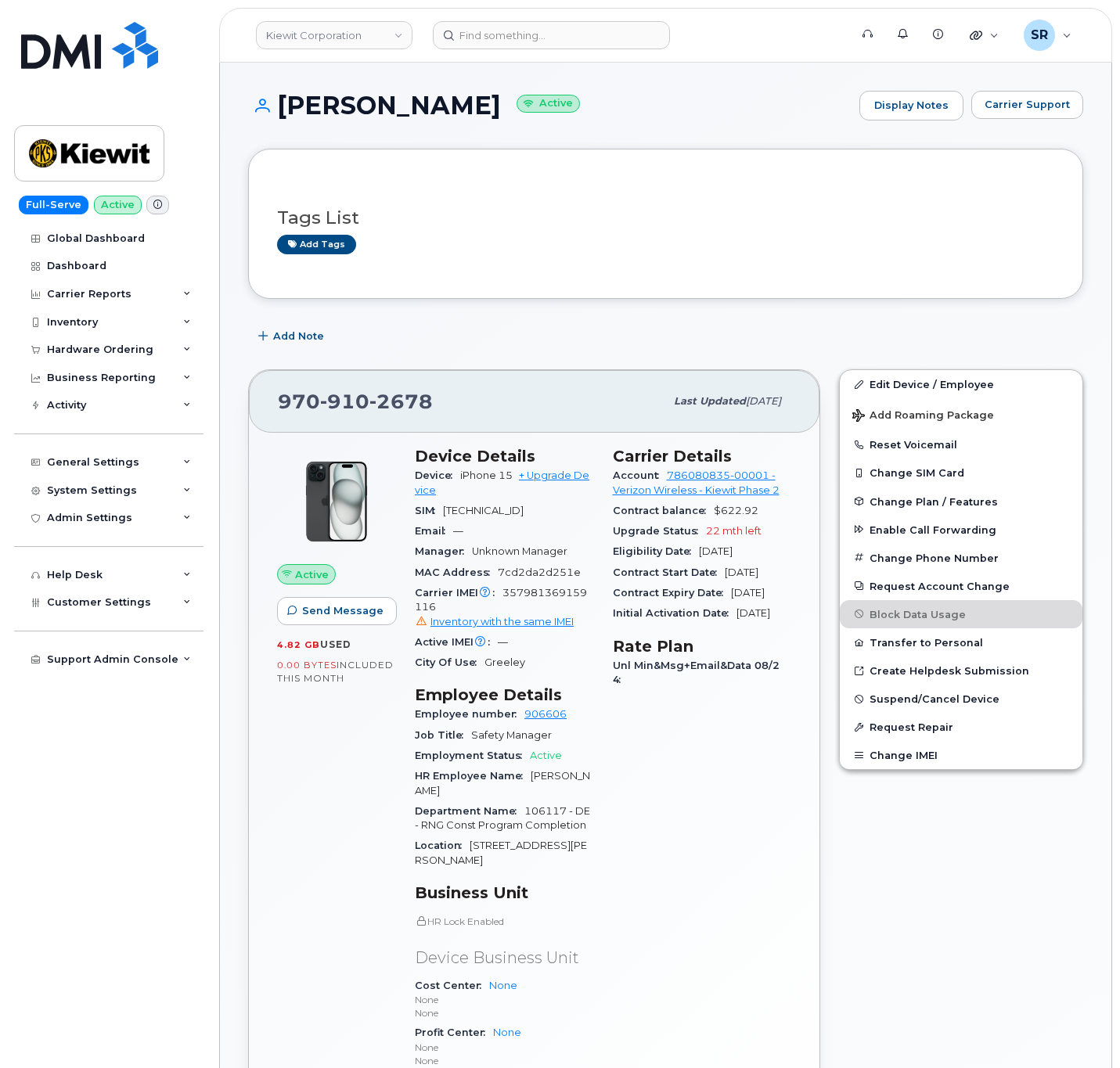
click at [531, 110] on h1 "JOSEPH GUNNELLS Active" at bounding box center [549, 105] width 603 height 27
copy h1 "JOSEPH GUNNELLS"
click at [484, 106] on h1 "JOSEPH GUNNELLS Active" at bounding box center [549, 105] width 603 height 27
drag, startPoint x: 530, startPoint y: 104, endPoint x: 266, endPoint y: 92, distance: 264.3
click at [266, 92] on h1 "JOSEPH GUNNELLS Active" at bounding box center [549, 105] width 603 height 27
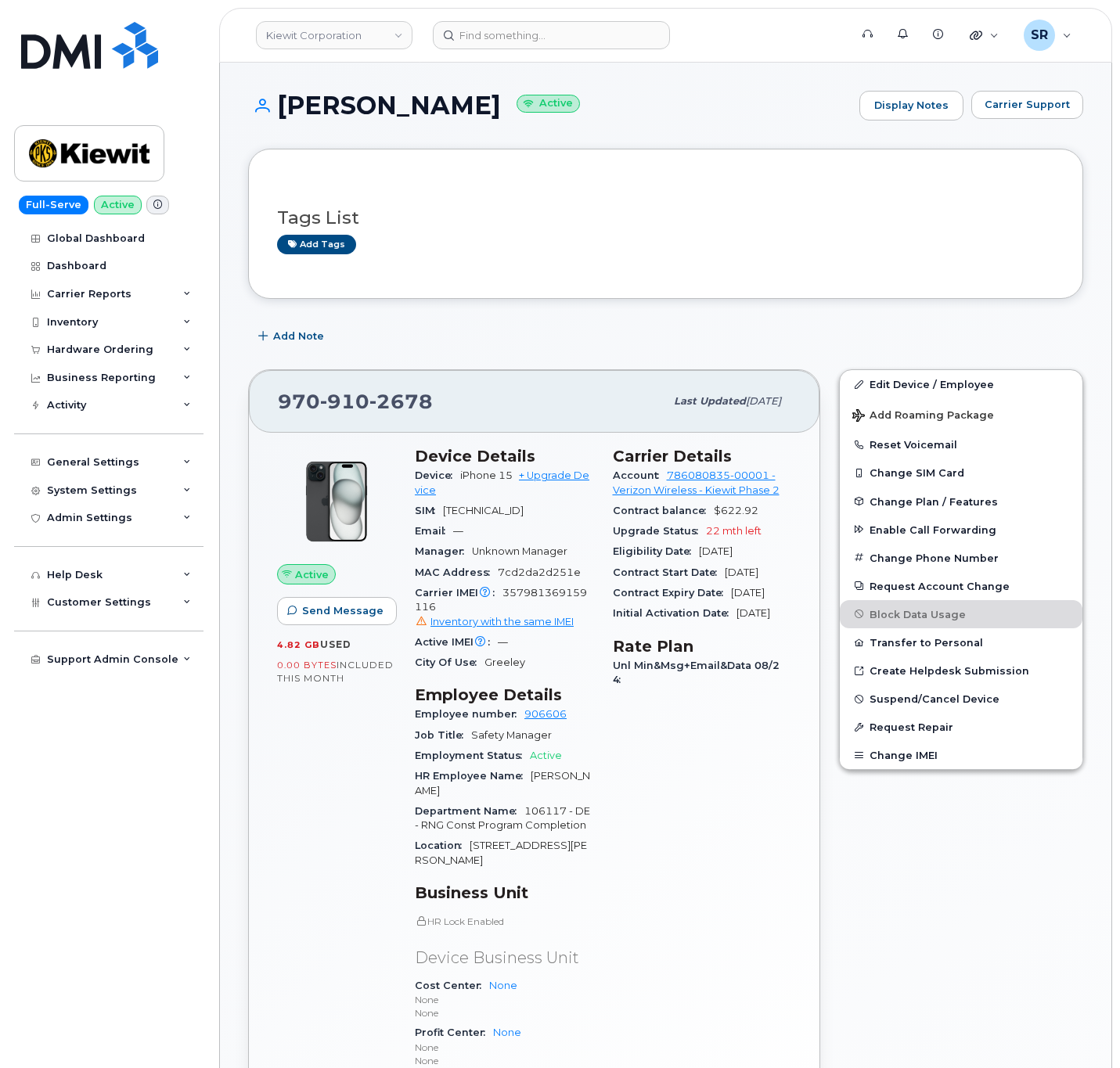
copy h1 "JOSEPH GUNNELLS"
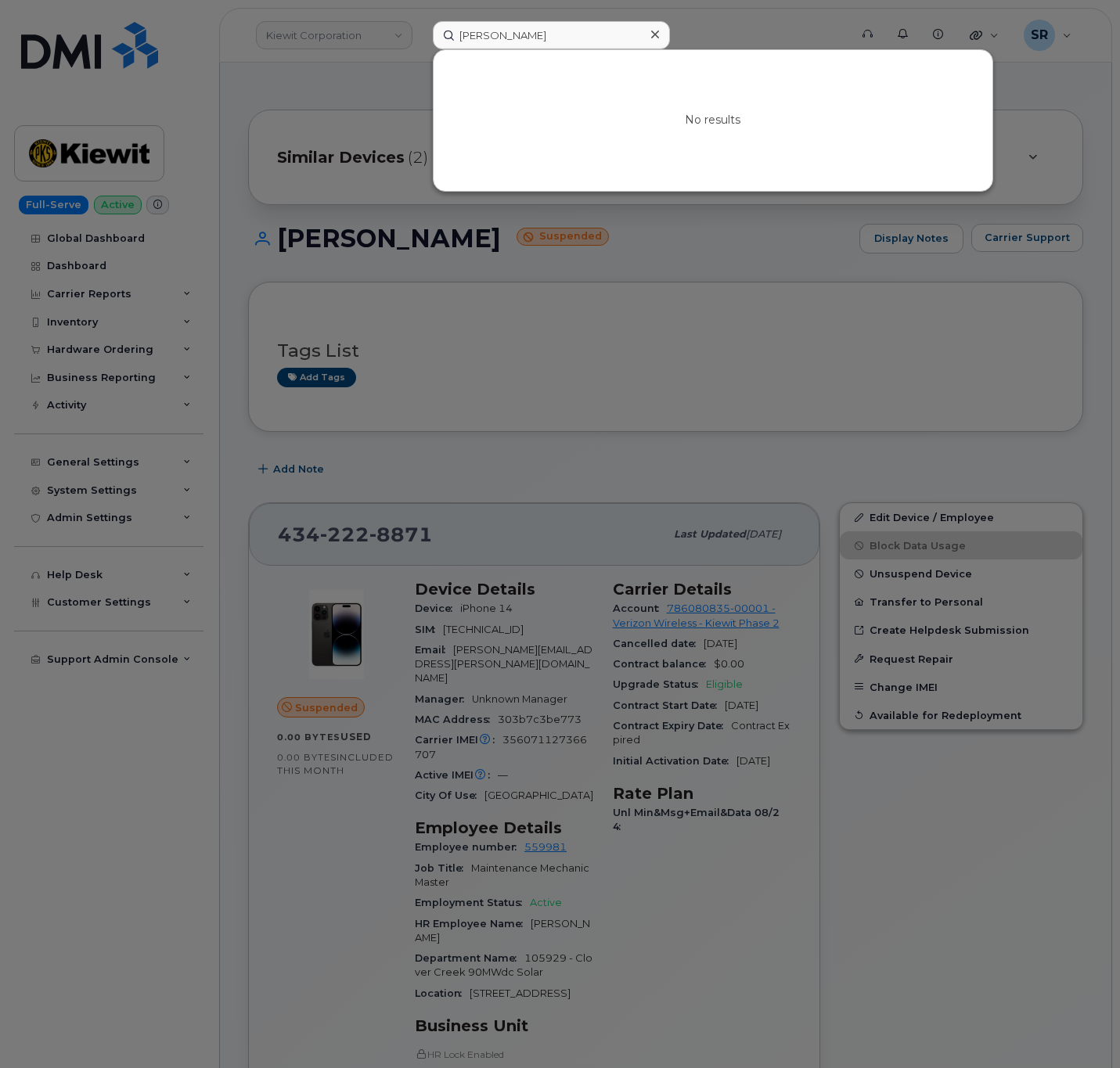
click at [794, 388] on div at bounding box center [560, 534] width 1120 height 1068
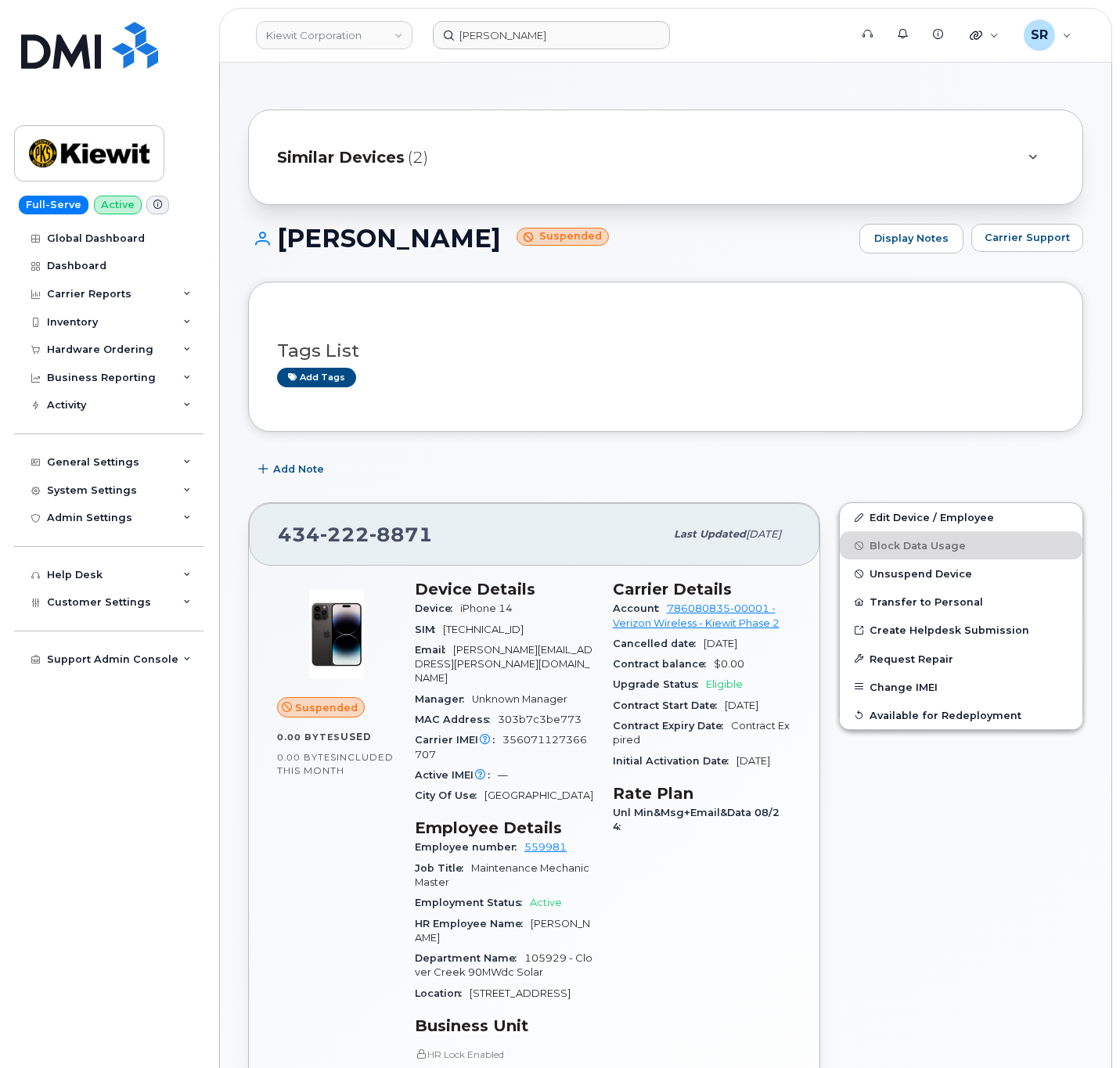
click at [761, 253] on div "JASON SCOTT Suspended Display Notes Carrier Support" at bounding box center [665, 238] width 835 height 30
drag, startPoint x: 460, startPoint y: 238, endPoint x: 281, endPoint y: 244, distance: 179.1
click at [281, 244] on h1 "JASON SCOTT Suspended" at bounding box center [549, 238] width 603 height 27
copy h1 "JASON SCOTT"
click at [391, 149] on span "Similar Devices" at bounding box center [340, 158] width 127 height 22
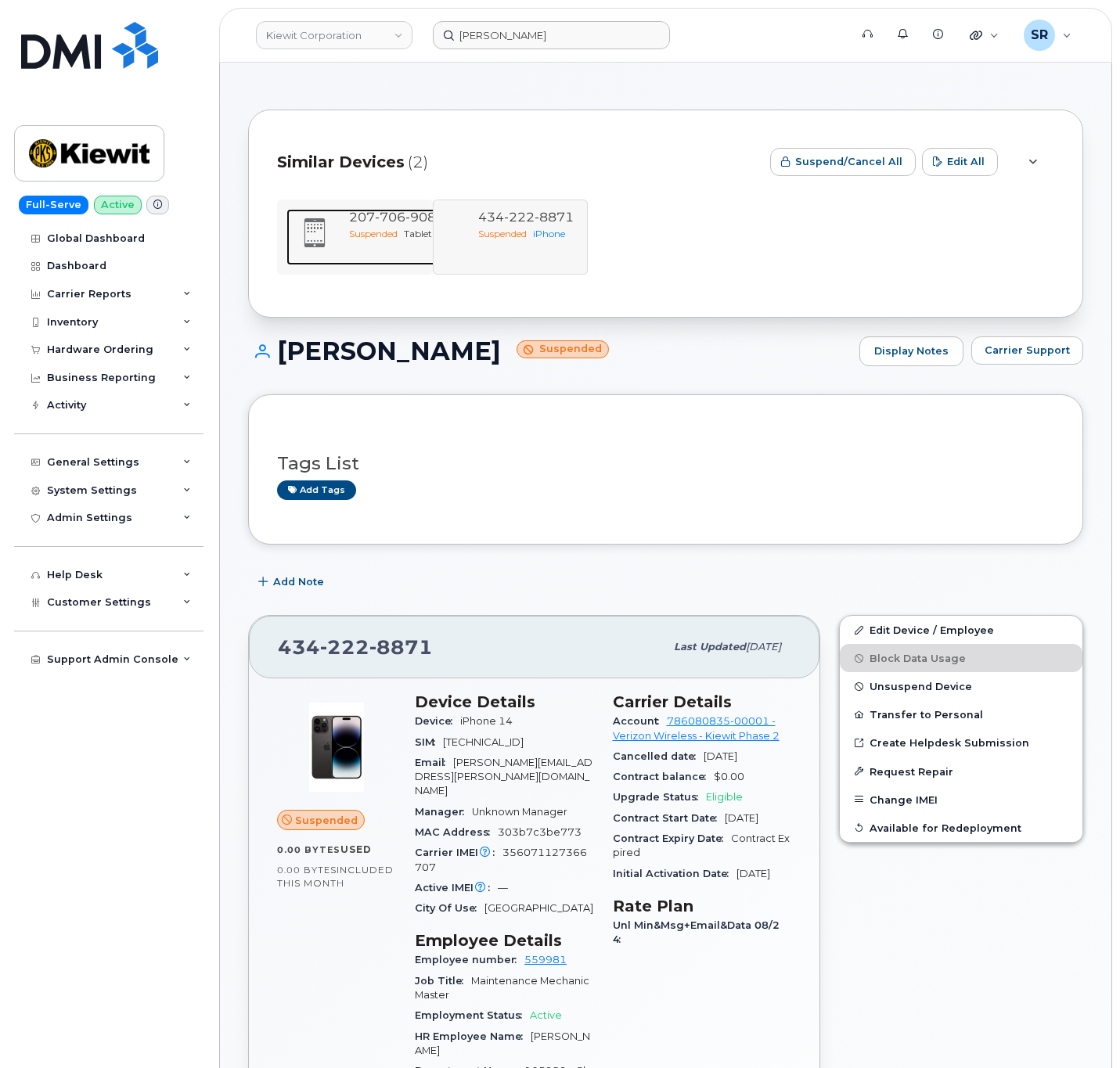
click at [381, 224] on span "706" at bounding box center [390, 217] width 31 height 15
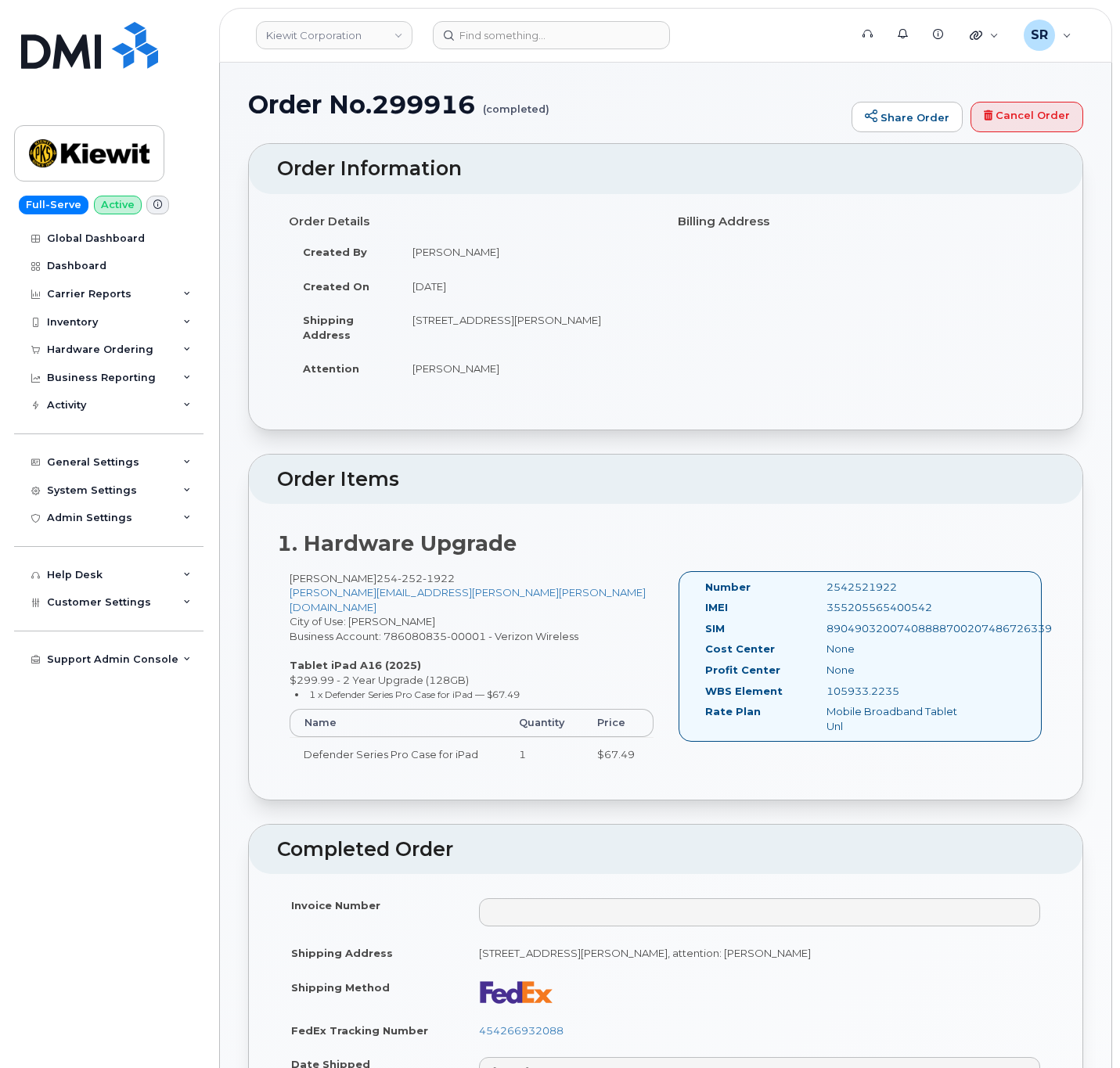
drag, startPoint x: 498, startPoint y: 371, endPoint x: 411, endPoint y: 371, distance: 87.0
click at [411, 371] on td "[PERSON_NAME]" at bounding box center [526, 368] width 256 height 35
copy td "[PERSON_NAME]"
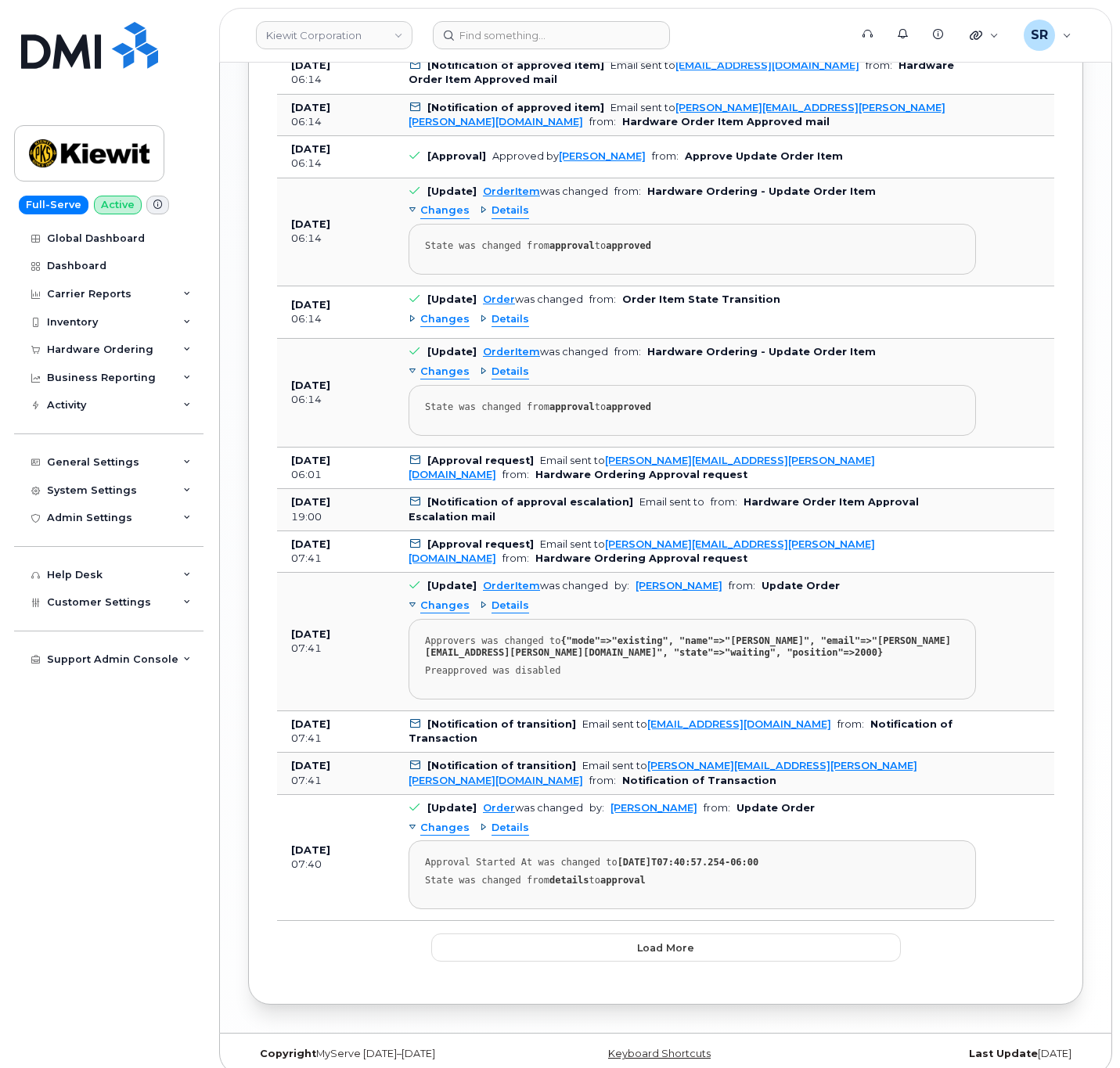
scroll to position [1851, 0]
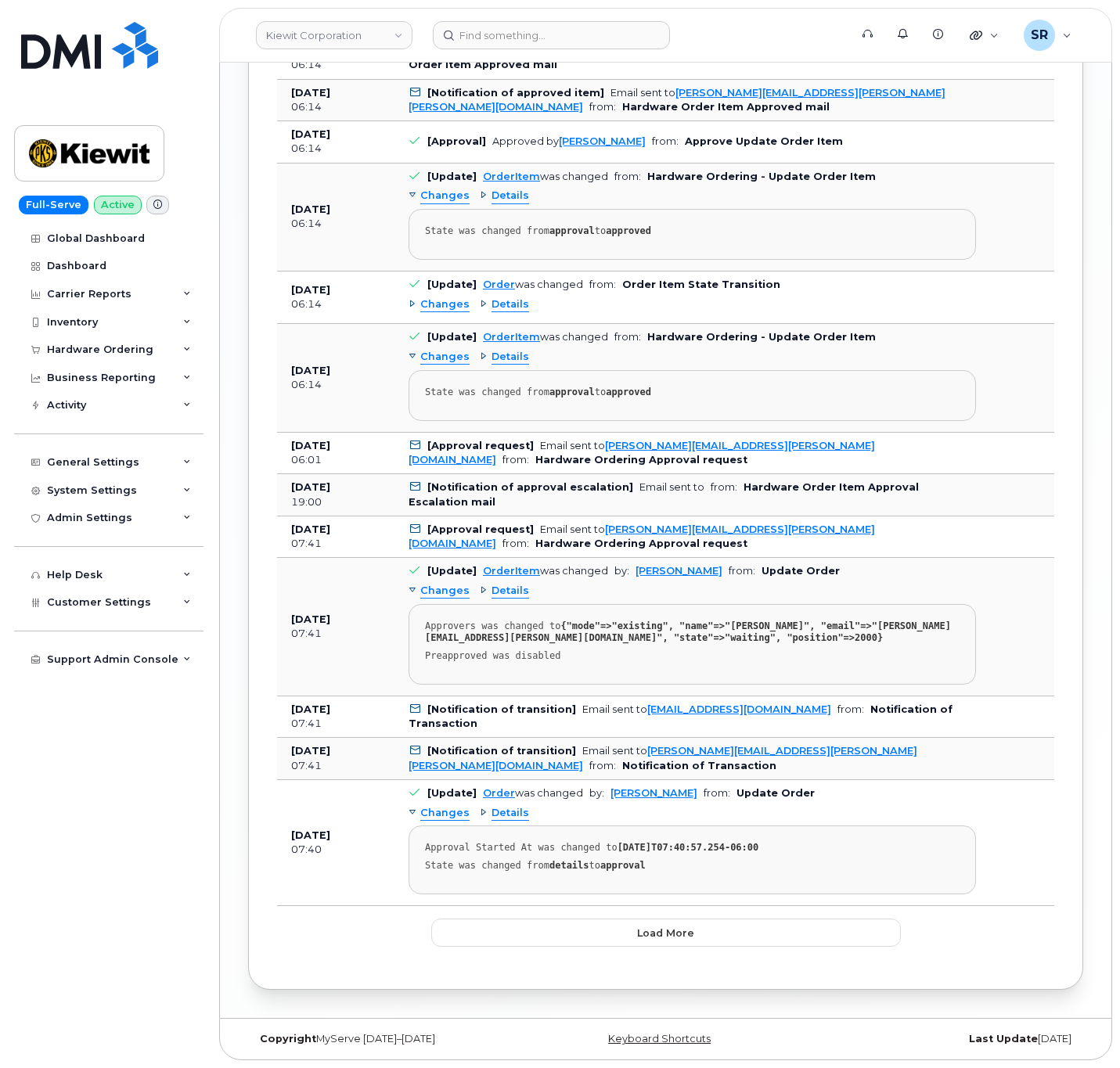
click at [132, 872] on div "Global Dashboard Dashboard Carrier Reports Monthly Billing Data Daily Data Pool…" at bounding box center [110, 646] width 194 height 844
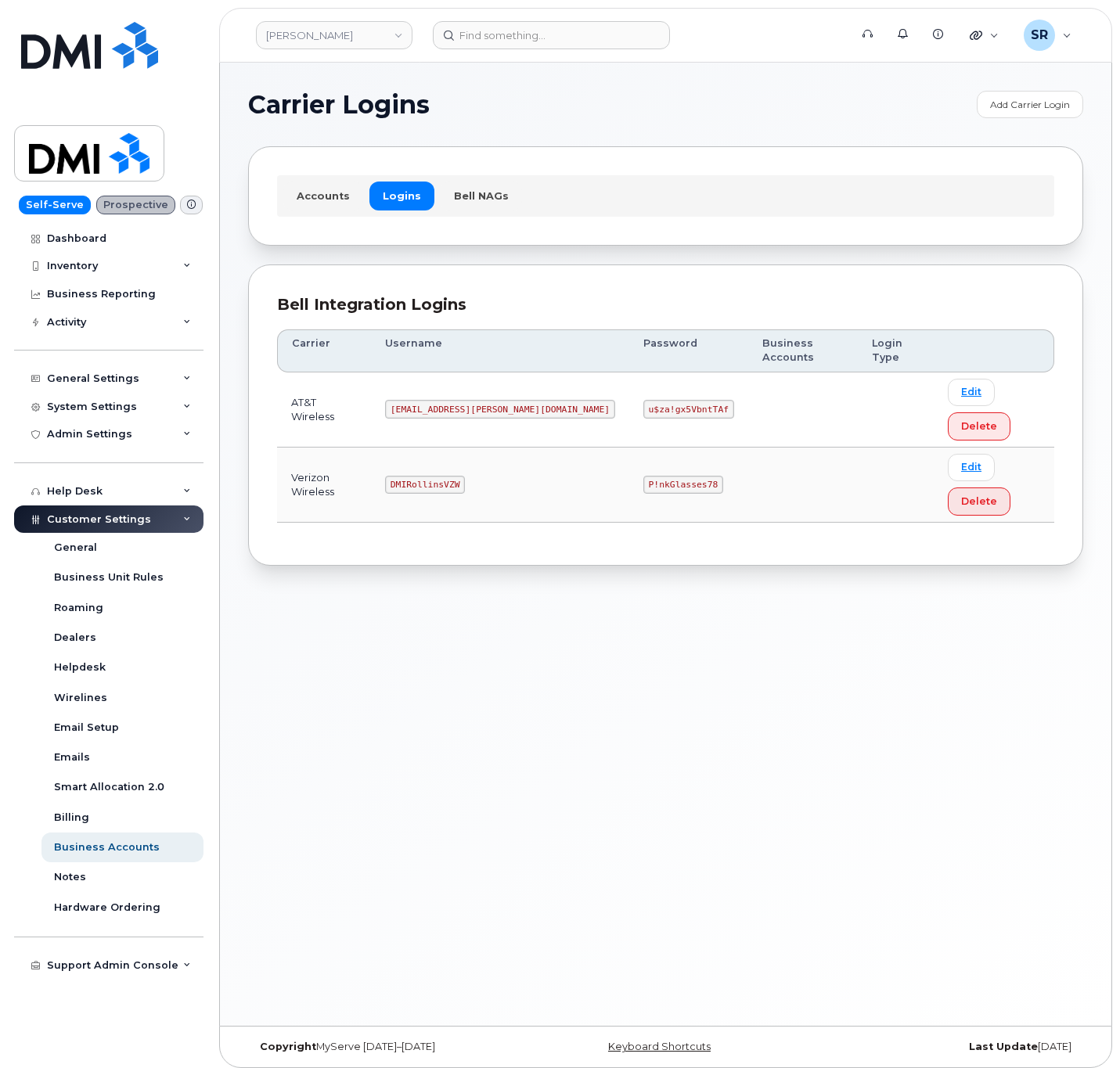
click at [458, 400] on code "[EMAIL_ADDRESS][PERSON_NAME][DOMAIN_NAME]" at bounding box center [500, 410] width 230 height 19
copy code "[EMAIL_ADDRESS][PERSON_NAME][DOMAIN_NAME]"
click at [643, 400] on code "u$za!gx5VbntTAf" at bounding box center [688, 410] width 91 height 19
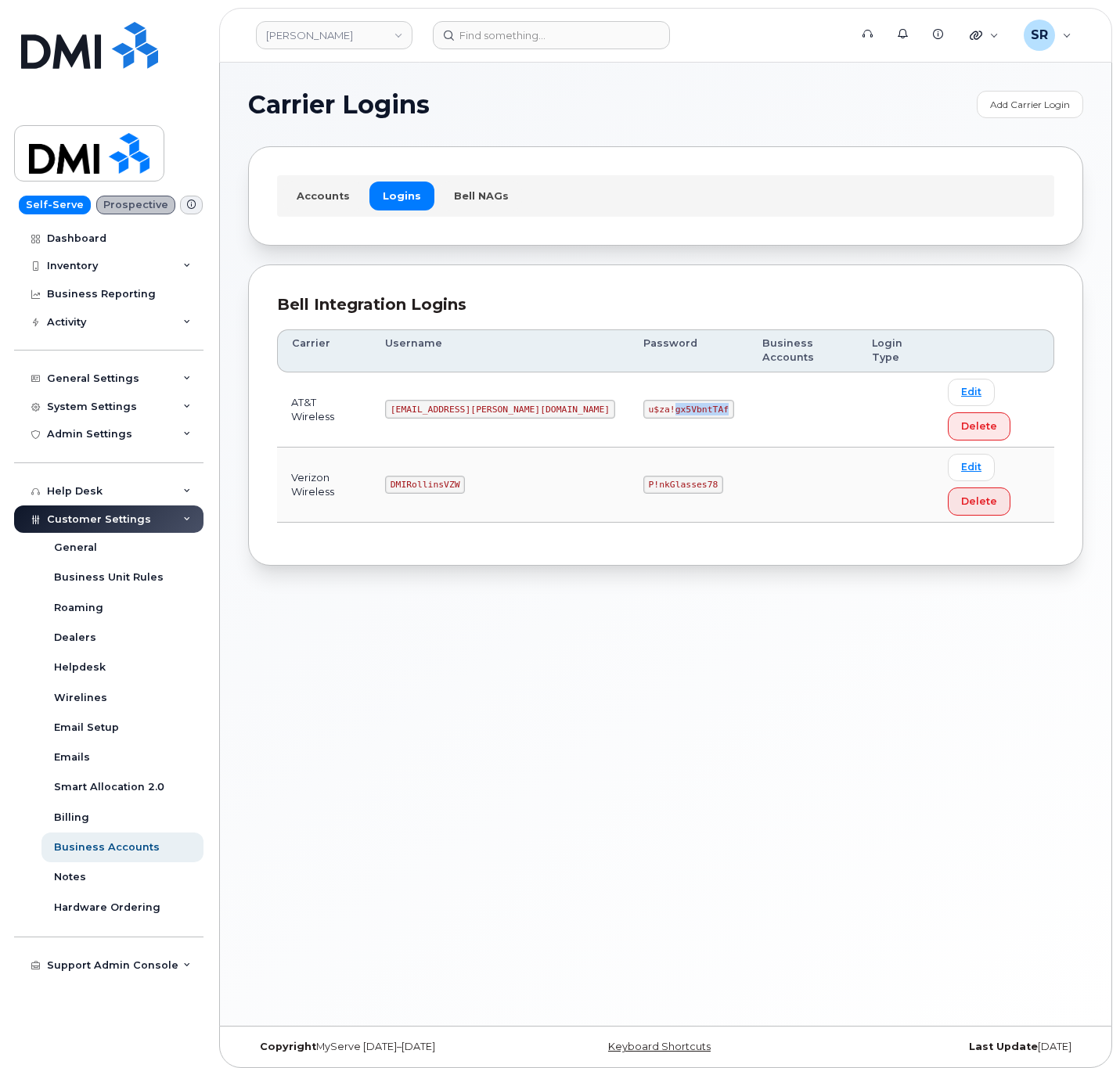
click at [643, 400] on code "u$za!gx5VbntTAf" at bounding box center [688, 410] width 91 height 19
copy code "u$za!gx5VbntTAf"
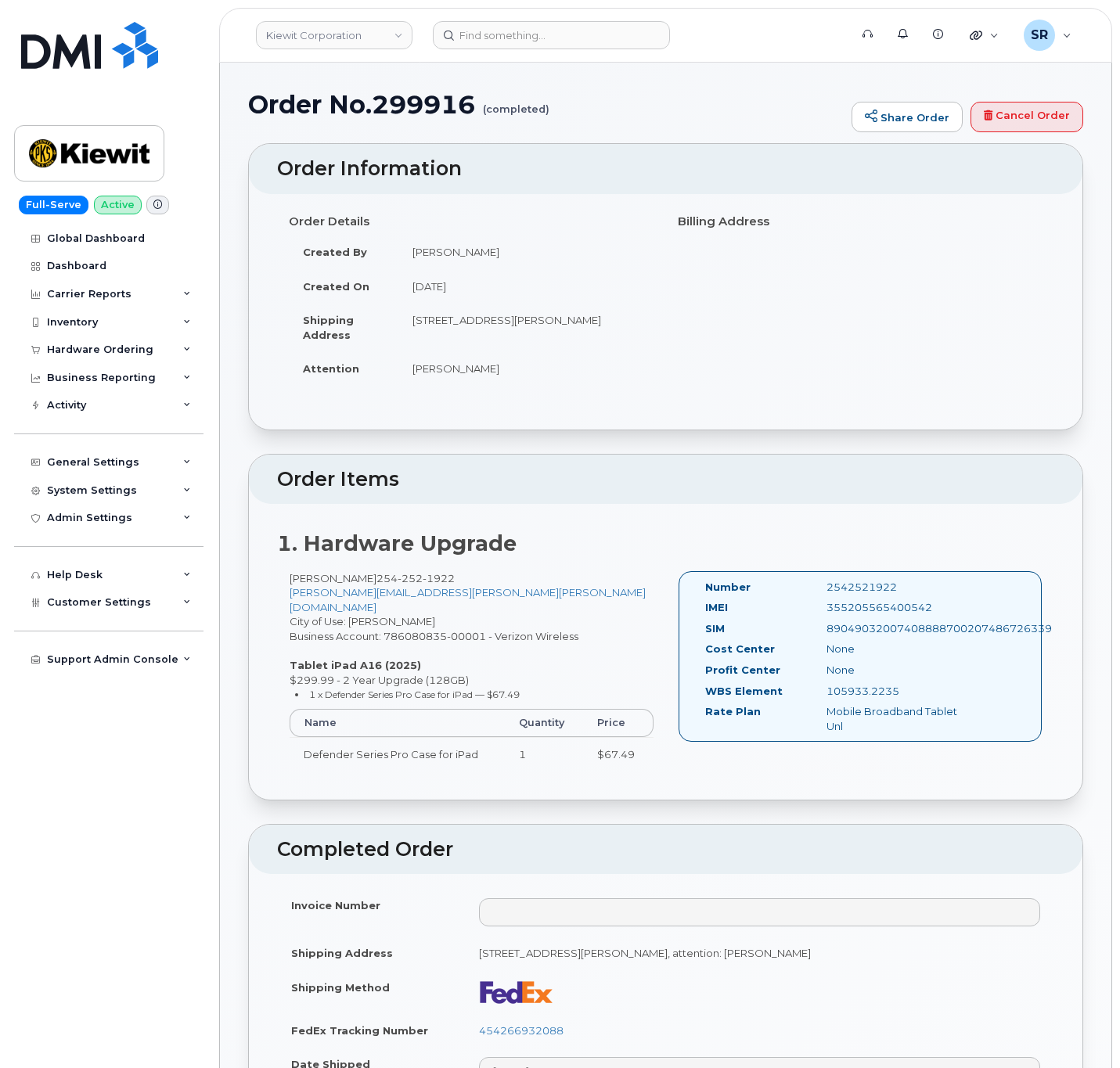
scroll to position [1826, 0]
